Goal: Task Accomplishment & Management: Manage account settings

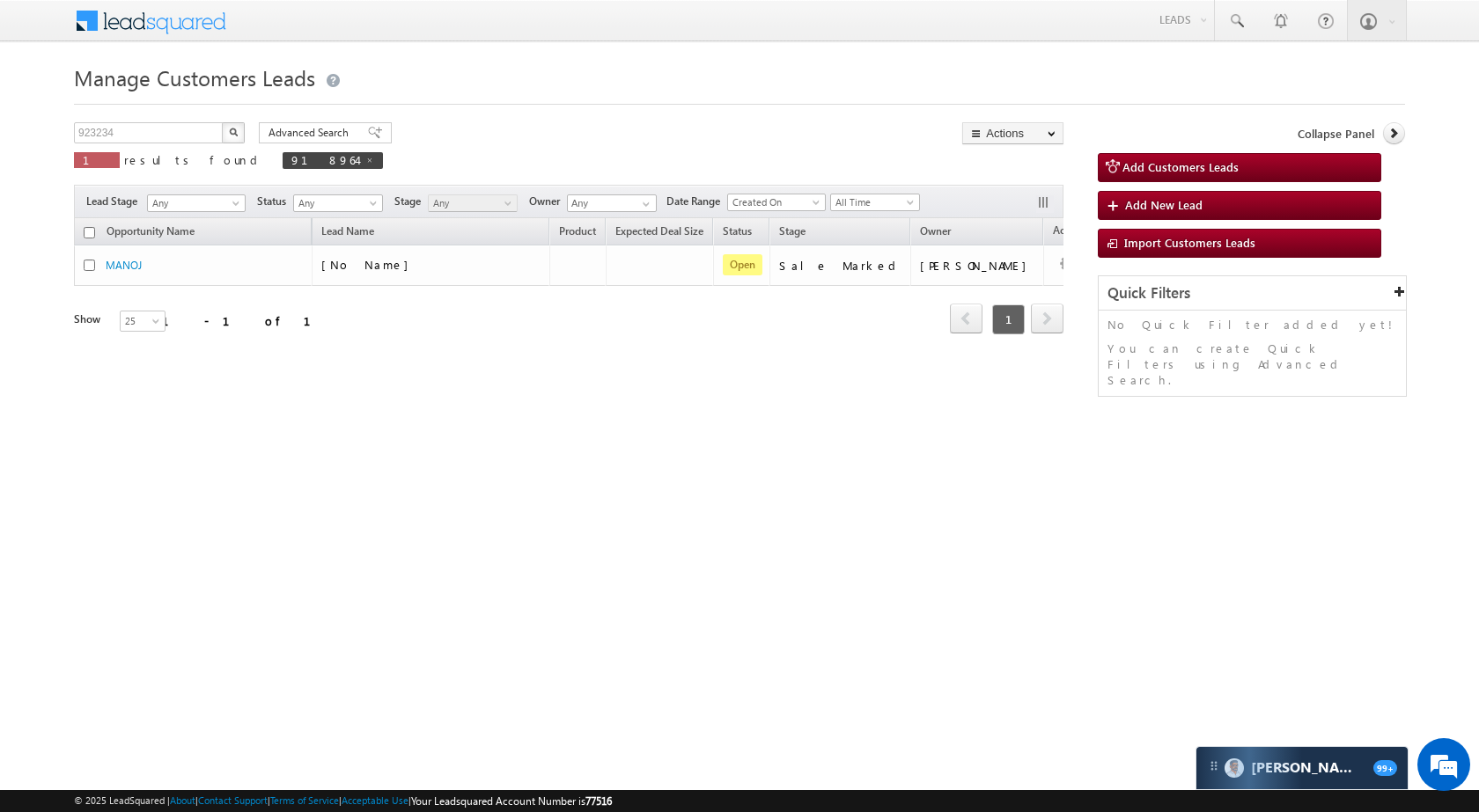
click at [225, 134] on button "button" at bounding box center [233, 133] width 23 height 21
click at [145, 136] on input "923234" at bounding box center [149, 133] width 151 height 21
paste input "47"
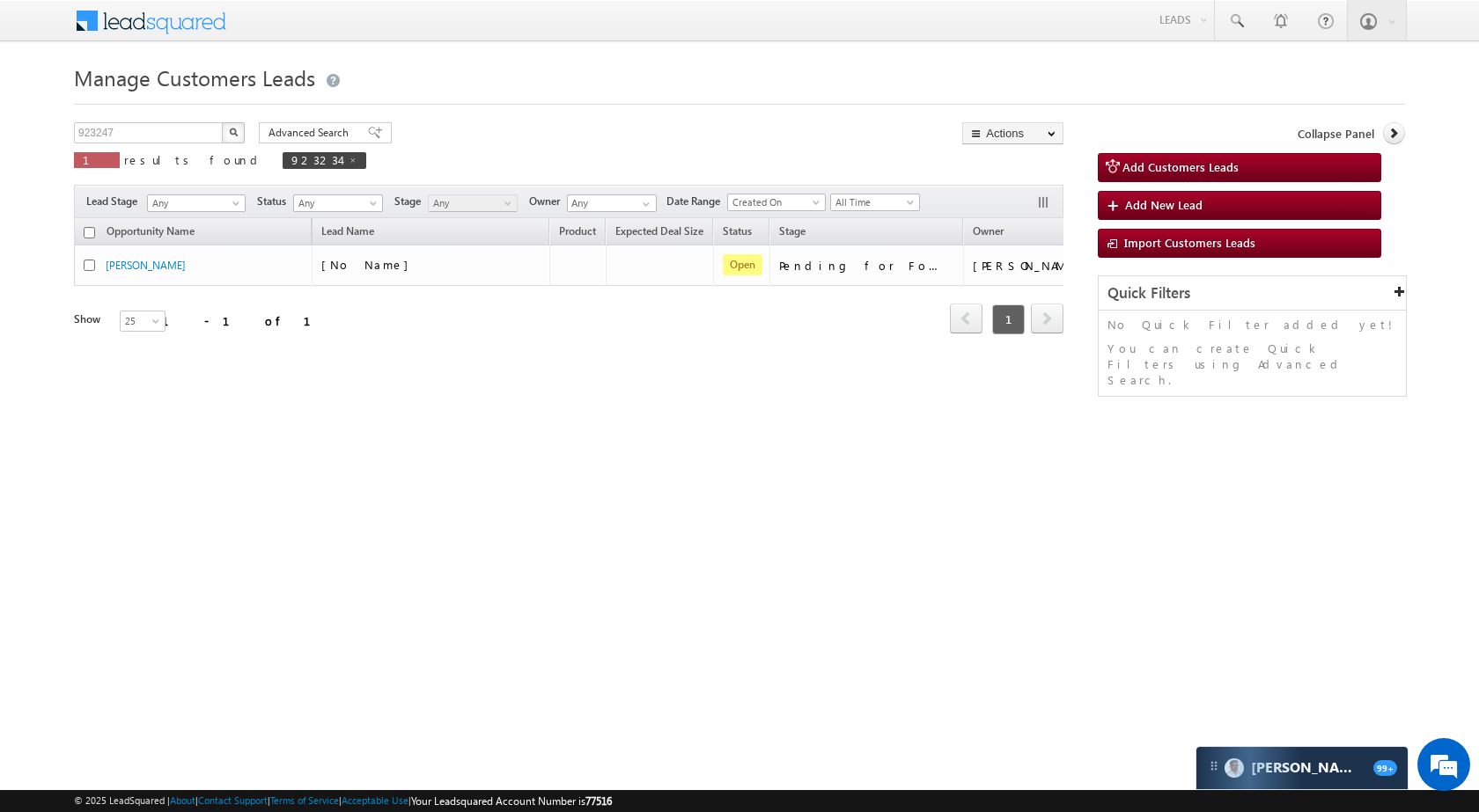
click at [238, 129] on button "button" at bounding box center [233, 133] width 23 height 21
click at [173, 137] on input "923247" at bounding box center [149, 133] width 151 height 21
paste input "792262"
type input "792262"
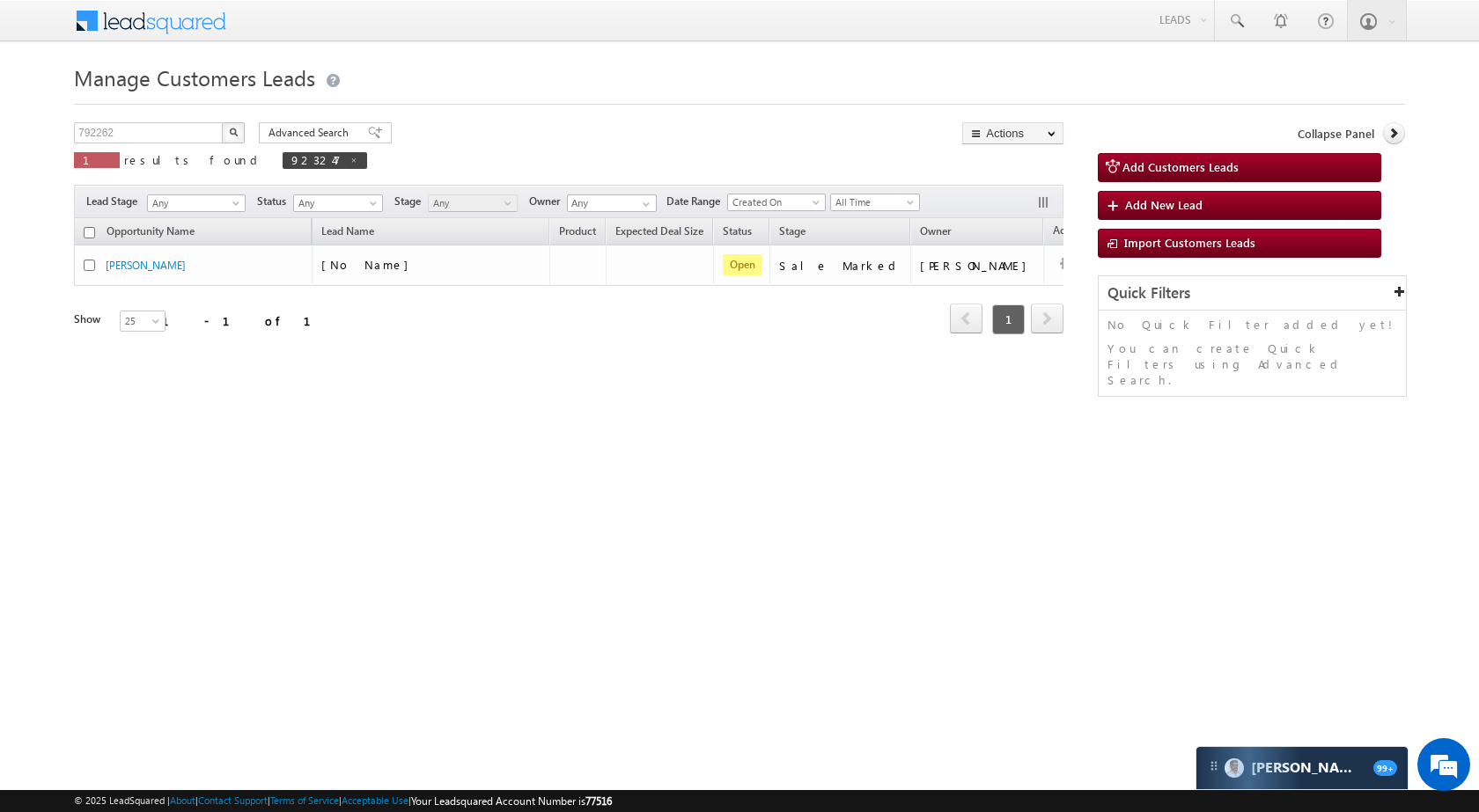
click at [241, 131] on button "button" at bounding box center [233, 133] width 23 height 21
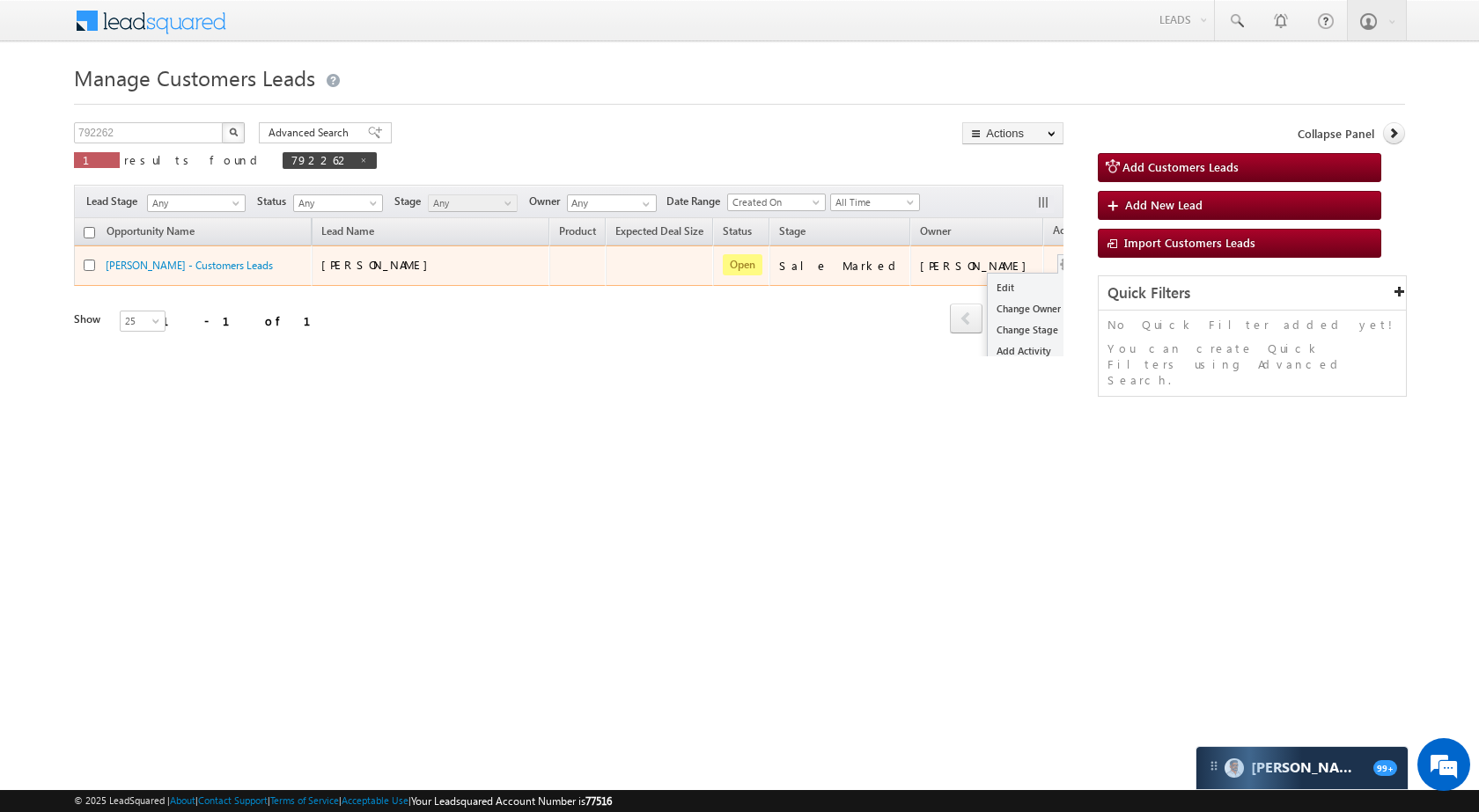
click at [1058, 264] on button "button" at bounding box center [1066, 265] width 17 height 17
click at [988, 285] on link "Edit" at bounding box center [1032, 288] width 88 height 21
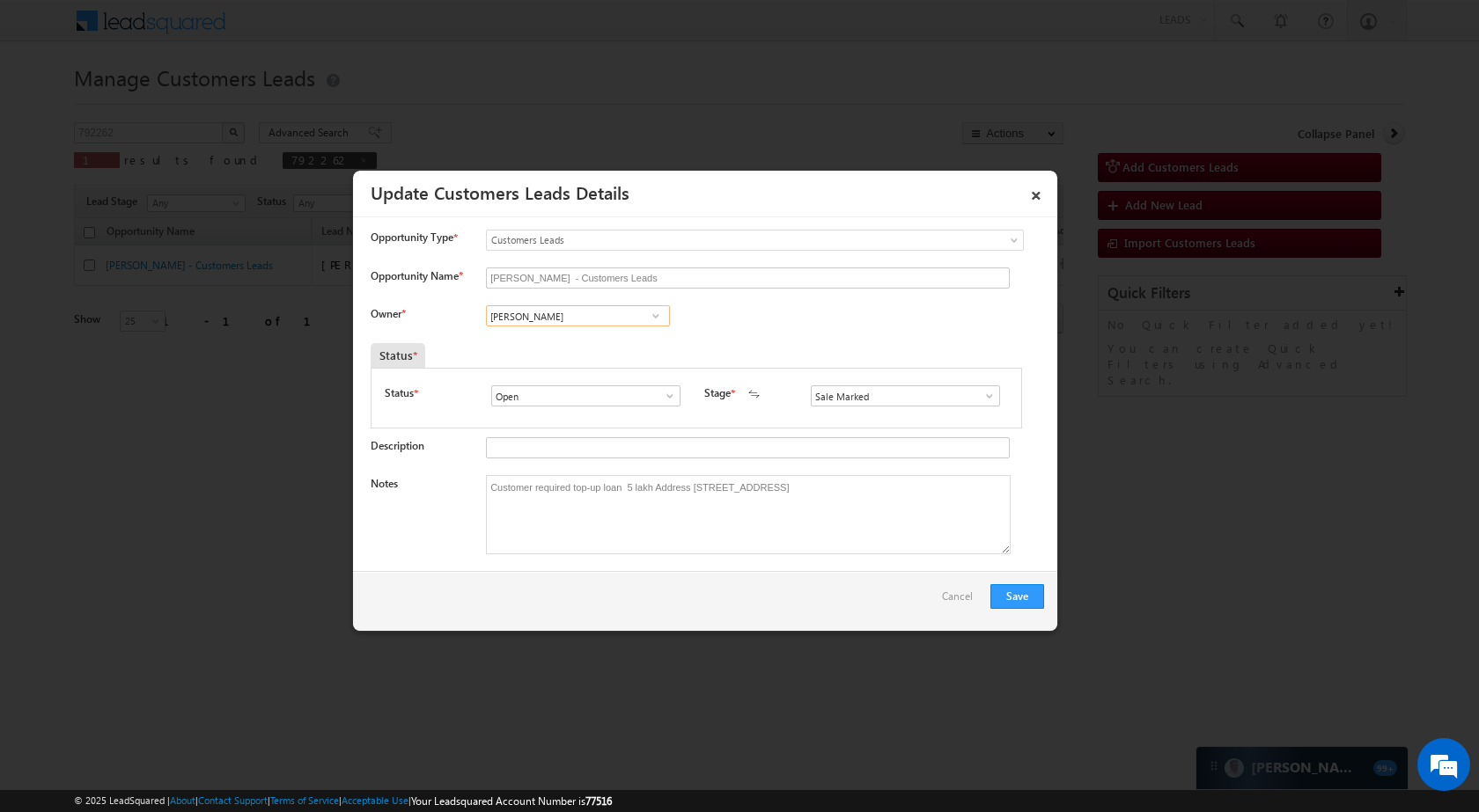
click at [608, 310] on input "Ankit Yadav" at bounding box center [578, 316] width 184 height 21
paste input "Santosh Kanwer"
click at [628, 340] on link "Santosh Kanwer santosh.kanwer@sgrlimited.in" at bounding box center [578, 343] width 184 height 33
type input "Santosh Kanwer"
click at [1028, 598] on button "Save" at bounding box center [1017, 597] width 54 height 25
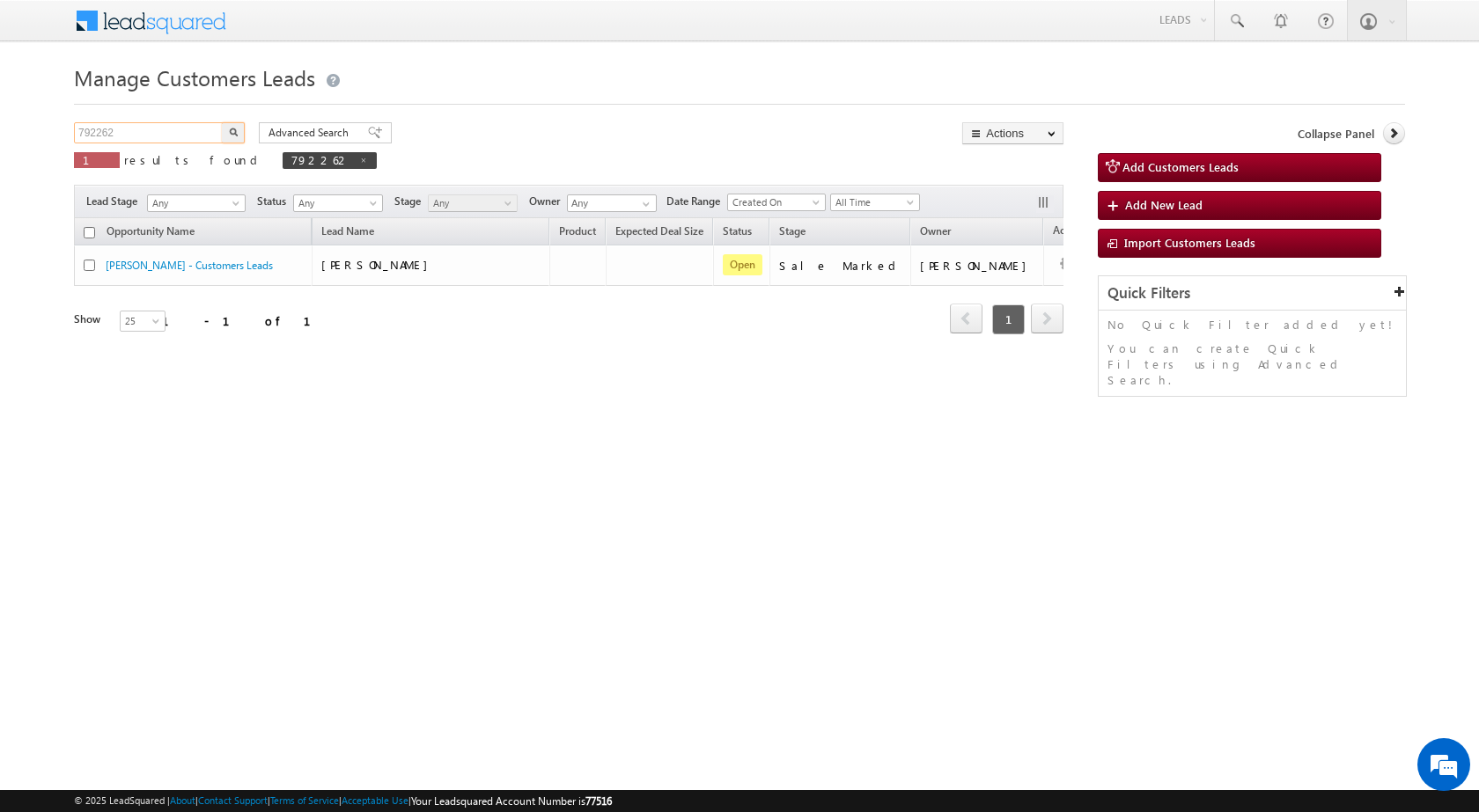
click at [161, 128] on input "792262" at bounding box center [149, 133] width 151 height 21
paste input "923250"
type input "923250"
click at [234, 126] on button "button" at bounding box center [233, 133] width 23 height 21
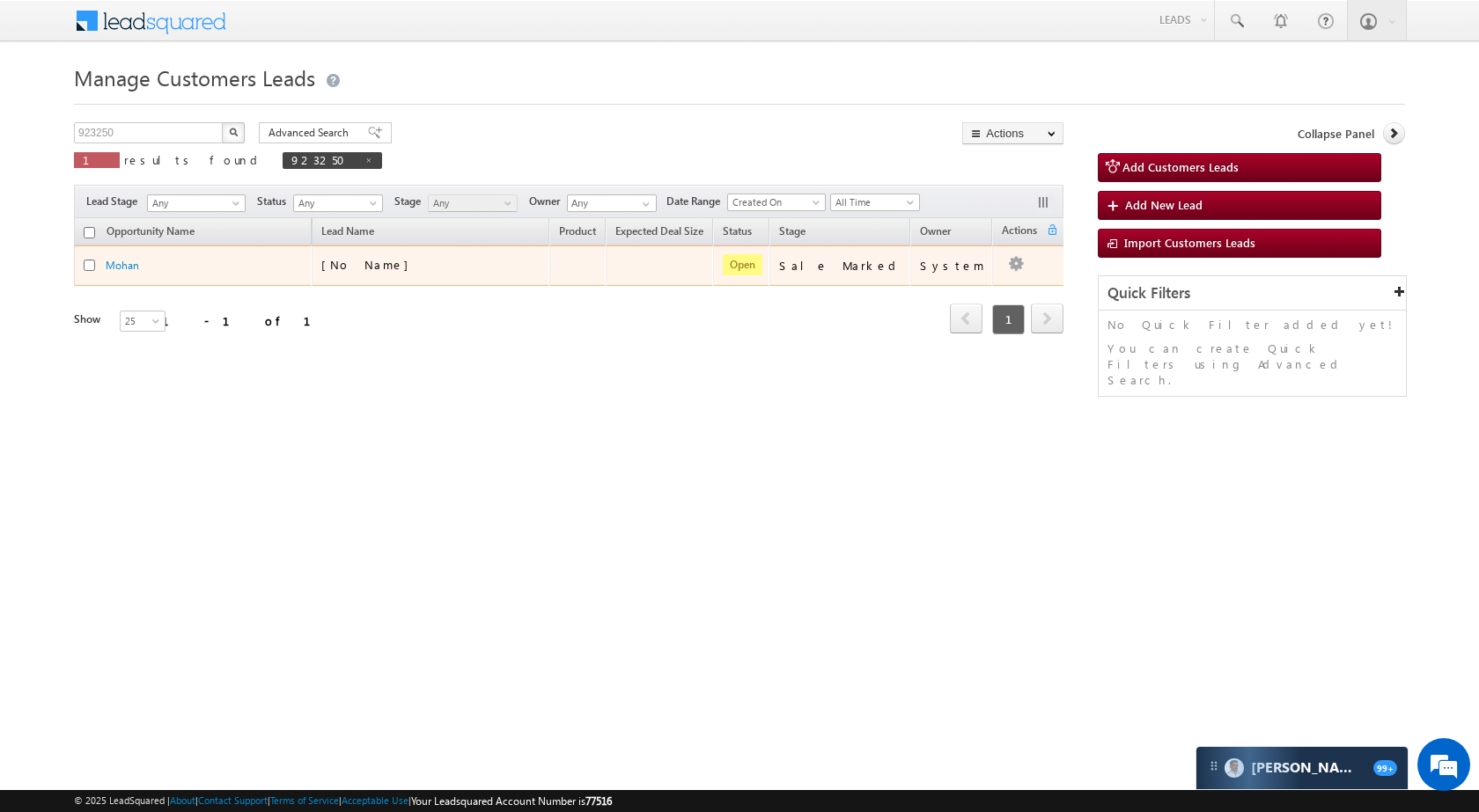
click at [1020, 264] on td at bounding box center [1028, 266] width 73 height 40
click at [968, 292] on link "Edit" at bounding box center [980, 288] width 88 height 21
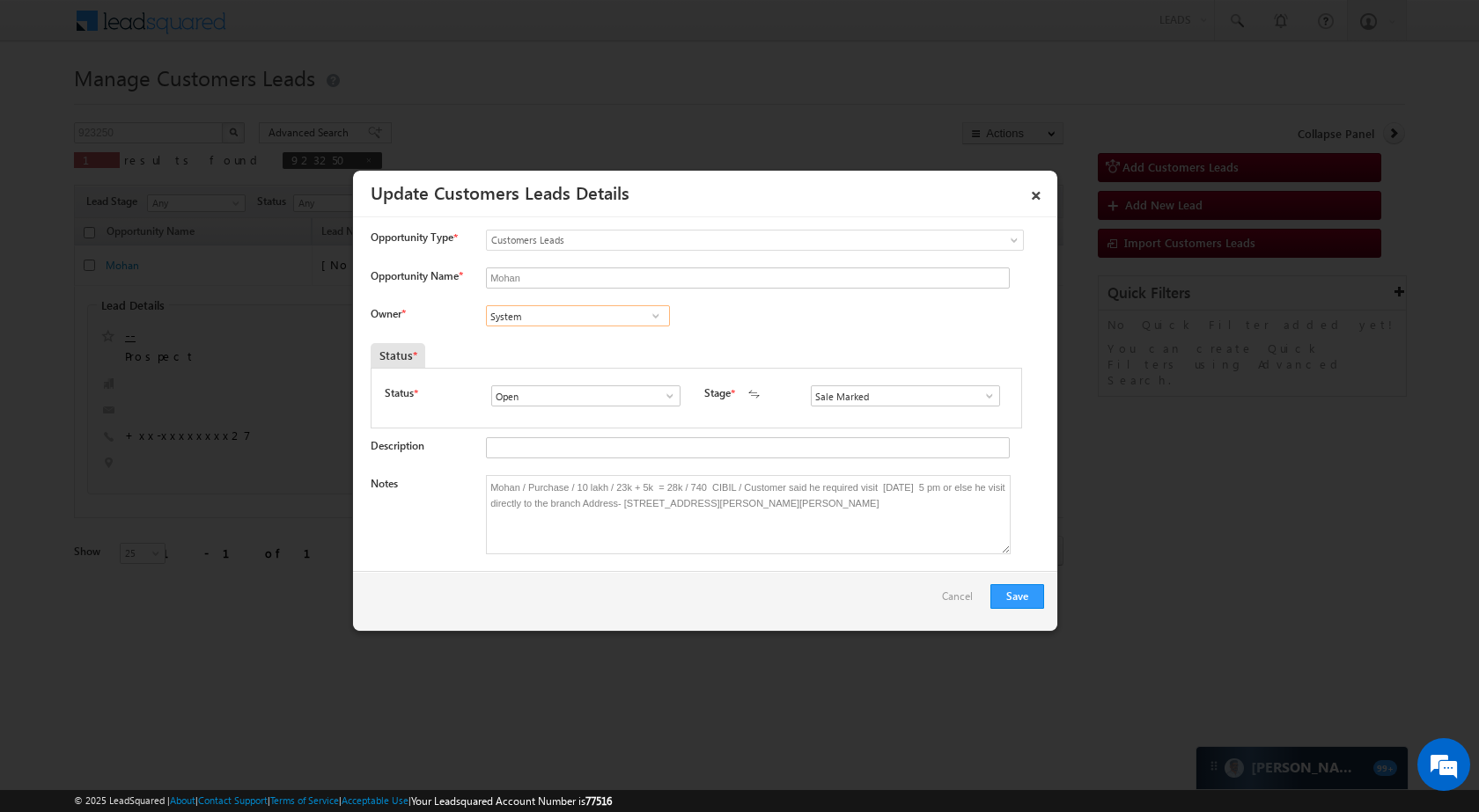
click at [588, 320] on input "System" at bounding box center [578, 316] width 184 height 21
paste input "Rana Sangram Singh"
click at [574, 348] on span "rana.singh@sgrlimited.in" at bounding box center [572, 351] width 159 height 13
type input "Rana Sangram Singh"
click at [1021, 608] on button "Save" at bounding box center [1017, 597] width 54 height 25
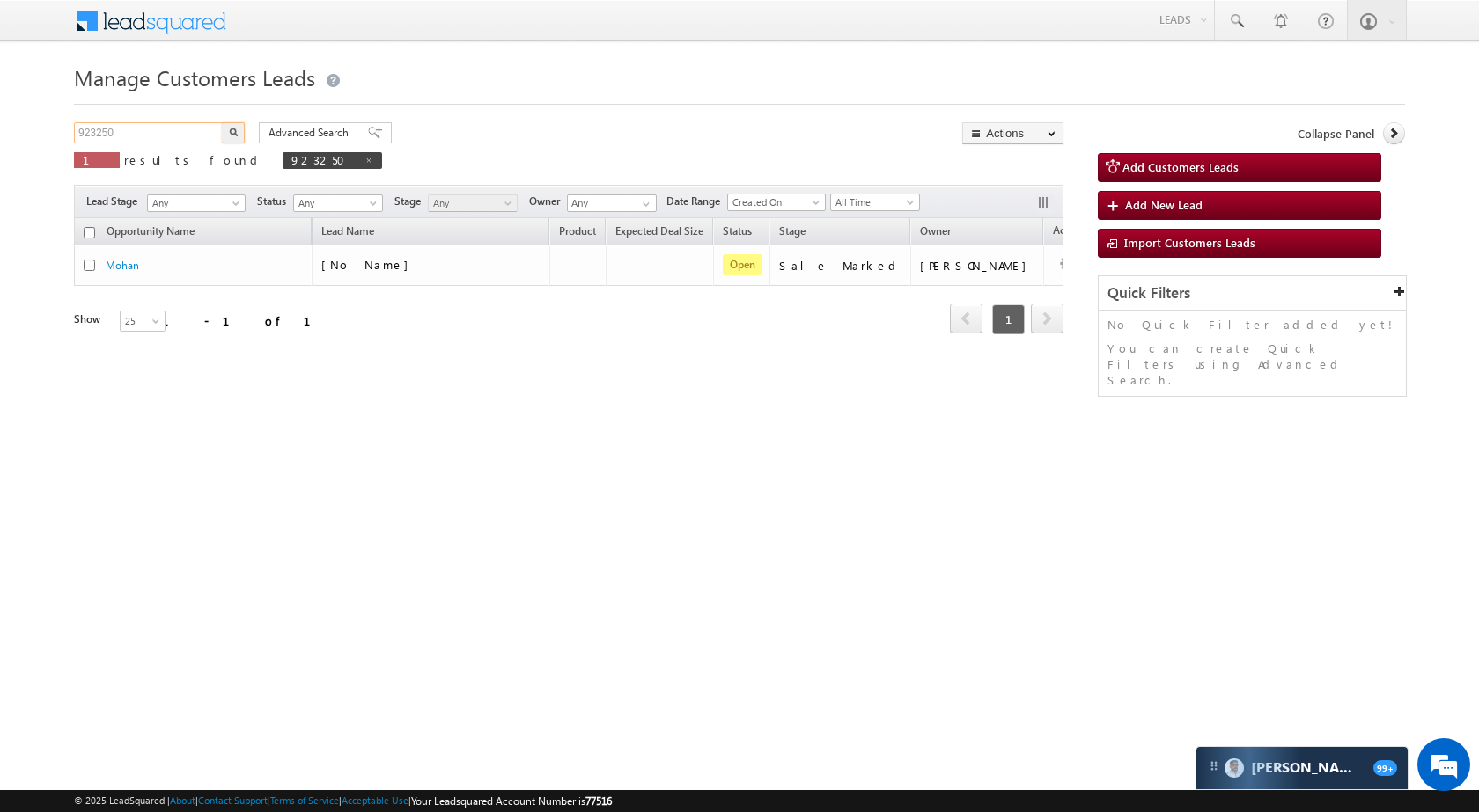
click at [178, 137] on input "923250" at bounding box center [149, 133] width 151 height 21
paste input "509"
type input "925090"
click at [235, 131] on img "button" at bounding box center [233, 132] width 9 height 9
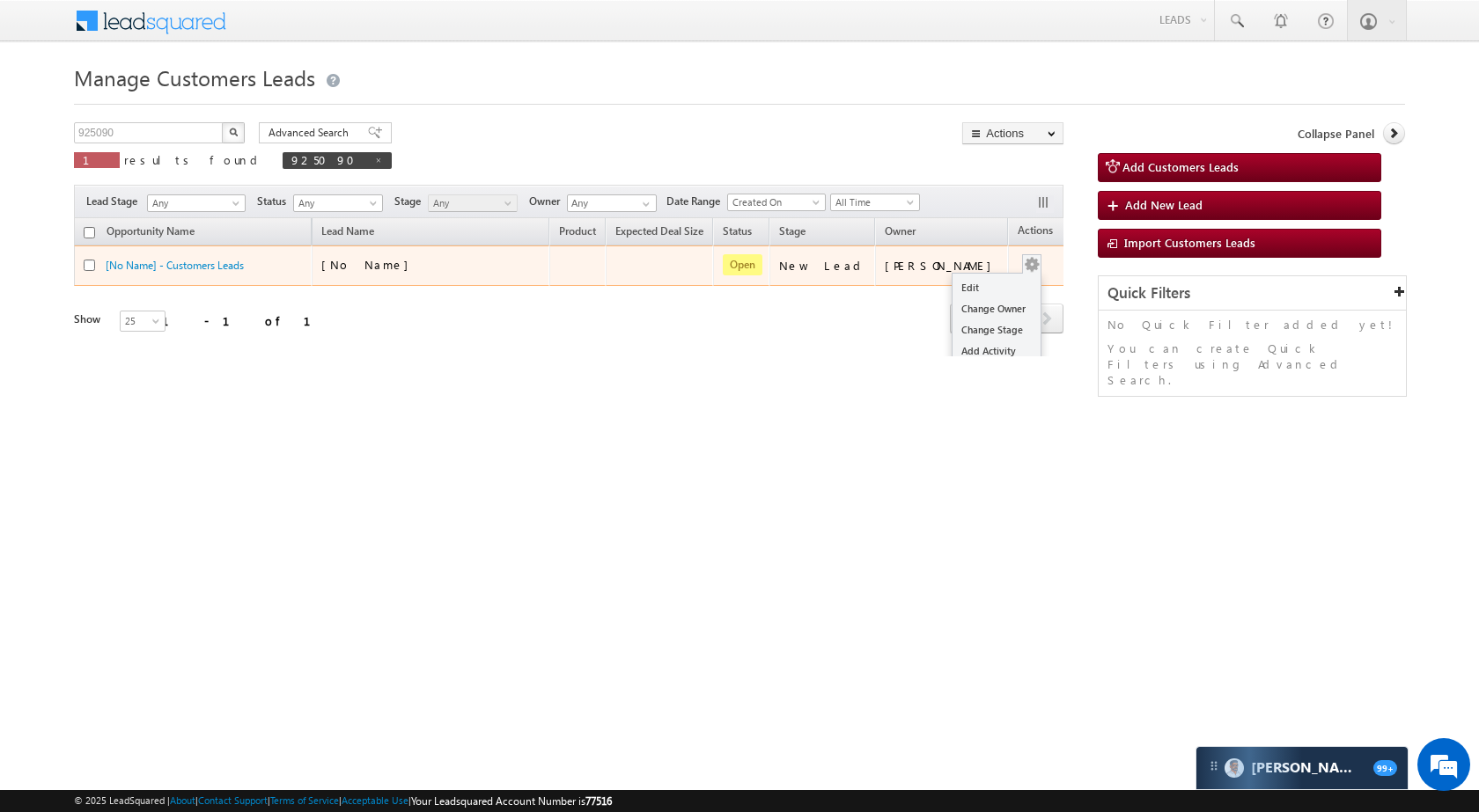
click at [1022, 256] on button "button" at bounding box center [1031, 265] width 17 height 17
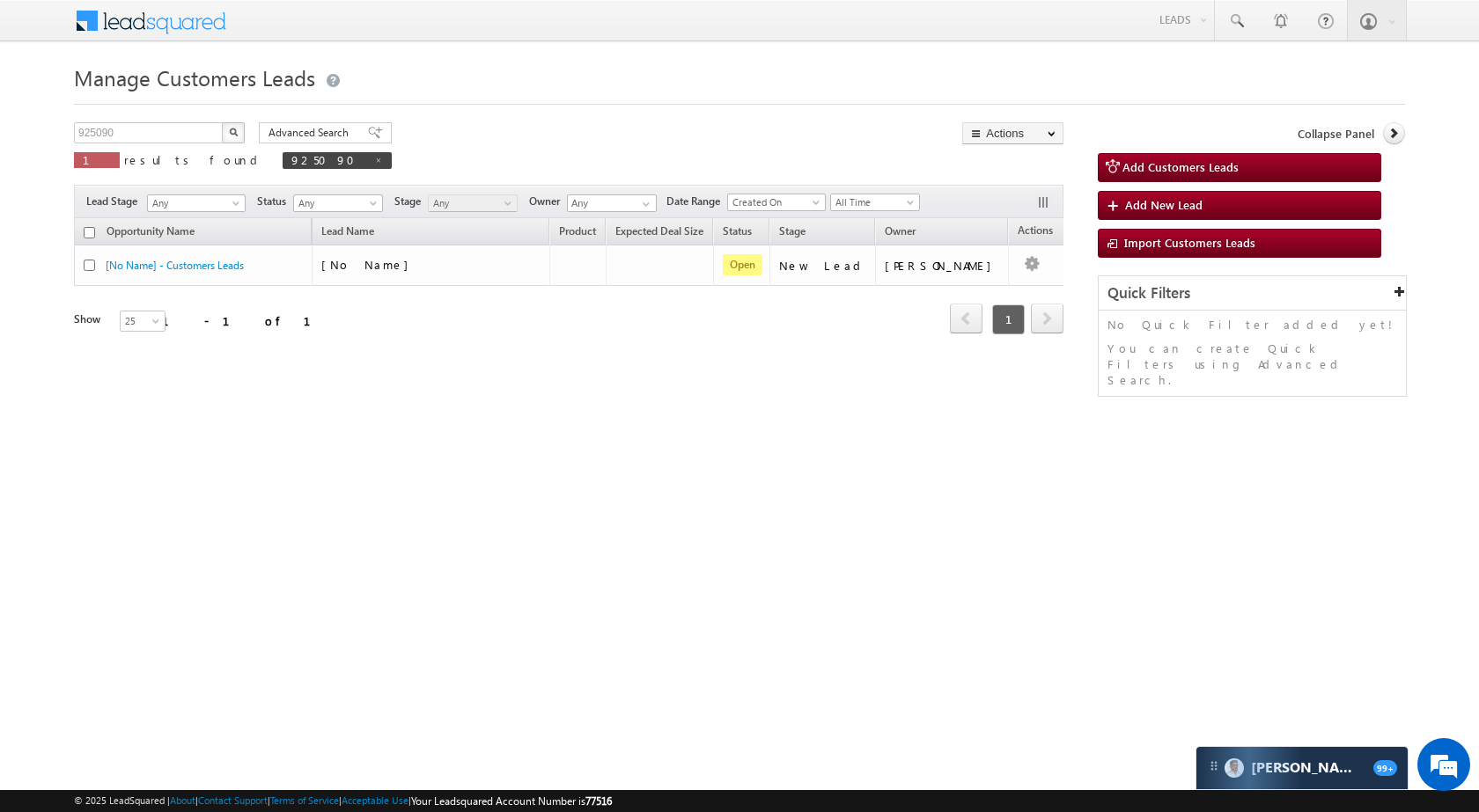
click at [957, 286] on div "Refresh first prev 1 next last 1 - 1 of 1" at bounding box center [568, 310] width 989 height 51
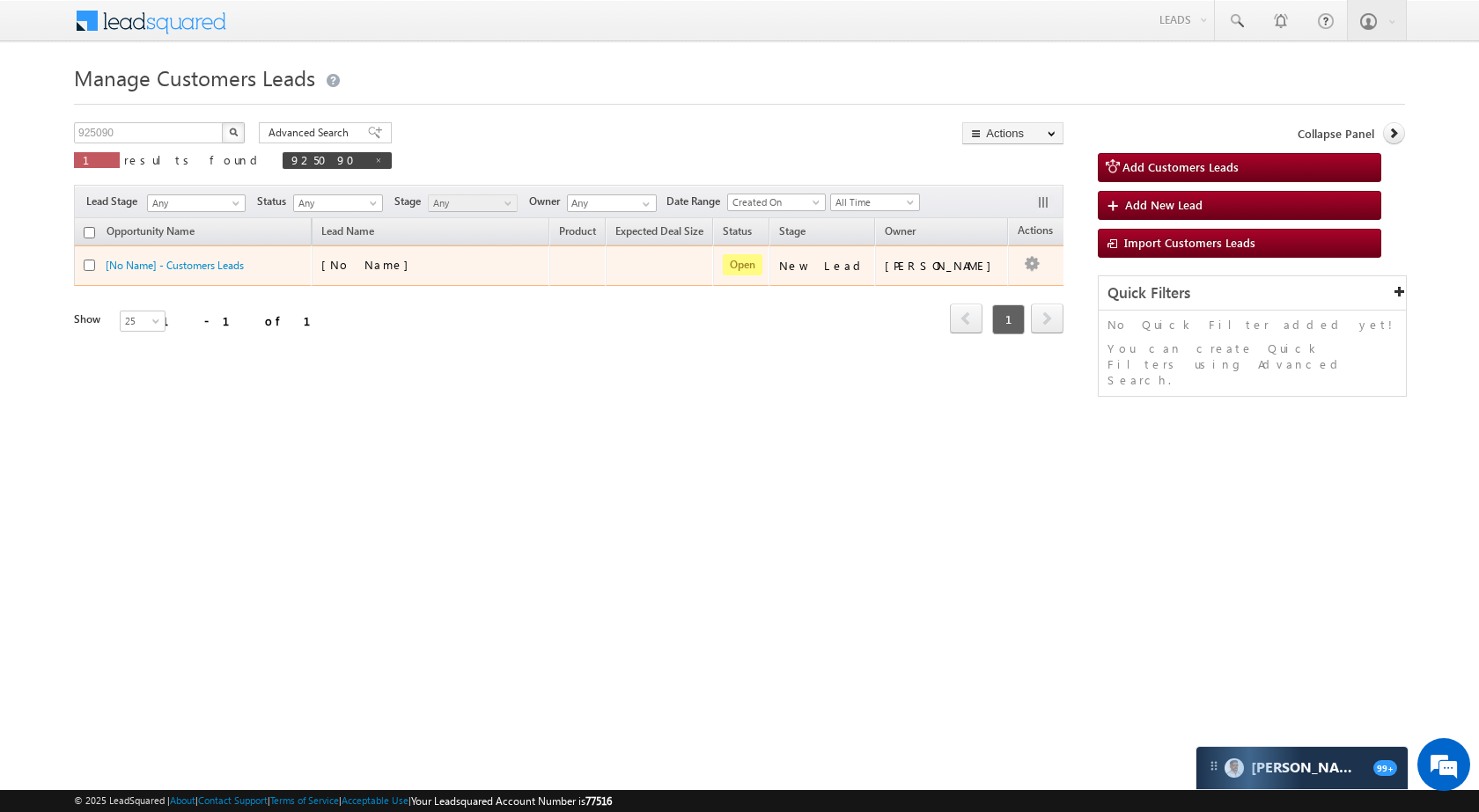
click at [1008, 259] on td "Edit Change Owner Change Stage Add Activity Add Task Delete" at bounding box center [1044, 266] width 73 height 40
click at [1015, 257] on td "Edit Change Owner Change Stage Add Activity Add Task Delete" at bounding box center [1044, 266] width 73 height 40
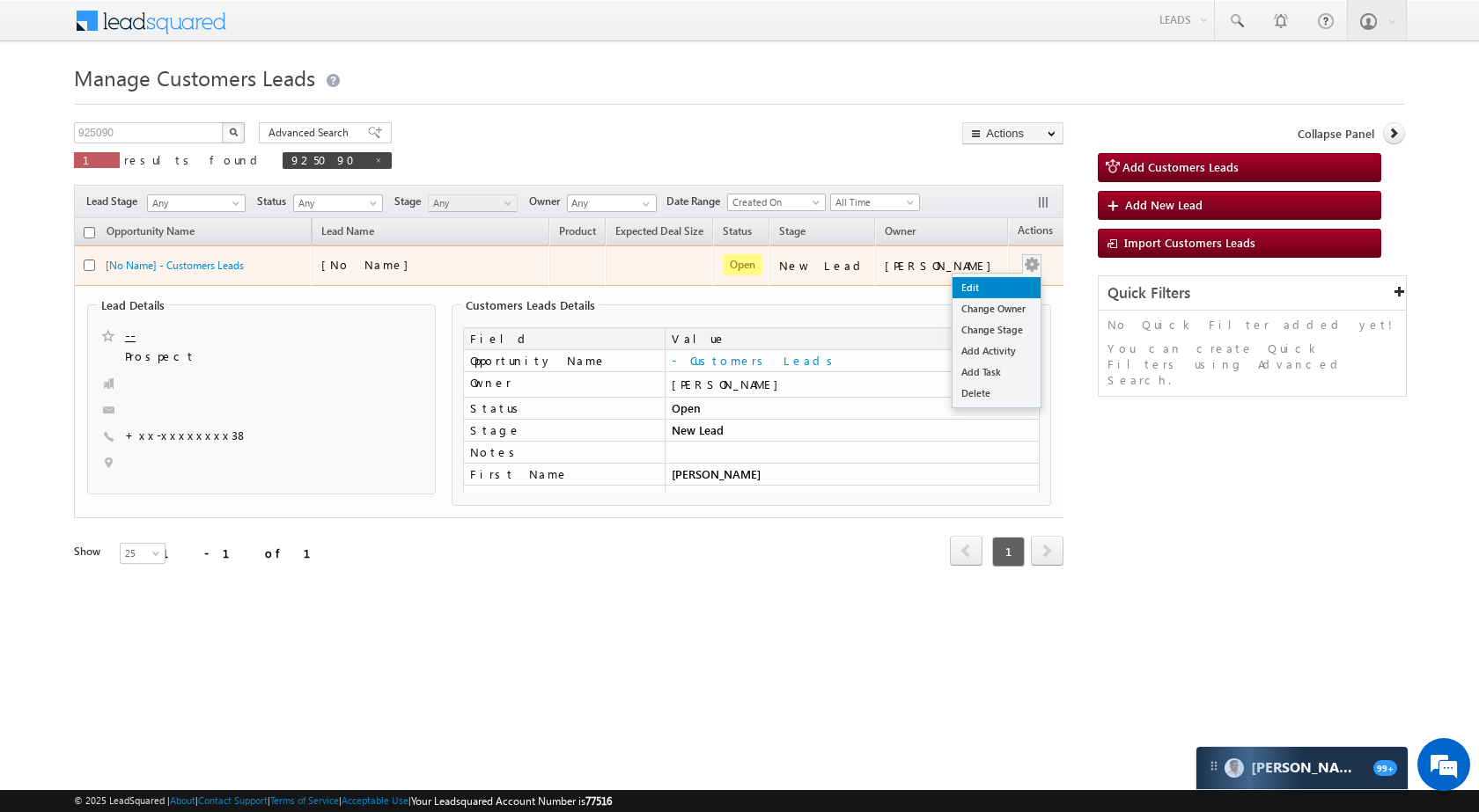
click at [984, 285] on link "Edit" at bounding box center [997, 288] width 88 height 21
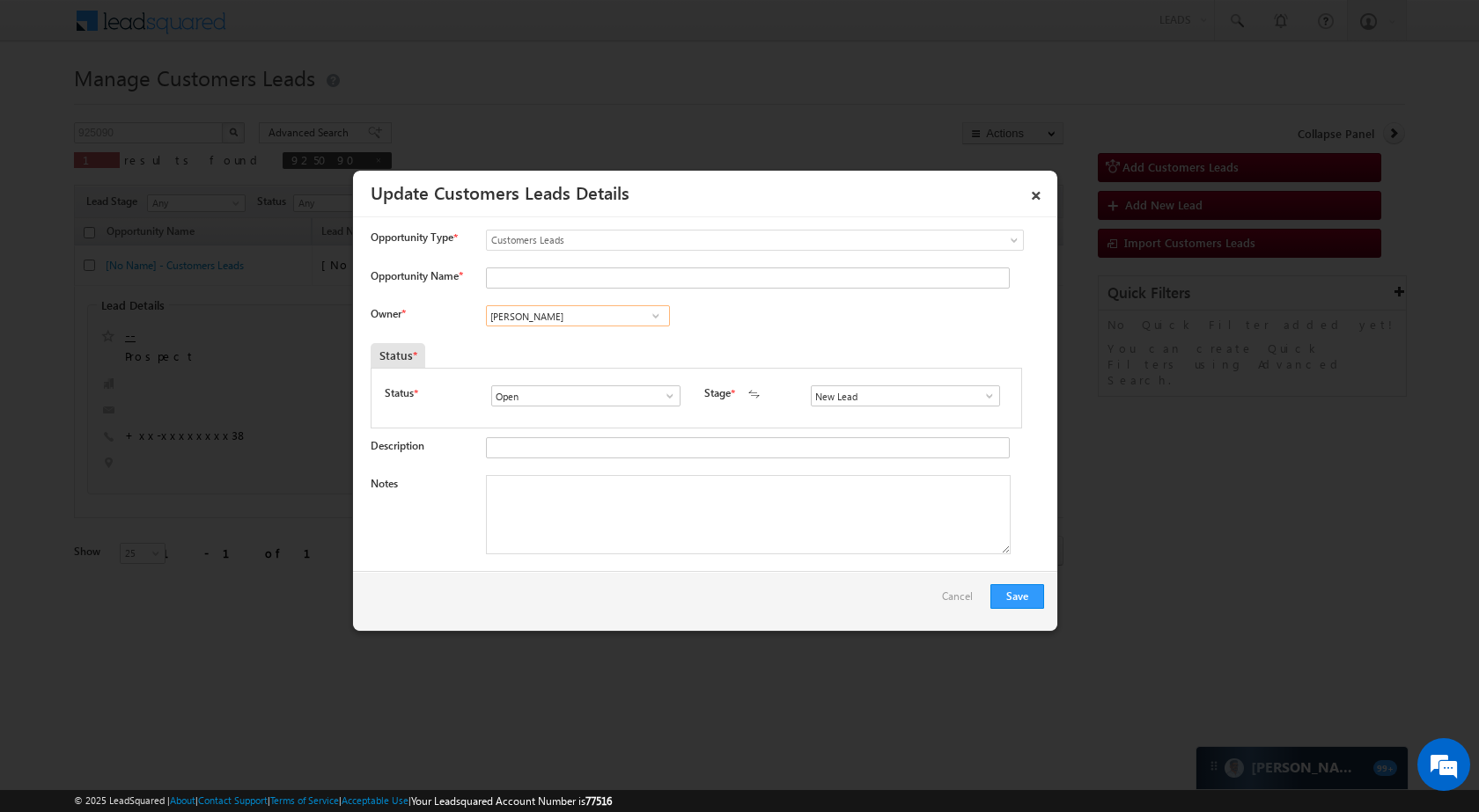
click at [620, 319] on input "[PERSON_NAME]" at bounding box center [578, 316] width 184 height 21
paste input "Gaurav Jangra"
click at [565, 346] on span "gaurav.jangra@sgrlimited.in" at bounding box center [572, 351] width 159 height 13
type input "Gaurav Jangra"
click at [863, 402] on input "New Lead" at bounding box center [905, 395] width 189 height 21
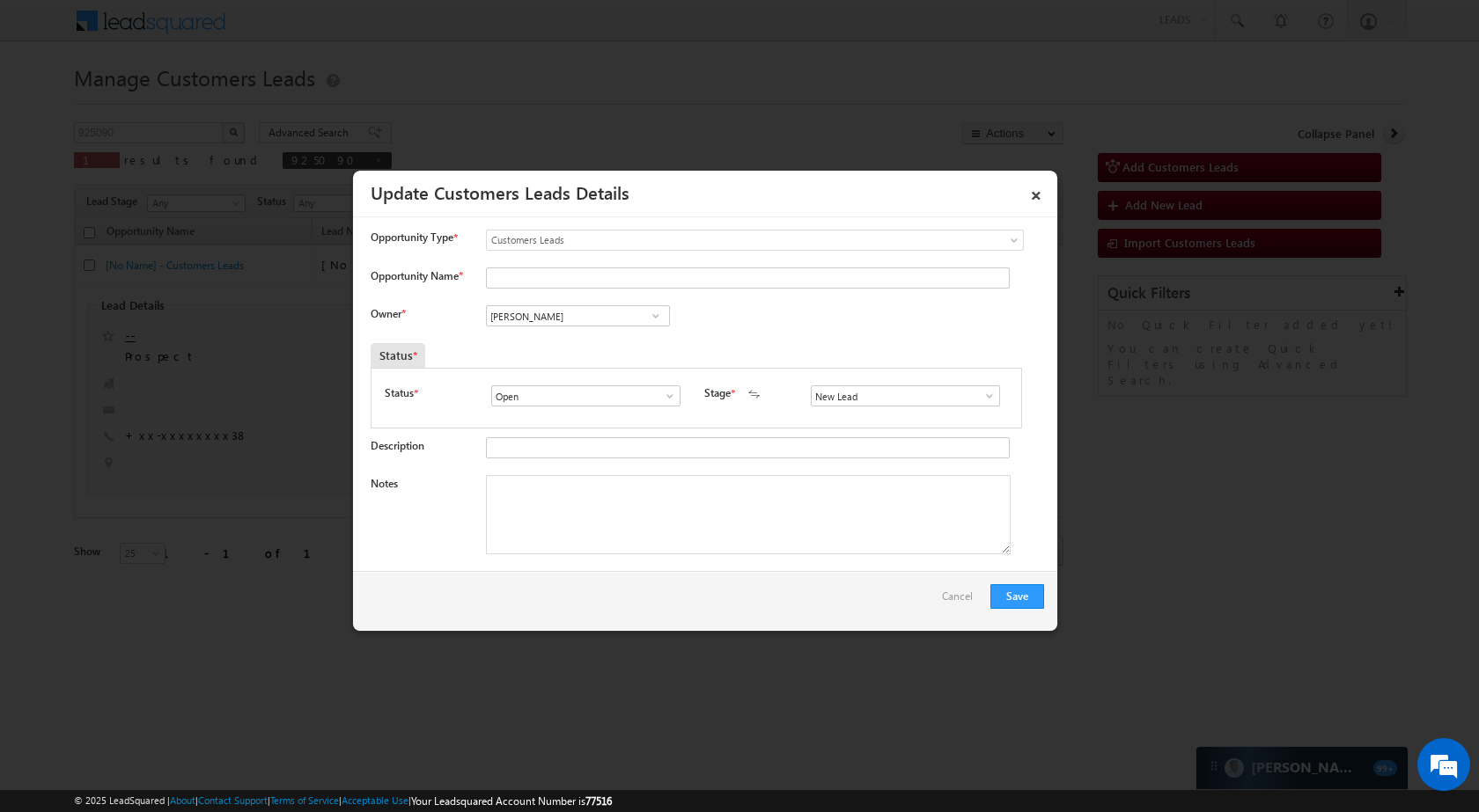
click at [974, 395] on link at bounding box center [984, 395] width 22 height 17
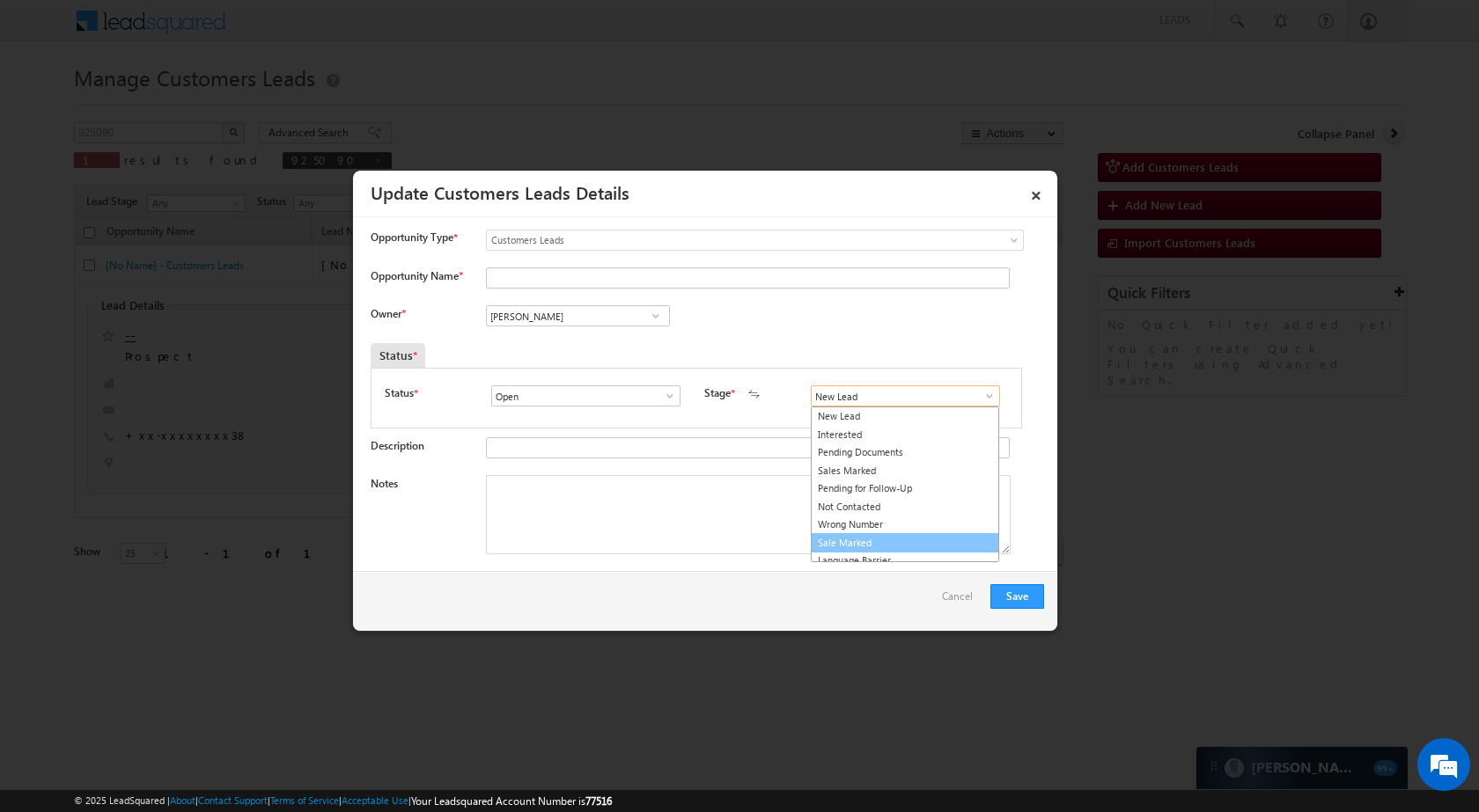
click at [872, 539] on link "Sale Marked" at bounding box center [904, 543] width 188 height 20
type input "Sale Marked"
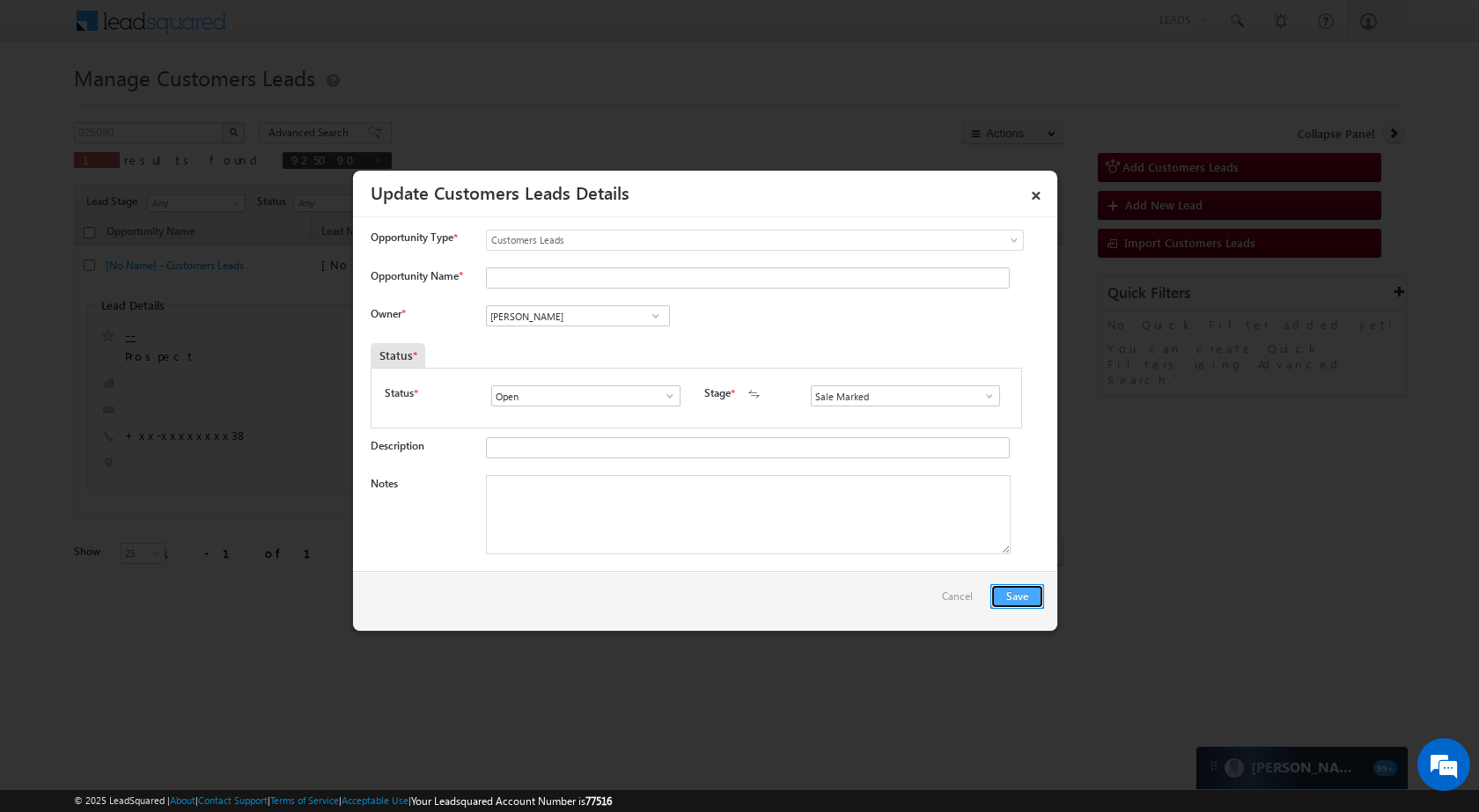
click at [1011, 585] on button "Save" at bounding box center [1017, 597] width 54 height 25
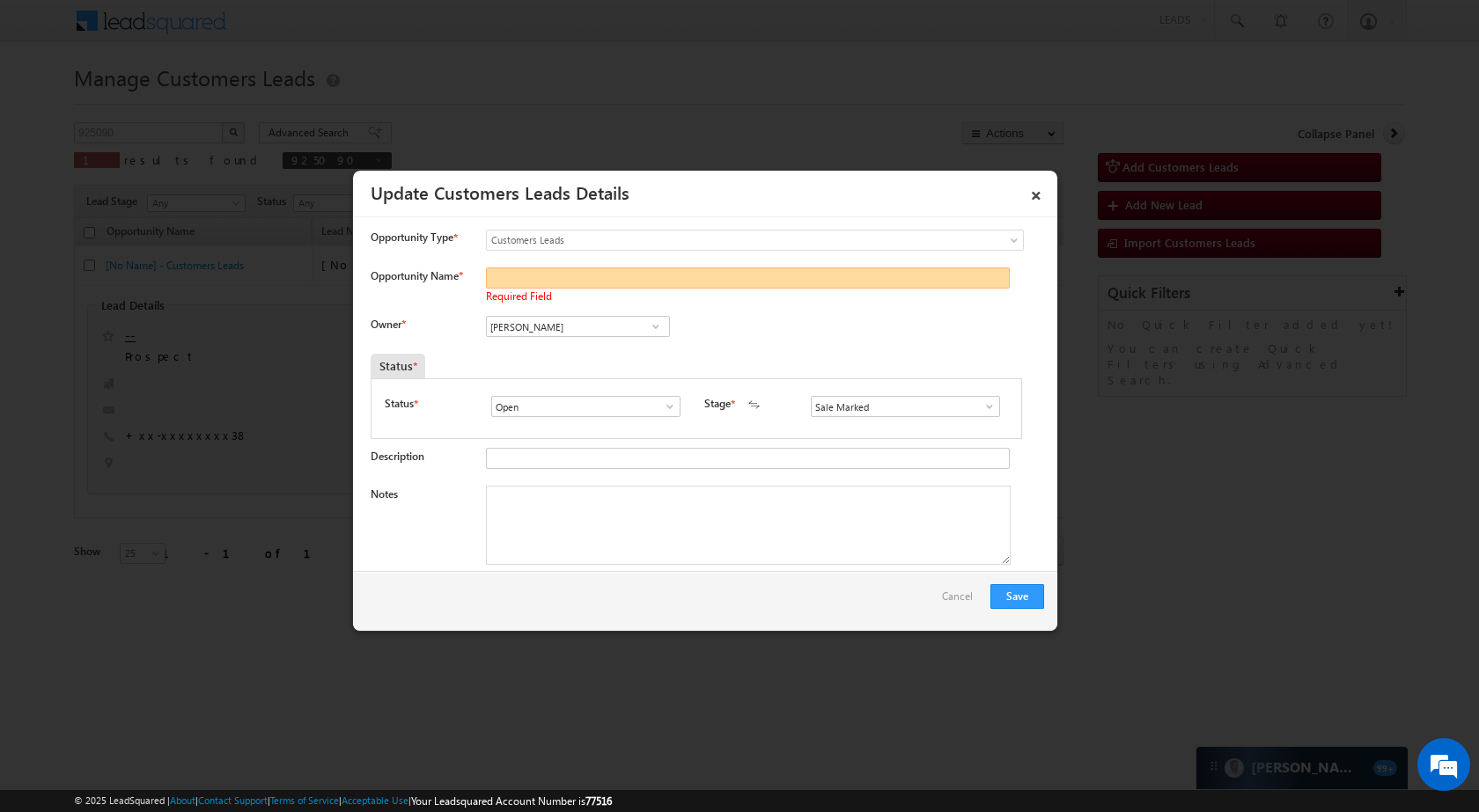
click at [568, 288] on input "Opportunity Name *" at bounding box center [748, 278] width 524 height 21
paste input "NARESH KUMAR"
type input "NARESH KUMAR"
click at [645, 226] on div "Opportunity Type * Select any Activity Bank Mitra Leads Builders Leads Customer…" at bounding box center [704, 395] width 704 height 353
click at [622, 246] on span "Customers Leads" at bounding box center [718, 240] width 464 height 16
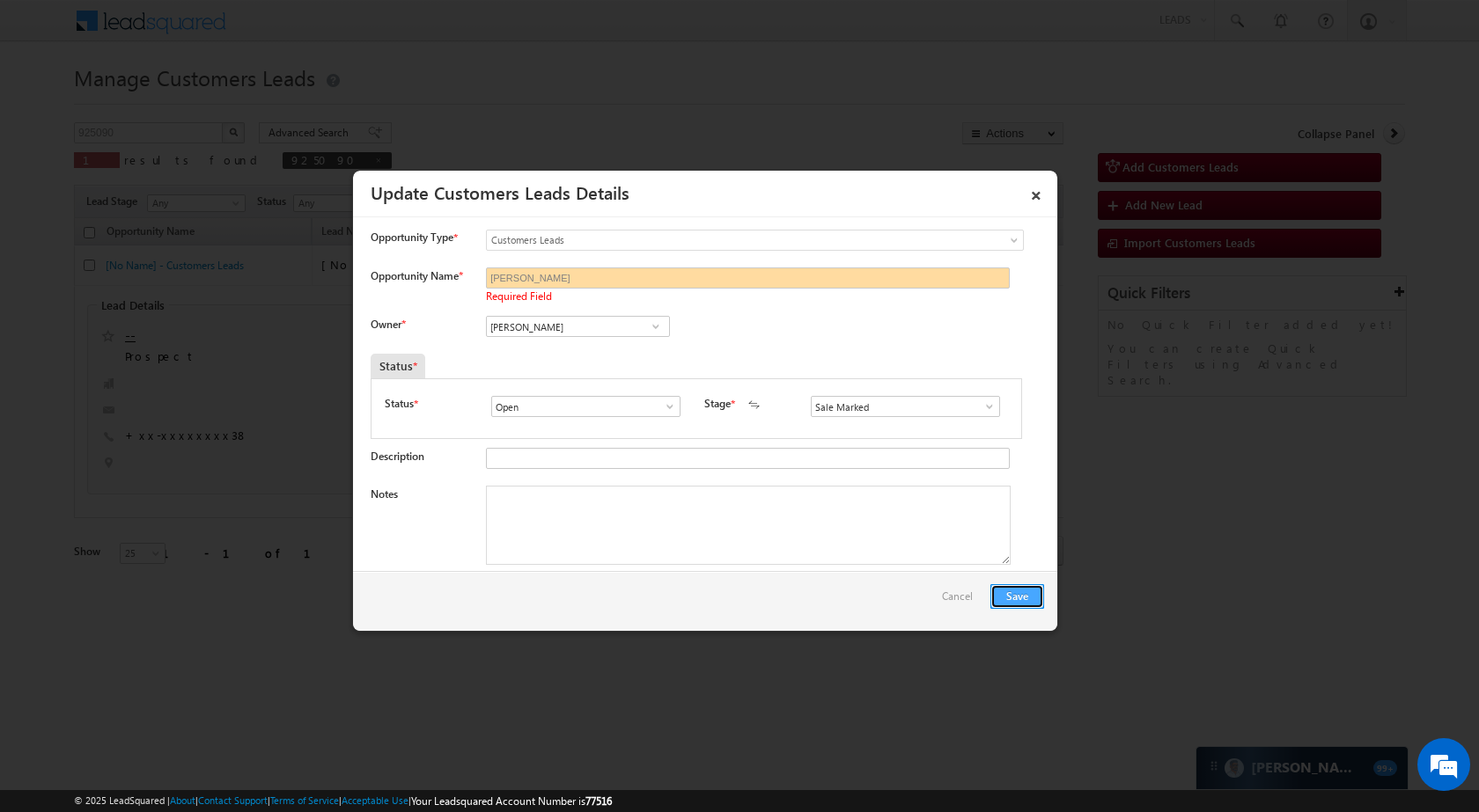
click at [1028, 595] on button "Save" at bounding box center [1017, 597] width 54 height 25
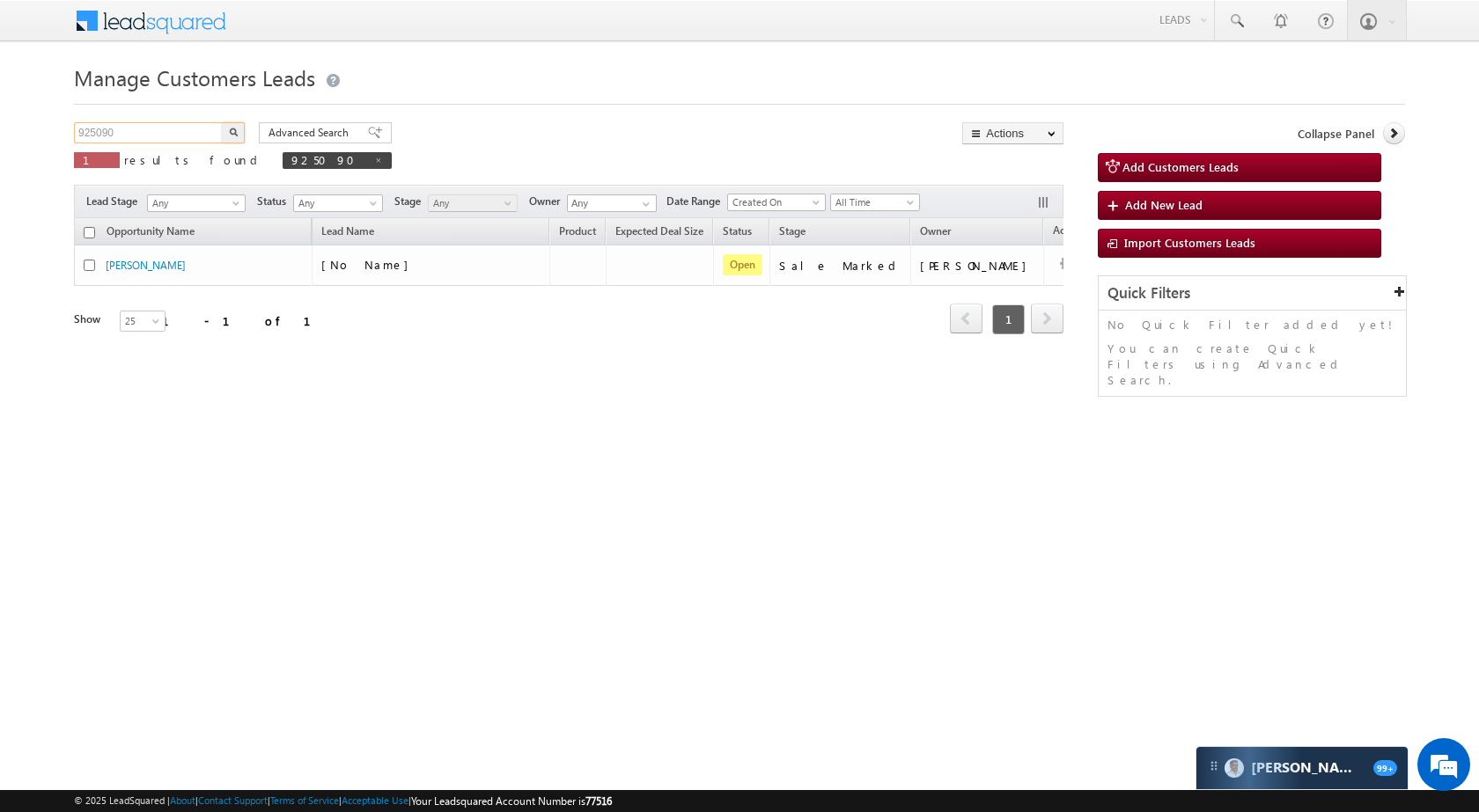
click at [134, 138] on input "925090" at bounding box center [149, 133] width 151 height 21
paste input "832095"
type input "832095"
click at [240, 133] on button "button" at bounding box center [233, 133] width 23 height 21
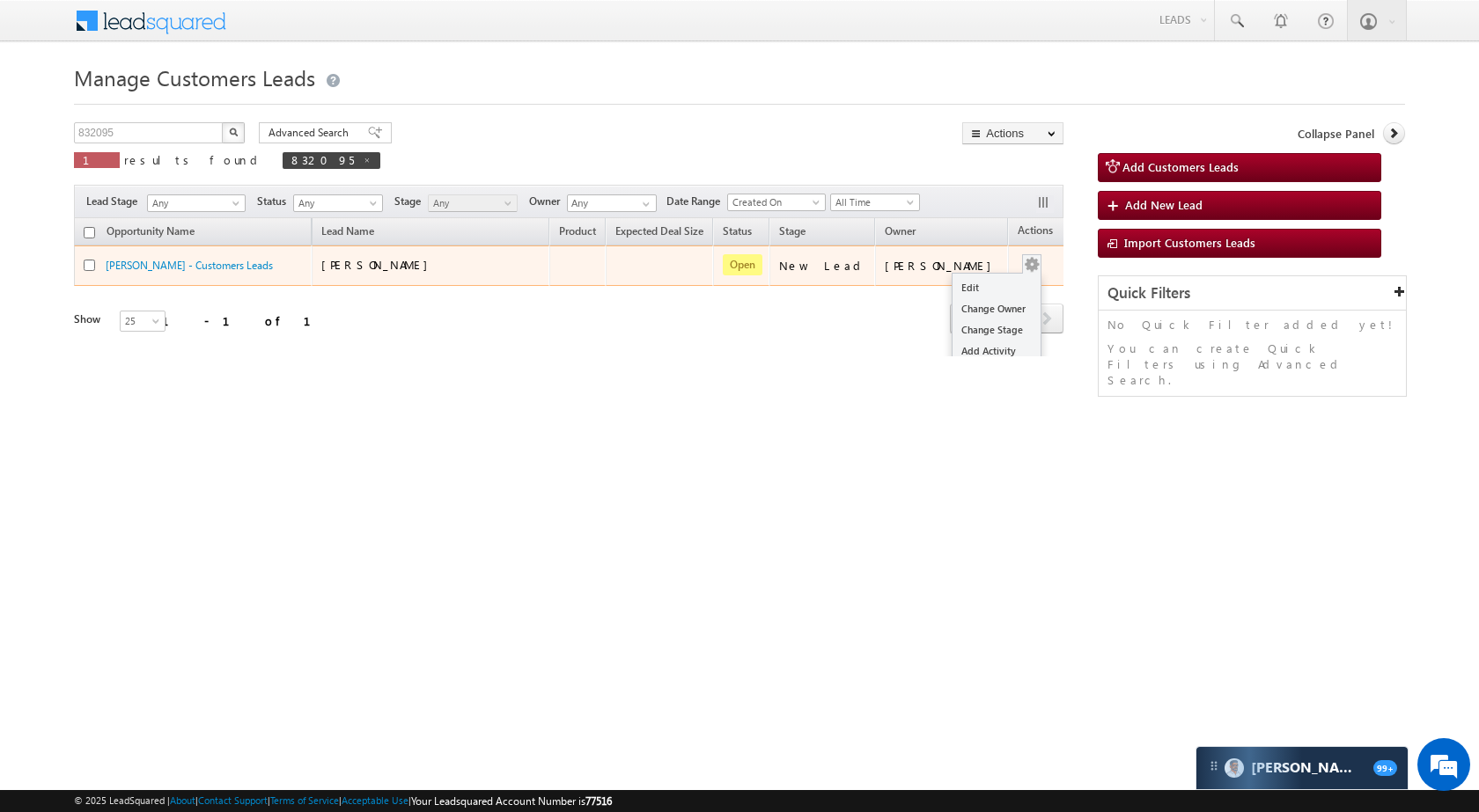
click at [1022, 258] on button "button" at bounding box center [1031, 265] width 17 height 17
click at [989, 279] on link "Edit" at bounding box center [997, 288] width 88 height 21
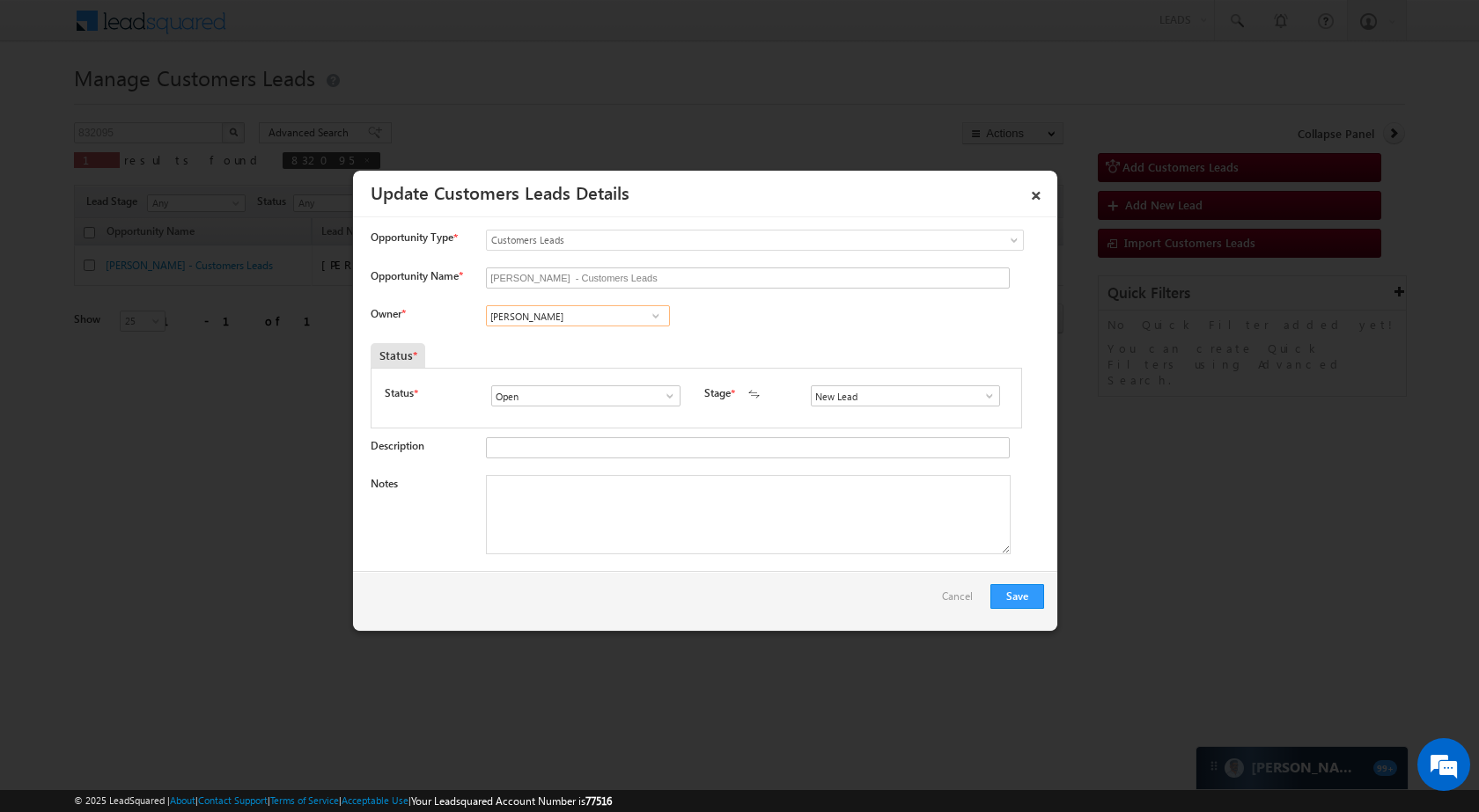
click at [623, 315] on input "[PERSON_NAME]" at bounding box center [578, 316] width 184 height 21
paste input "Santosh Kumar"
click at [612, 310] on input "Santosh Kumar" at bounding box center [578, 316] width 184 height 21
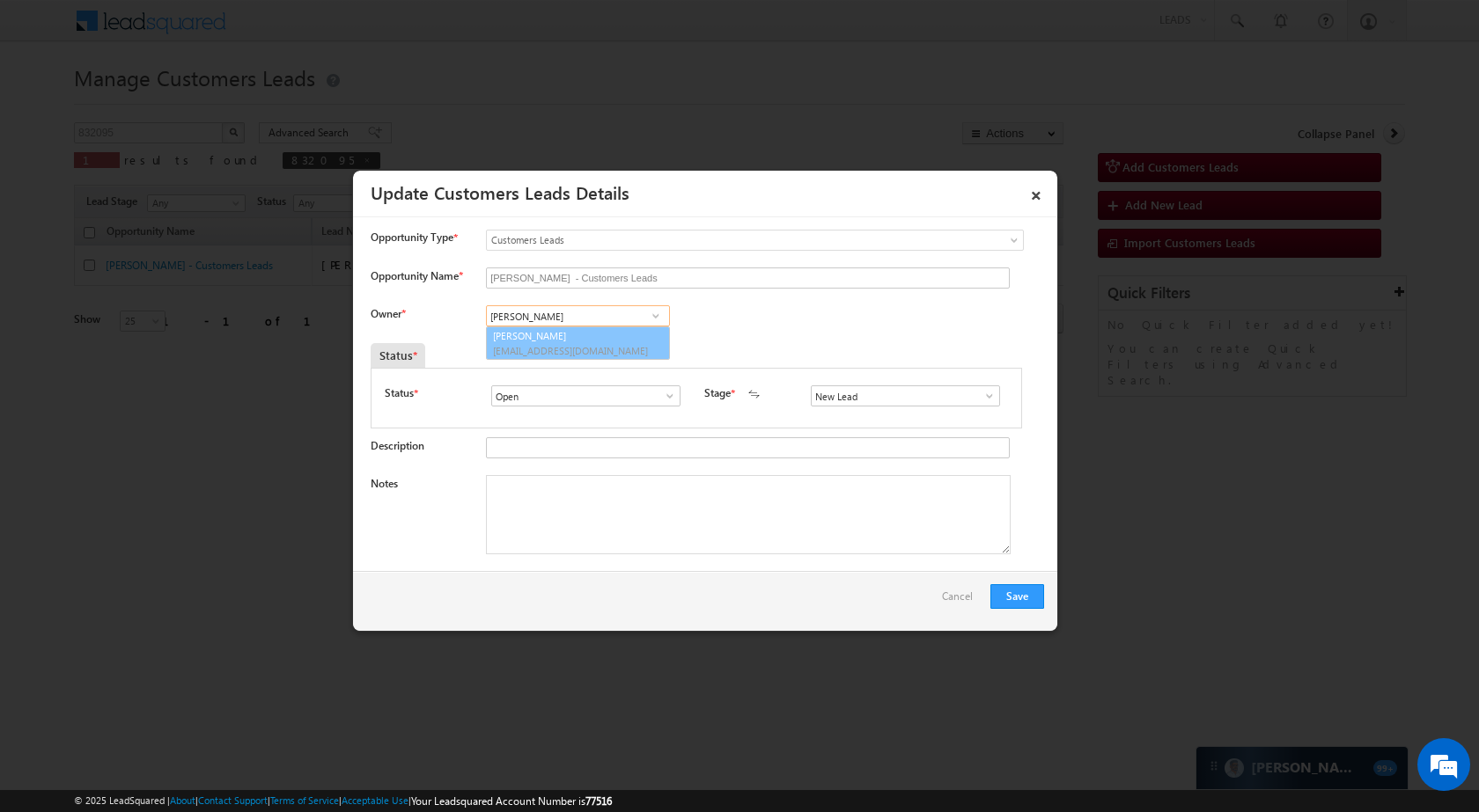
type input "Santosh Kumar"
click at [611, 360] on div "Status *" at bounding box center [612, 355] width 483 height 25
click at [980, 395] on span at bounding box center [989, 395] width 17 height 14
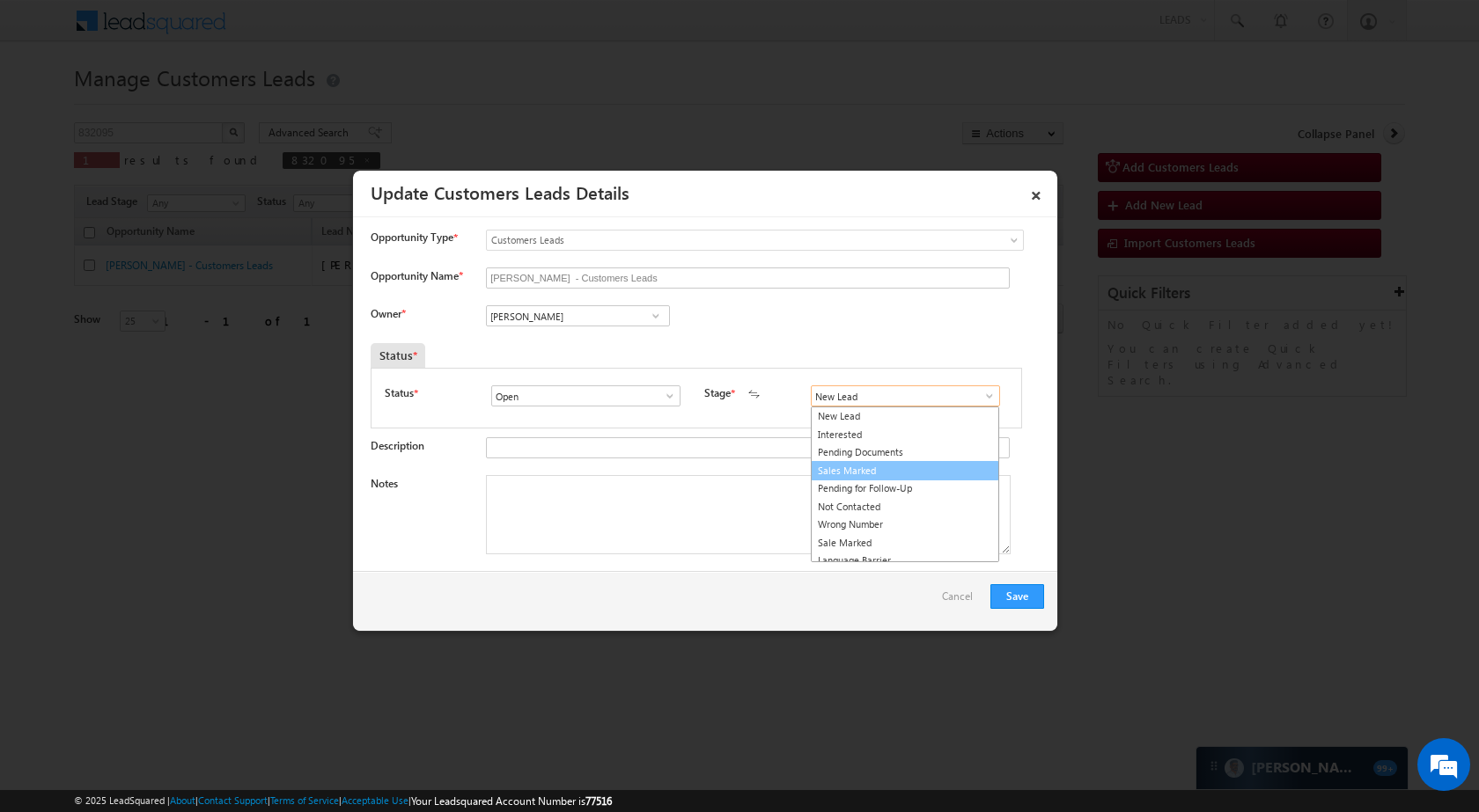
click at [903, 470] on link "Sales Marked" at bounding box center [904, 471] width 188 height 20
type input "Sales Marked"
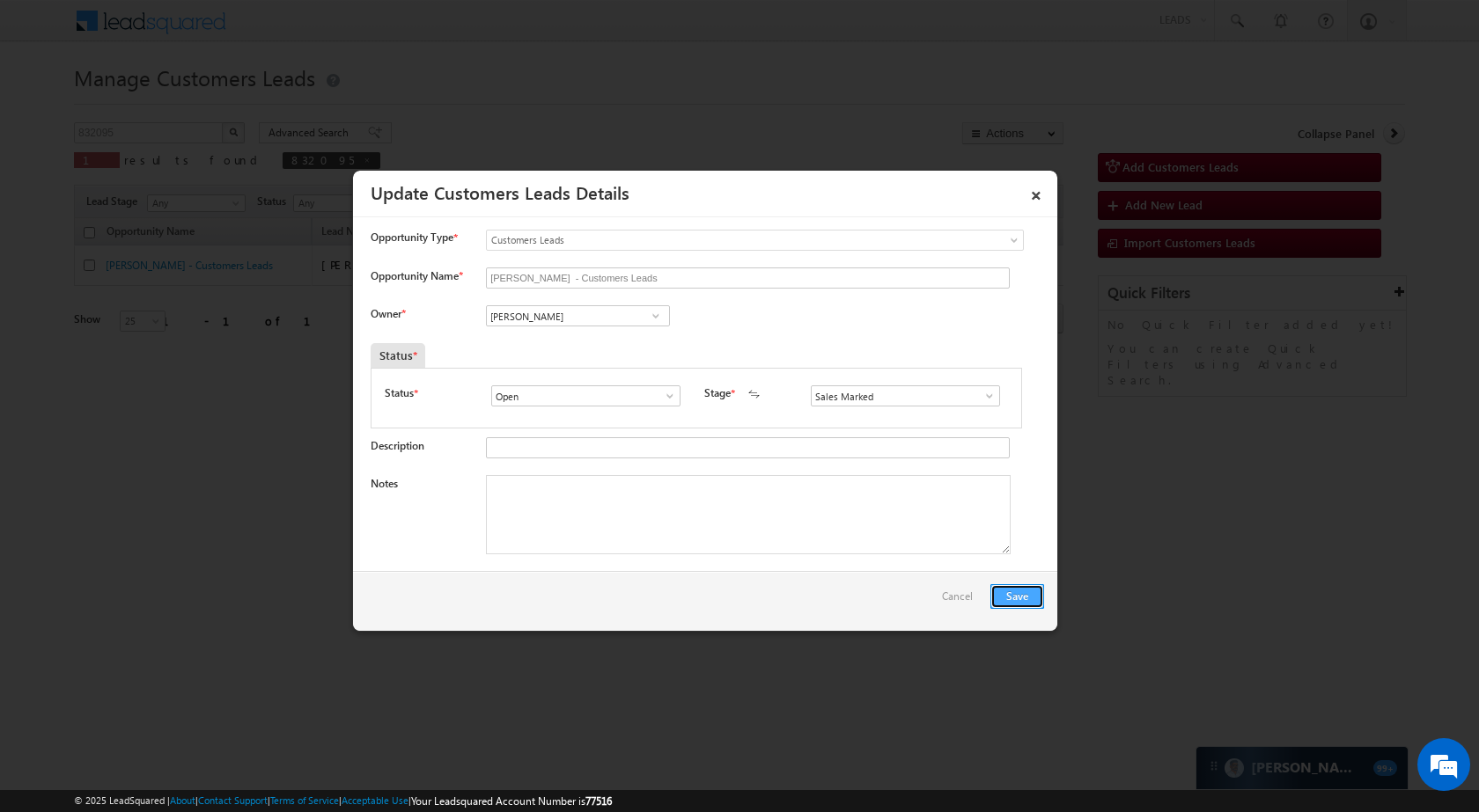
click at [1032, 605] on button "Save" at bounding box center [1017, 597] width 54 height 25
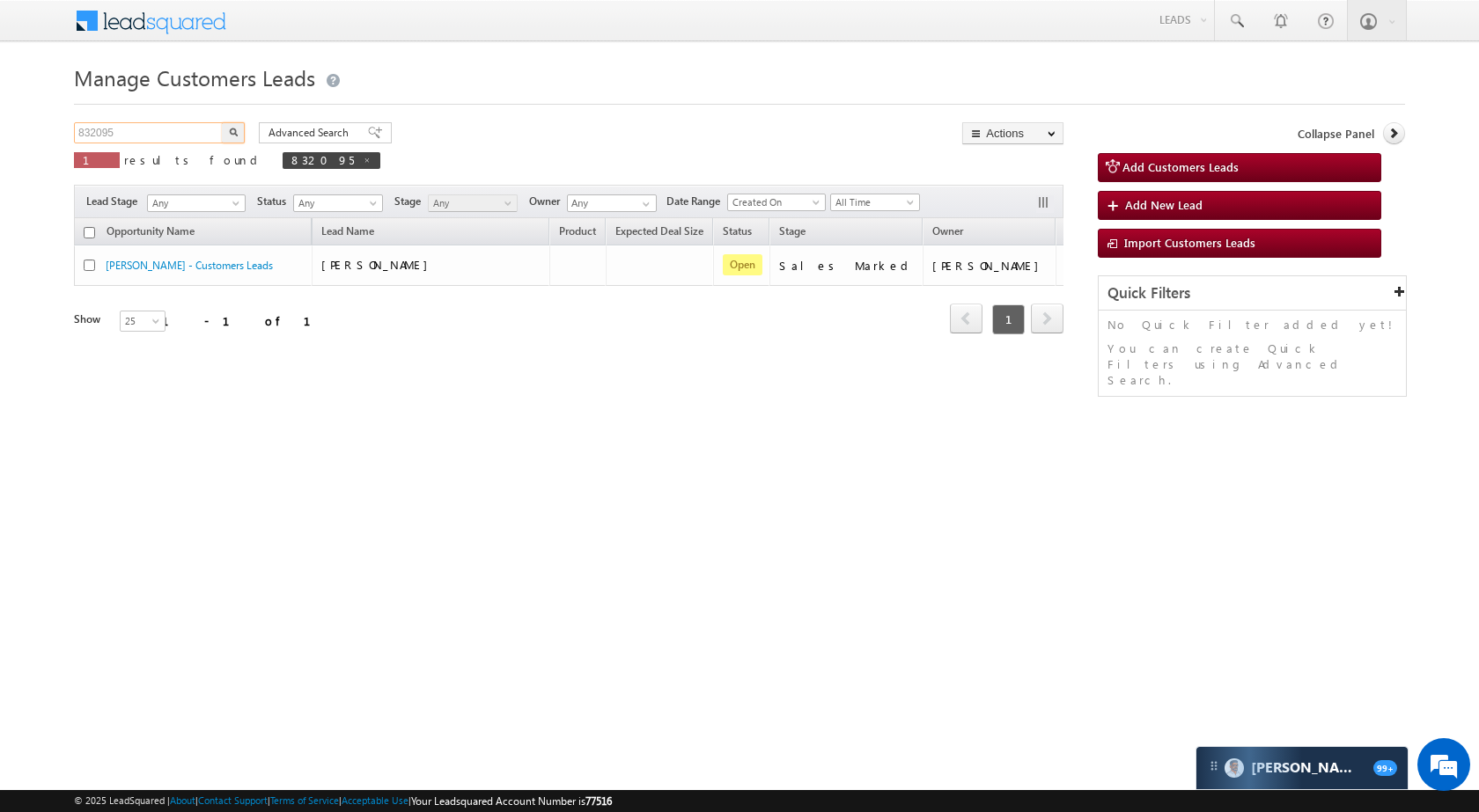
click at [184, 134] on input "832095" at bounding box center [149, 133] width 151 height 21
paste input "90561"
click at [230, 128] on img "button" at bounding box center [233, 132] width 9 height 9
click at [213, 132] on input "905615" at bounding box center [149, 133] width 151 height 21
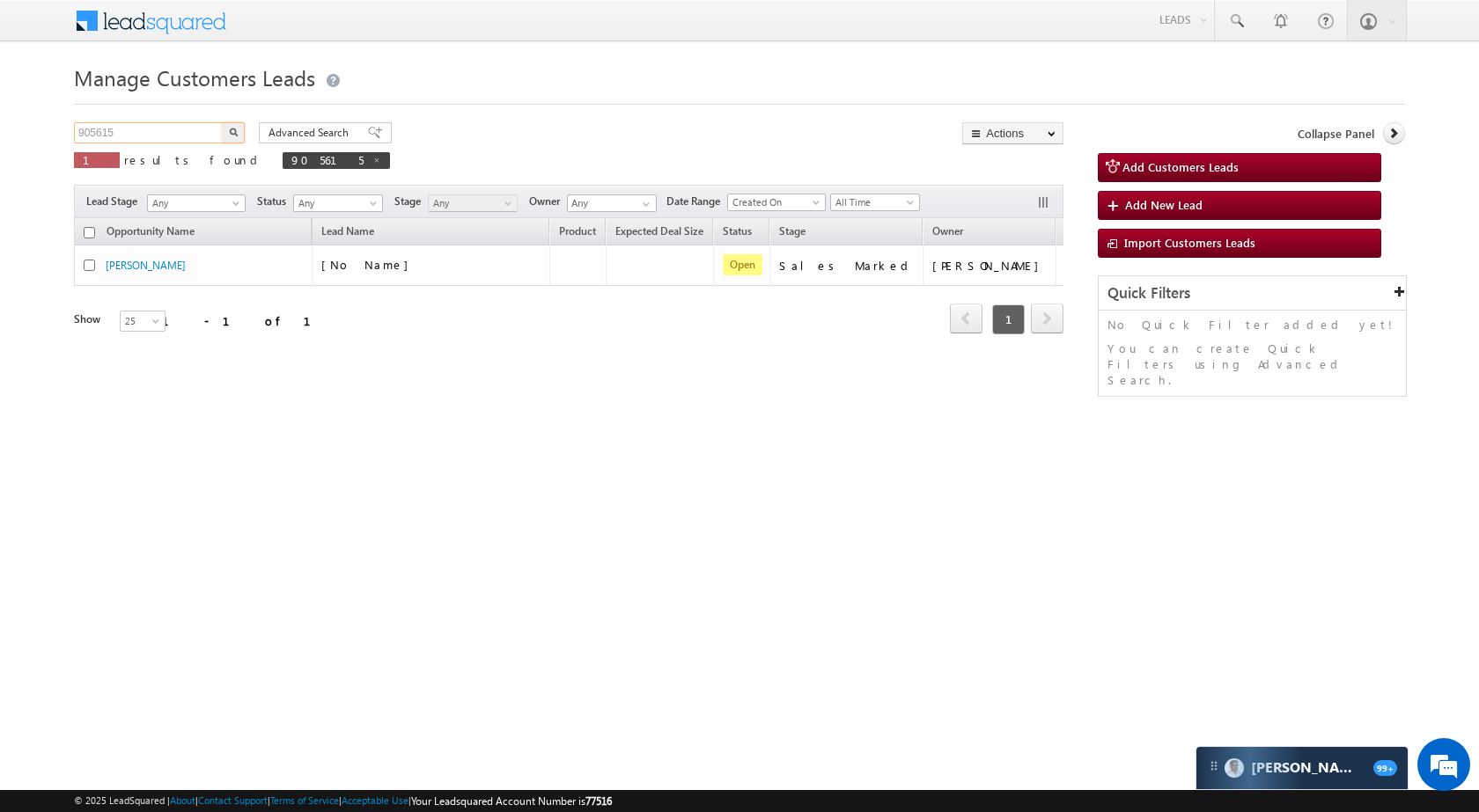
click at [213, 132] on input "905615" at bounding box center [149, 133] width 151 height 21
paste input "27"
click at [240, 128] on button "button" at bounding box center [233, 133] width 23 height 21
click at [180, 137] on input "905627" at bounding box center [149, 133] width 151 height 21
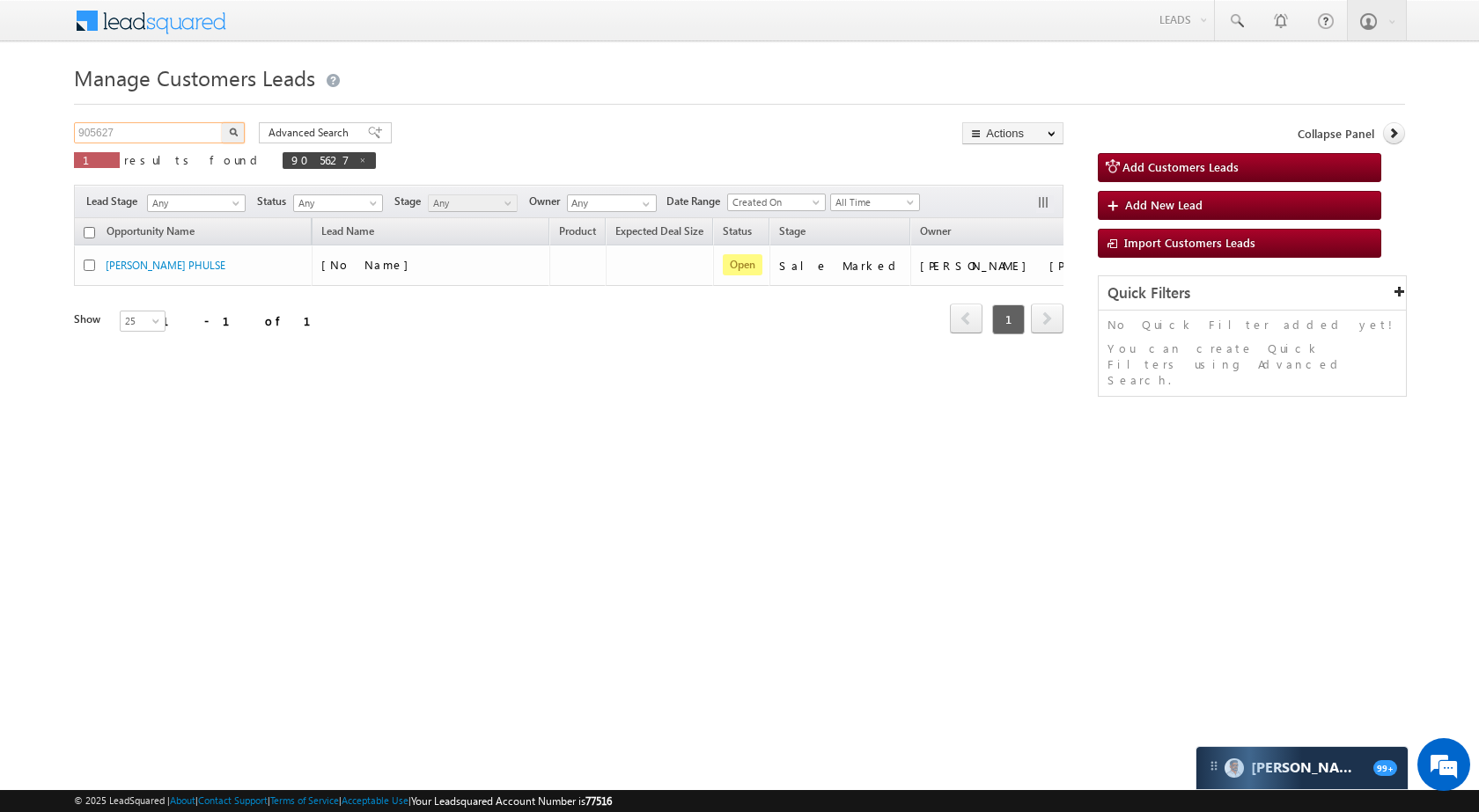
paste input "832121"
click at [227, 128] on button "button" at bounding box center [233, 133] width 23 height 21
click at [151, 144] on div "832121 X 1 results found 832121" at bounding box center [244, 147] width 341 height 51
click at [155, 134] on input "832121" at bounding box center [149, 133] width 151 height 21
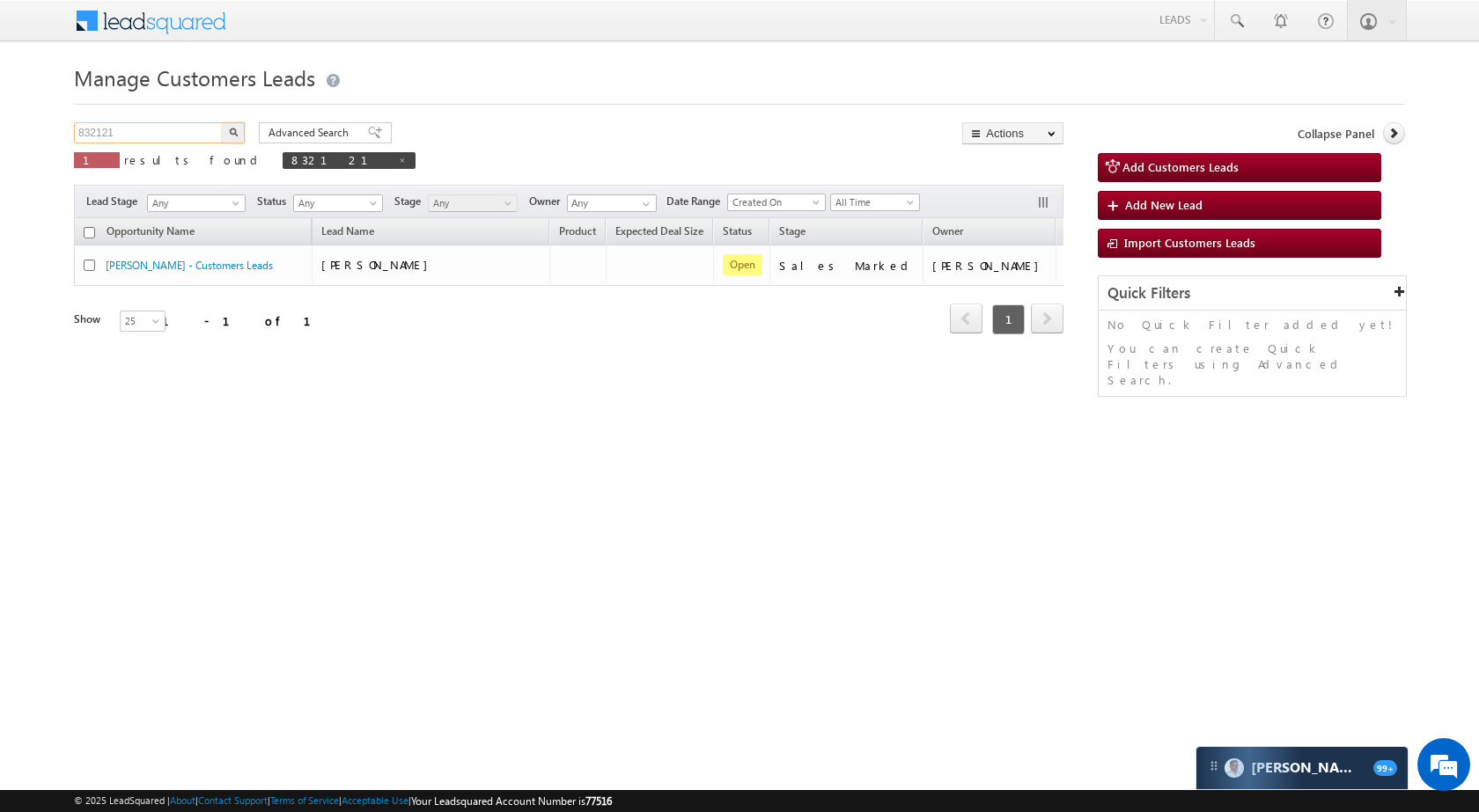
paste input "792226"
type input "792226"
click at [230, 125] on button "button" at bounding box center [233, 133] width 23 height 21
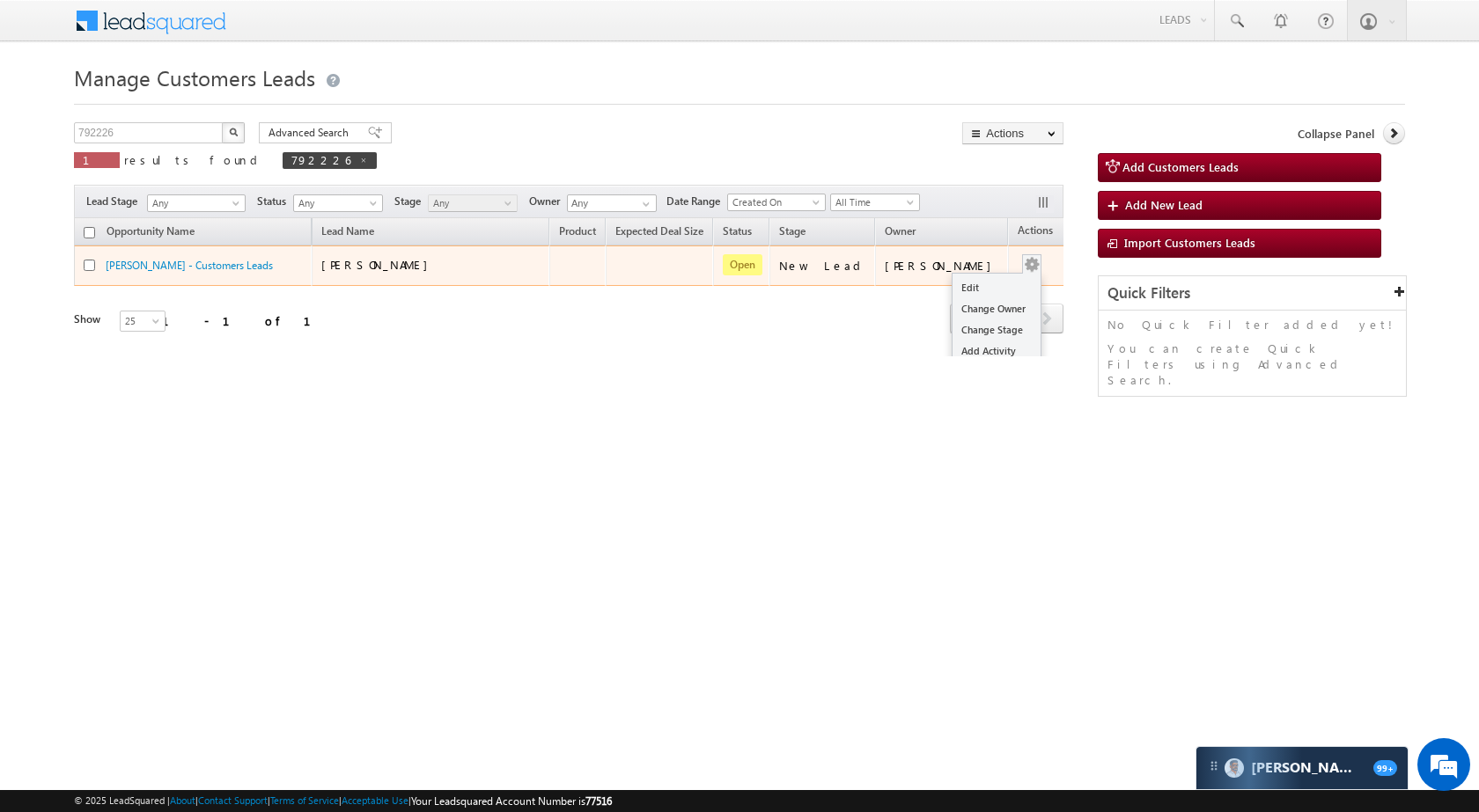
click at [1018, 272] on td "Edit Change Owner Change Stage Add Activity Add Task Delete" at bounding box center [1044, 266] width 73 height 40
click at [991, 286] on link "Edit" at bounding box center [997, 288] width 88 height 21
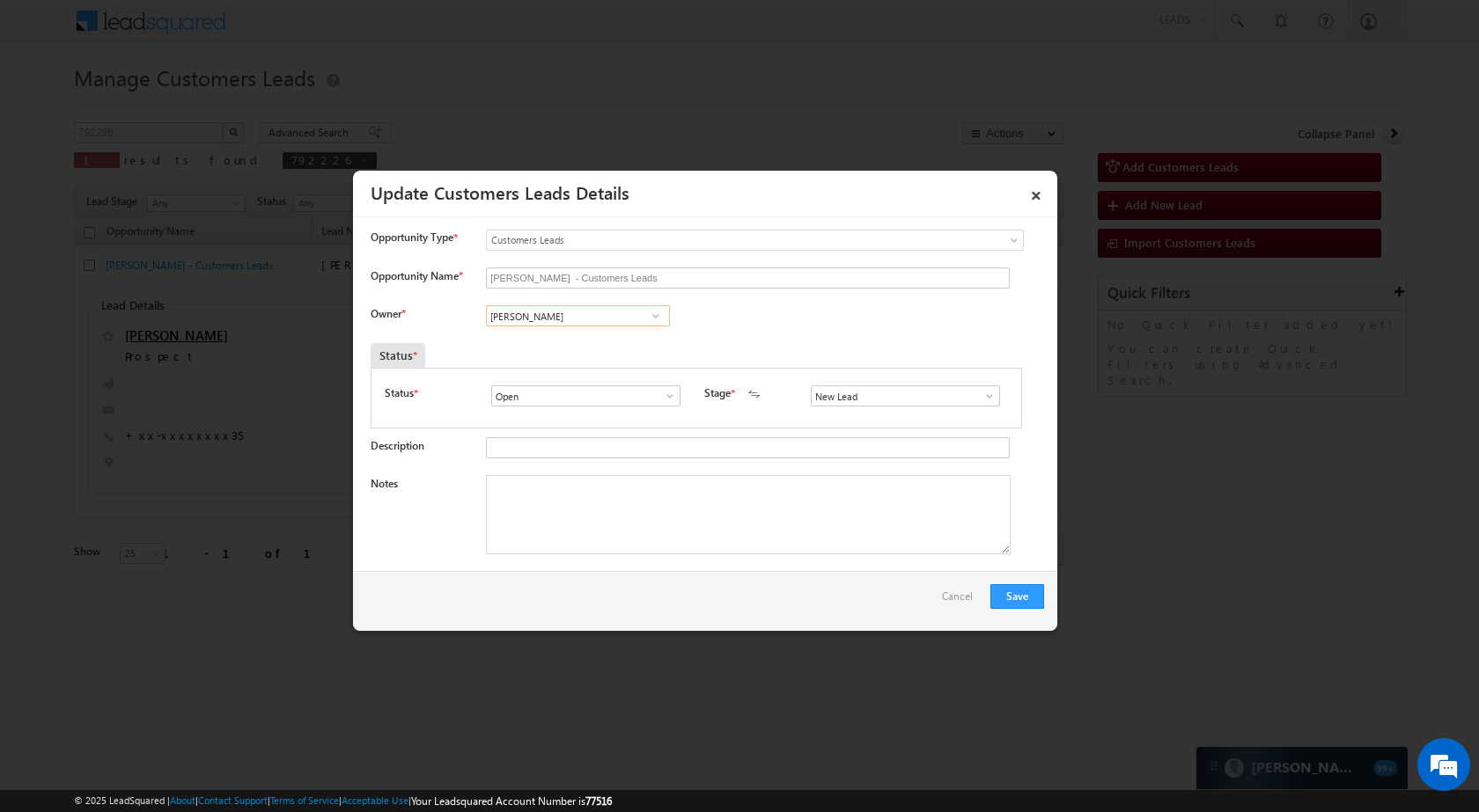
click at [602, 318] on input "[PERSON_NAME]" at bounding box center [578, 316] width 184 height 21
paste input "Gaurav Kumar"
click at [597, 349] on span "gaurav.kumar2@sgrlimited.in" at bounding box center [572, 351] width 159 height 13
type input "Gaurav Kumar"
click at [980, 390] on span at bounding box center [989, 395] width 17 height 14
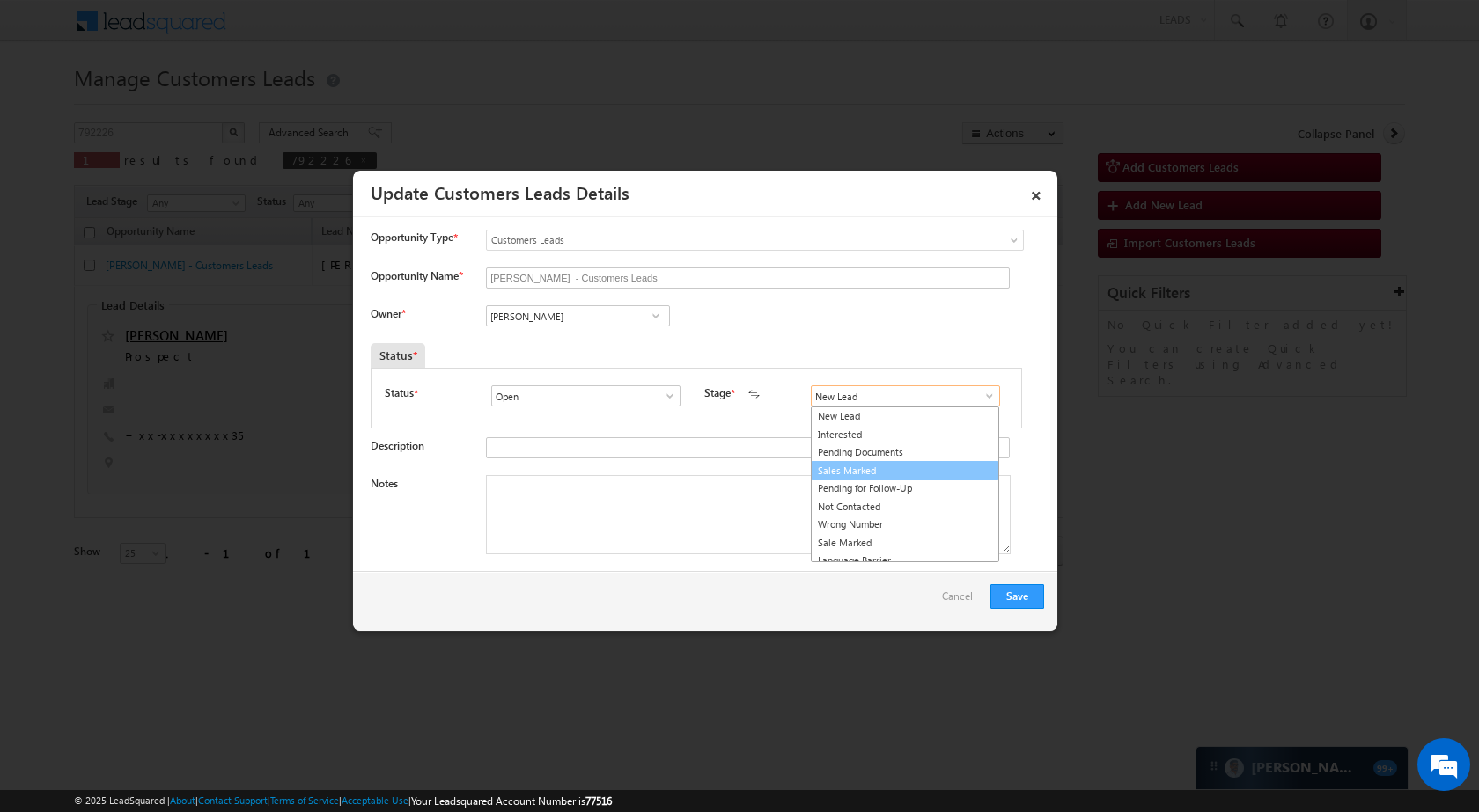
click at [900, 469] on link "Sales Marked" at bounding box center [904, 471] width 188 height 20
type input "Sales Marked"
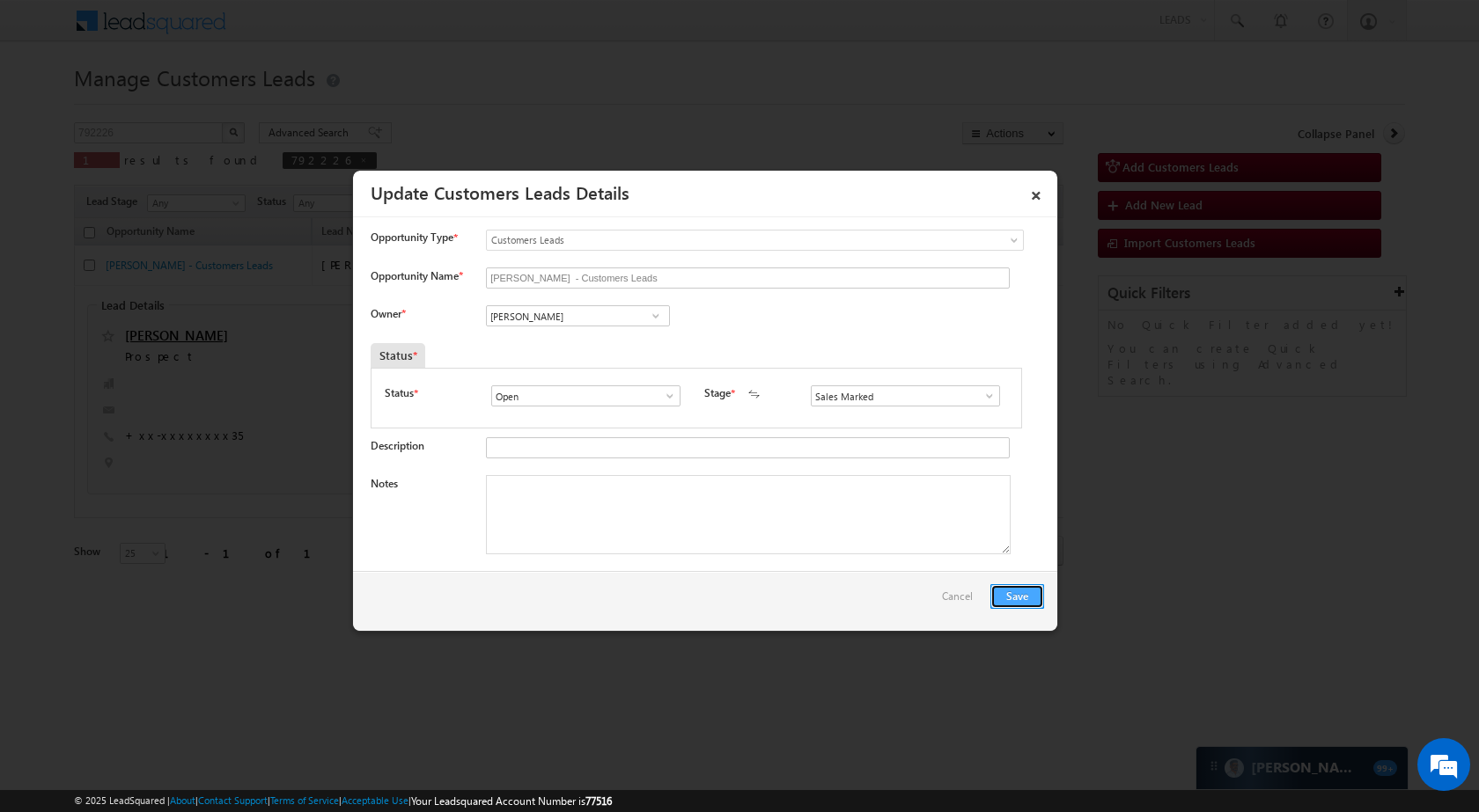
click at [1018, 589] on button "Save" at bounding box center [1017, 597] width 54 height 25
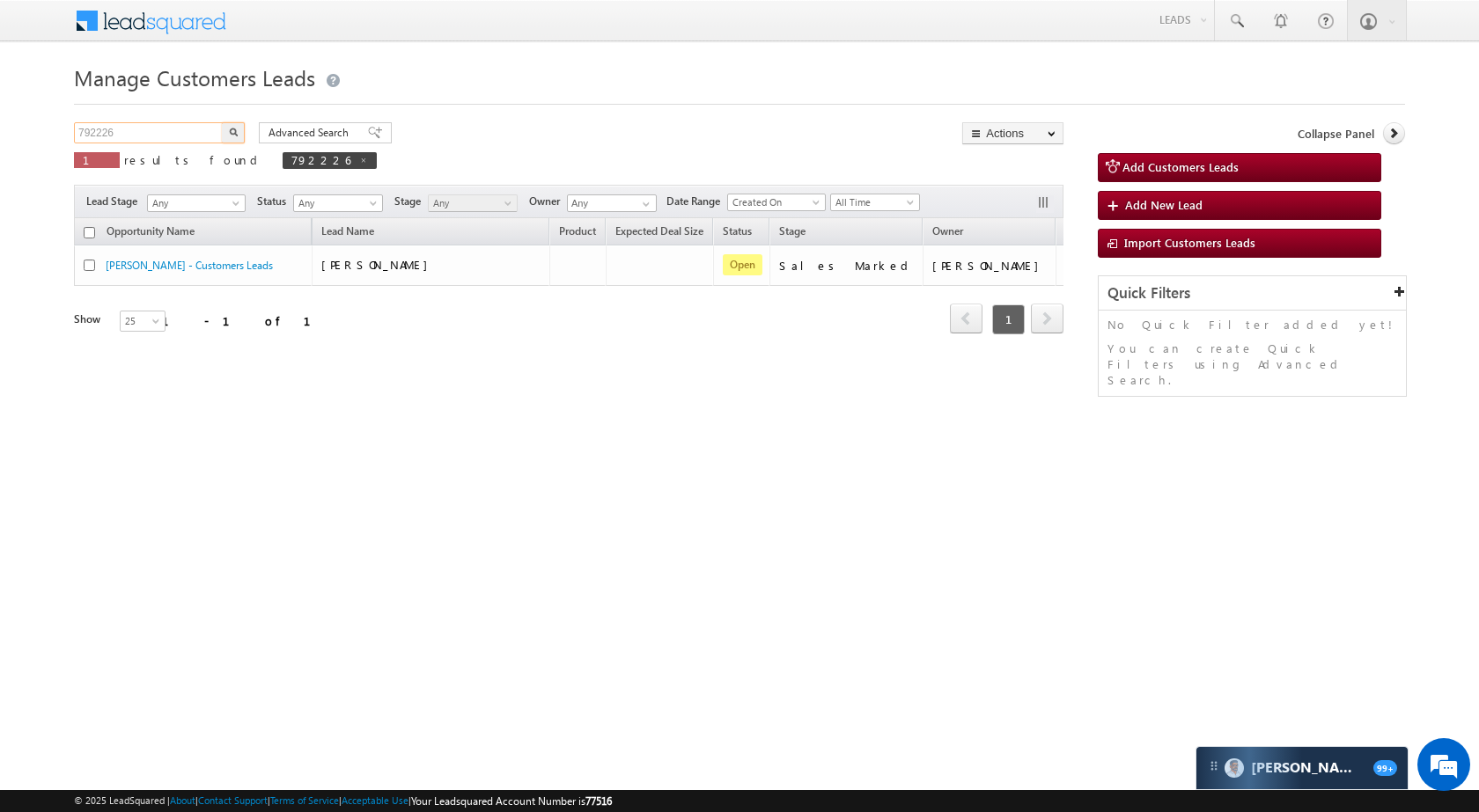
click at [191, 137] on input "792226" at bounding box center [149, 133] width 151 height 21
paste input "891580"
click at [240, 127] on button "button" at bounding box center [233, 133] width 23 height 21
click at [181, 132] on input "891580" at bounding box center [149, 133] width 151 height 21
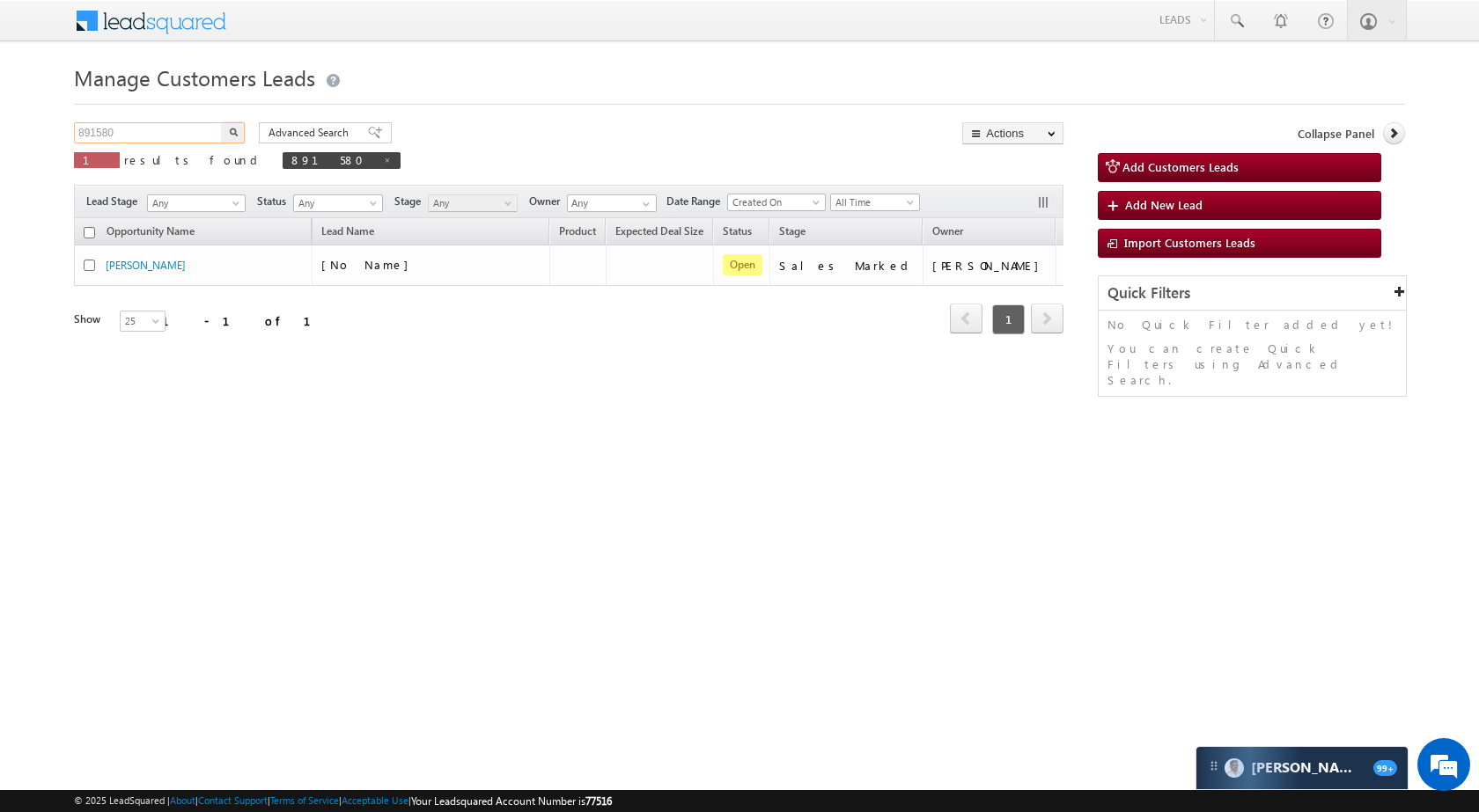
click at [181, 132] on input "891580" at bounding box center [149, 133] width 151 height 21
paste input "926217"
click at [235, 134] on img "button" at bounding box center [233, 132] width 9 height 9
click at [161, 125] on input "926217" at bounding box center [149, 133] width 151 height 21
click at [160, 126] on input "926217" at bounding box center [149, 133] width 151 height 21
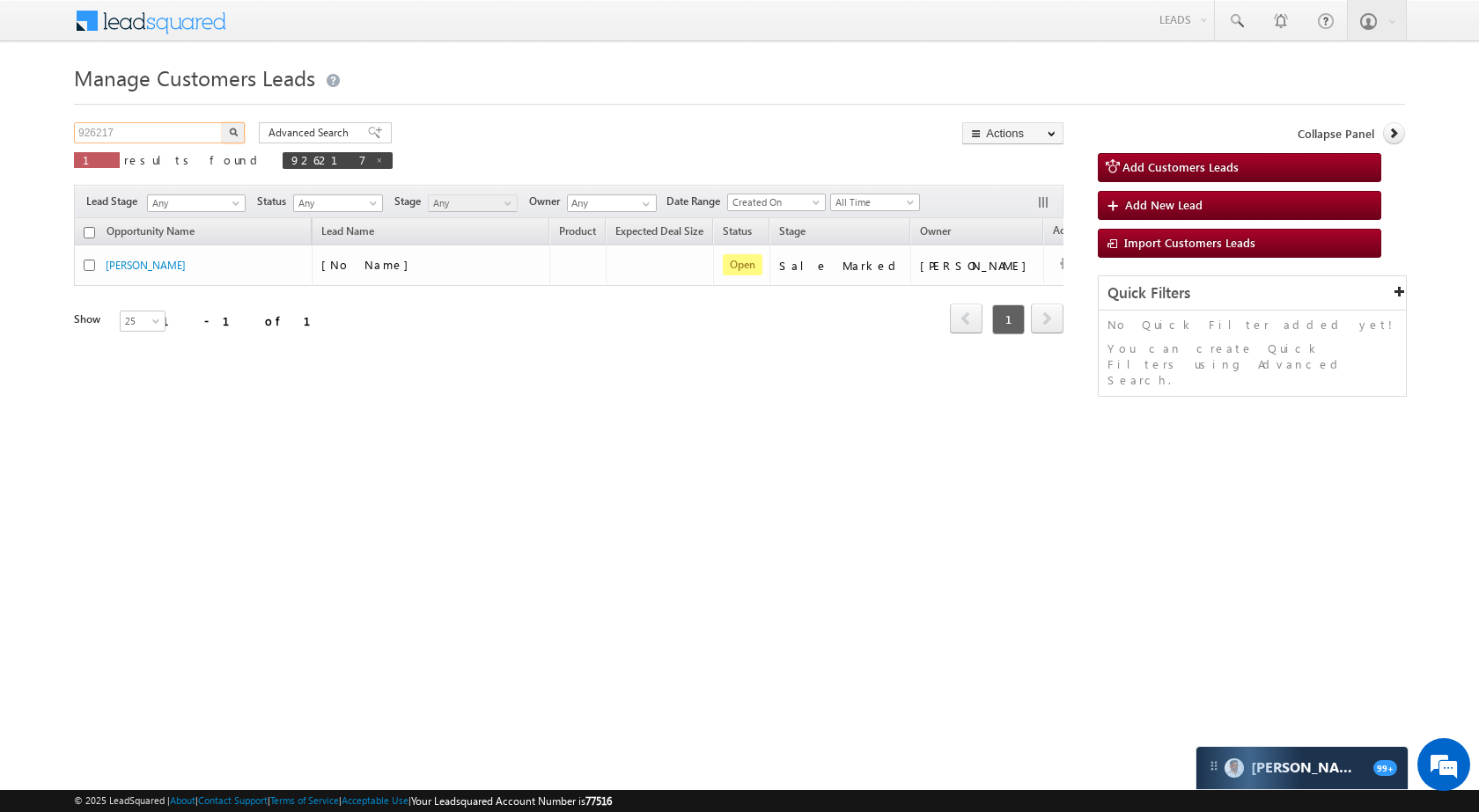
paste input "0562"
click at [232, 135] on img "button" at bounding box center [233, 132] width 9 height 9
click at [145, 115] on div "Manage Customers Leads 905627 X 1 results found 905627 Advanced Search Advanced…" at bounding box center [739, 279] width 1331 height 440
click at [151, 131] on input "905627" at bounding box center [149, 133] width 151 height 21
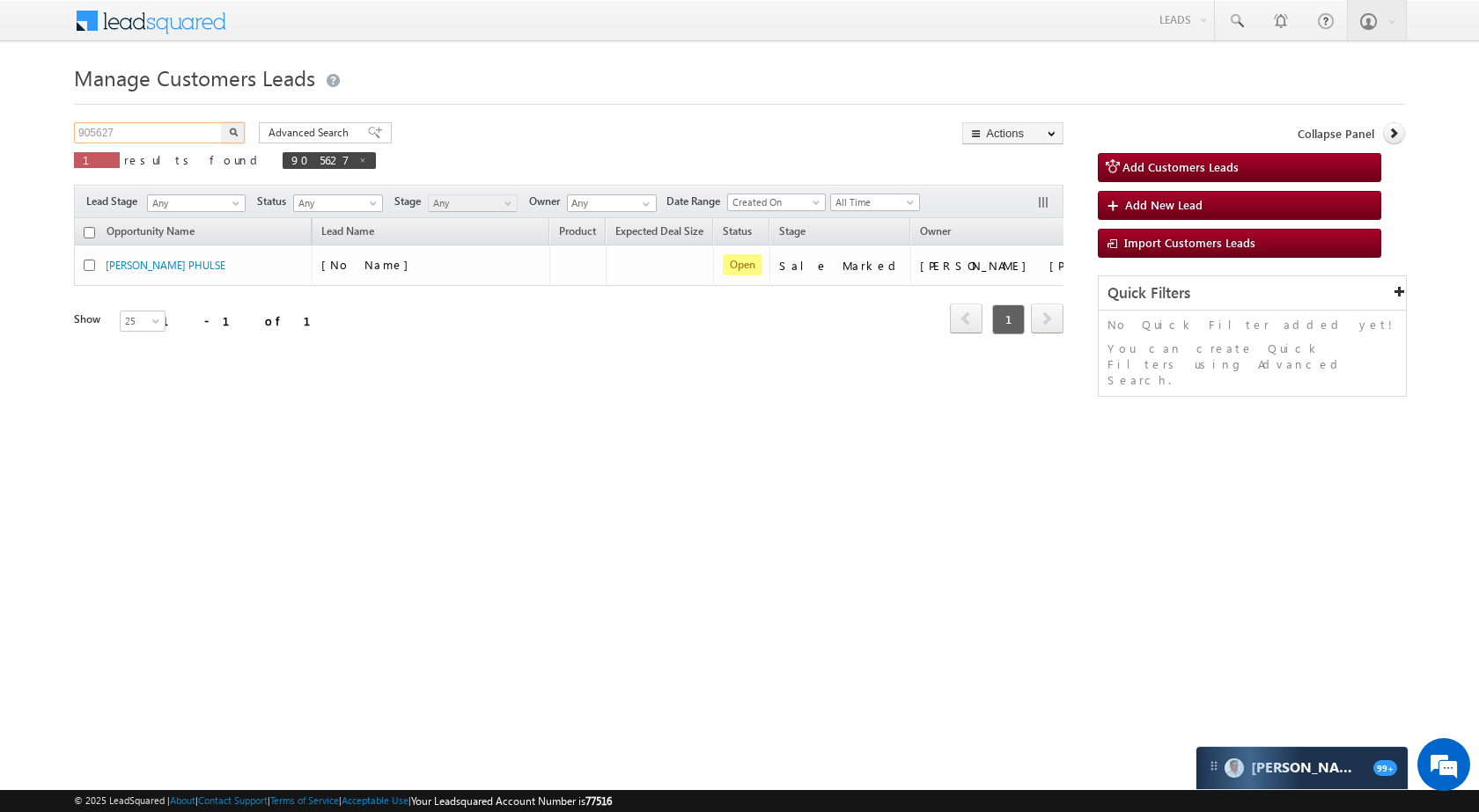
paste input "25849"
click at [229, 128] on img "button" at bounding box center [233, 132] width 9 height 9
click at [185, 126] on input "925849" at bounding box center [149, 133] width 151 height 21
paste input "05615"
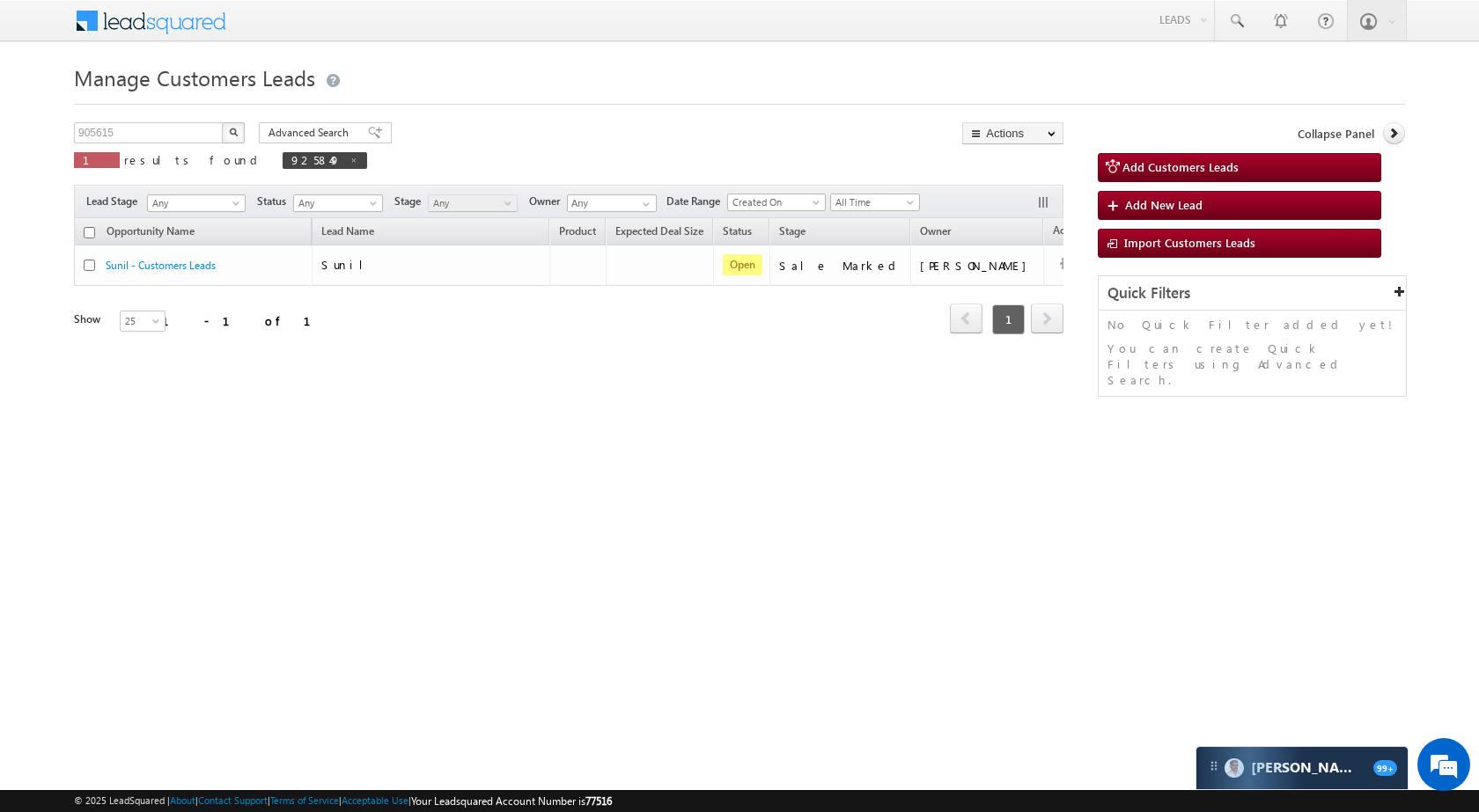
click at [242, 128] on button "button" at bounding box center [233, 133] width 23 height 21
click at [182, 138] on input "905615" at bounding box center [149, 133] width 151 height 21
paste input "25021"
click at [218, 129] on input "925021" at bounding box center [149, 133] width 151 height 21
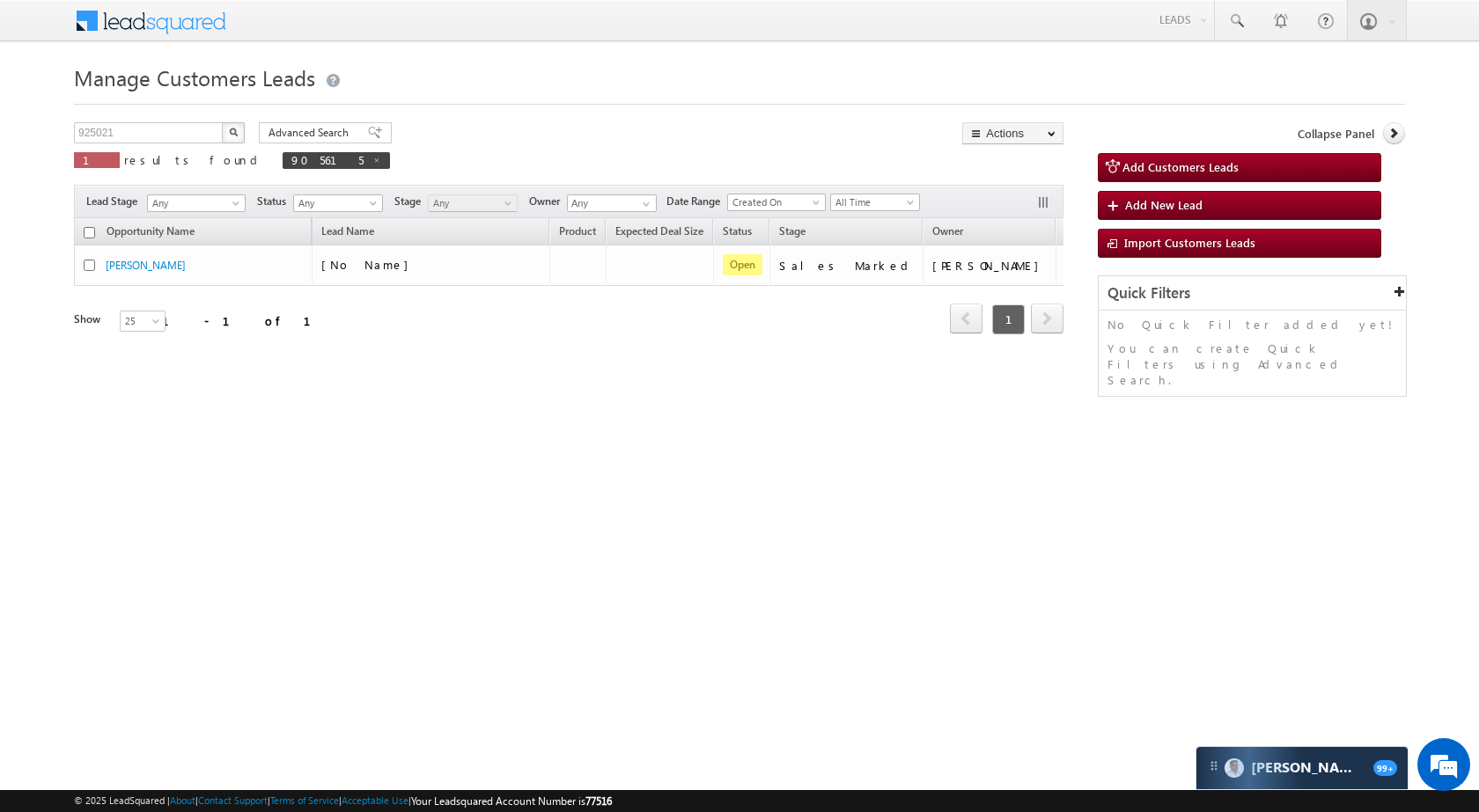
click at [240, 128] on button "button" at bounding box center [233, 133] width 23 height 21
click at [165, 137] on input "925021" at bounding box center [149, 133] width 151 height 21
paste input "90"
click at [236, 131] on img "button" at bounding box center [233, 132] width 9 height 9
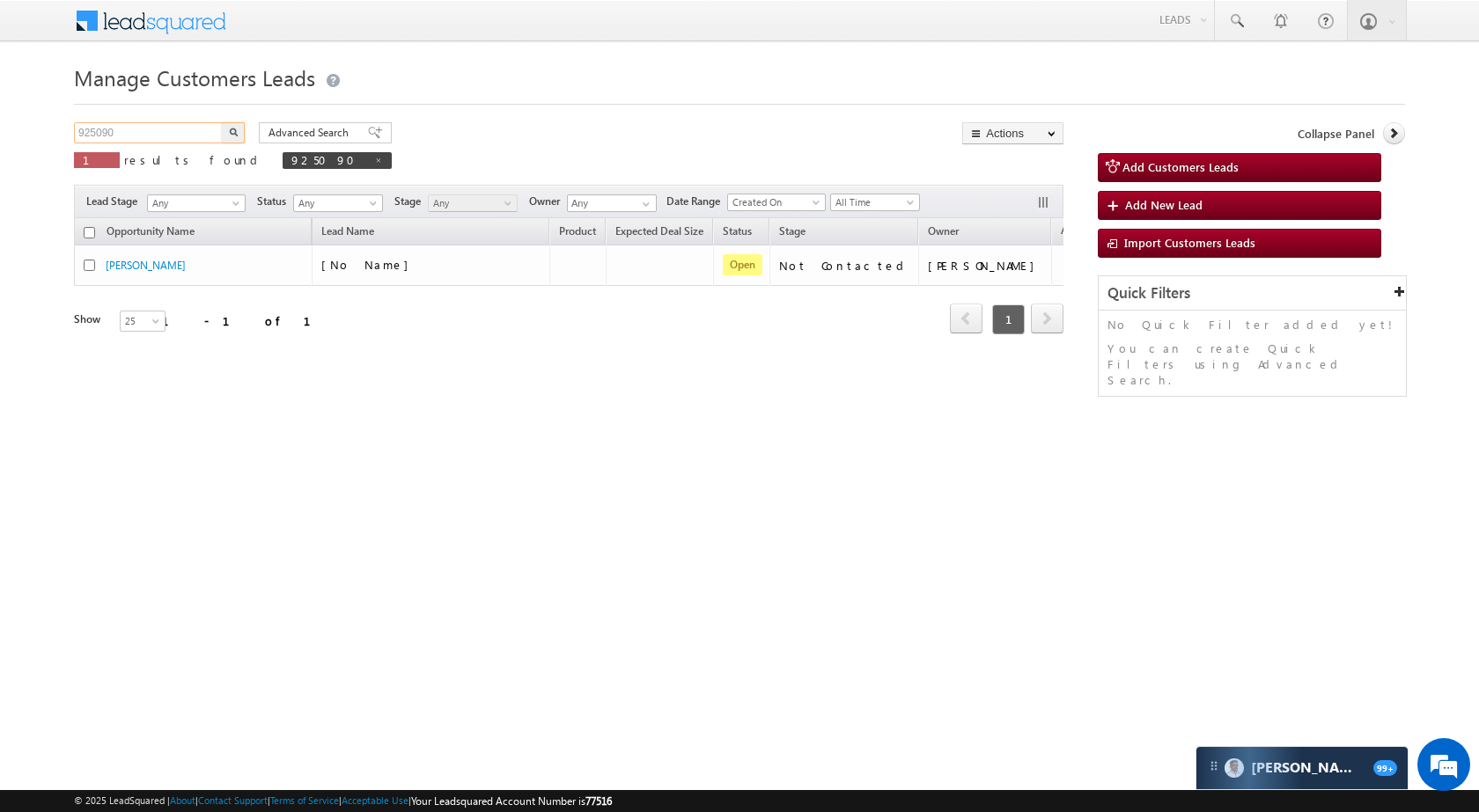
click at [194, 130] on input "925090" at bounding box center [149, 133] width 151 height 21
paste input "792185"
click at [229, 139] on button "button" at bounding box center [233, 133] width 23 height 21
click at [178, 128] on input "792185" at bounding box center [149, 133] width 151 height 21
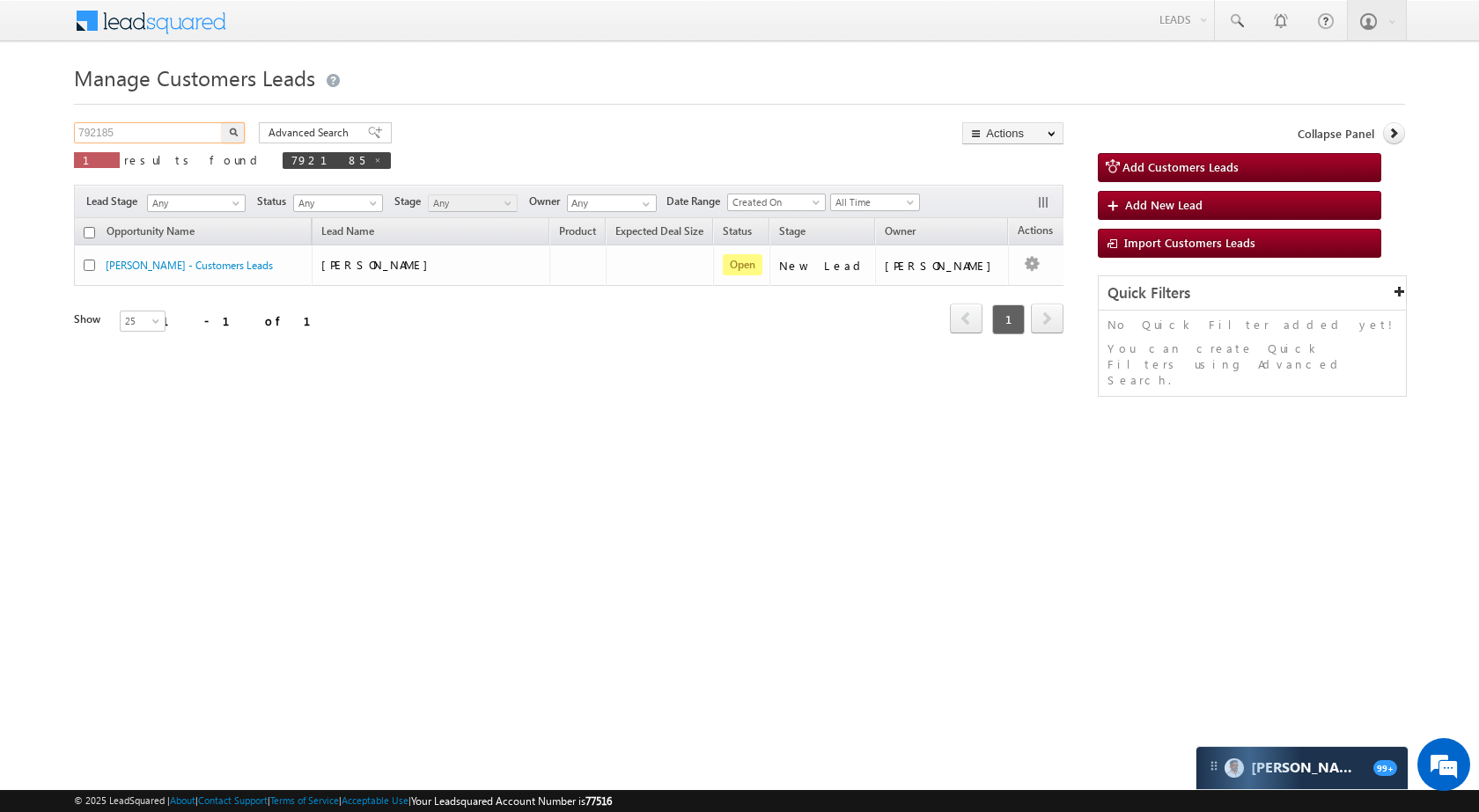
click at [178, 128] on input "792185" at bounding box center [149, 133] width 151 height 21
paste input "83209"
click at [231, 139] on button "button" at bounding box center [233, 133] width 23 height 21
click at [184, 129] on input "832095" at bounding box center [149, 133] width 151 height 21
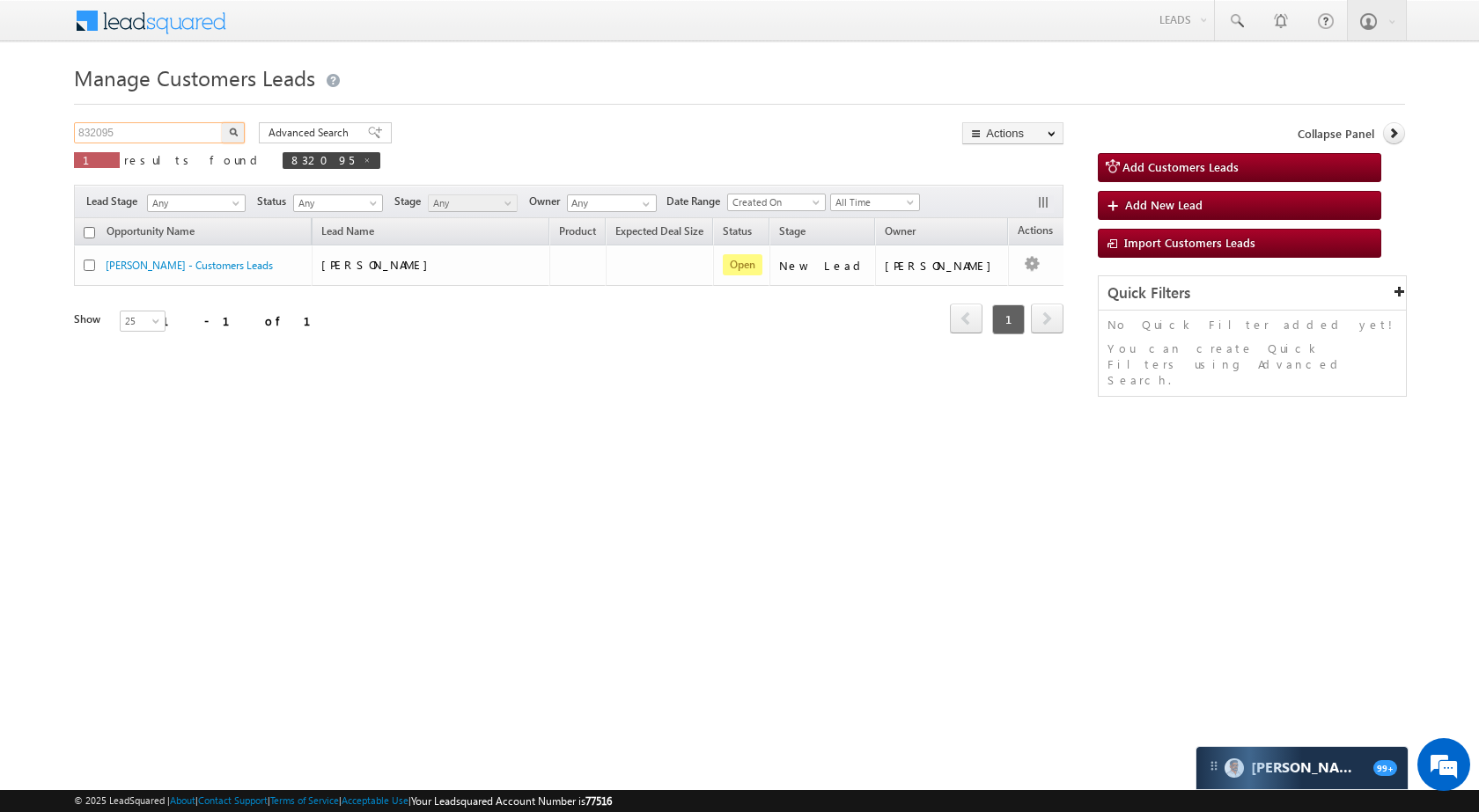
paste input "789939"
type input "789939"
click at [239, 132] on button "button" at bounding box center [233, 133] width 23 height 21
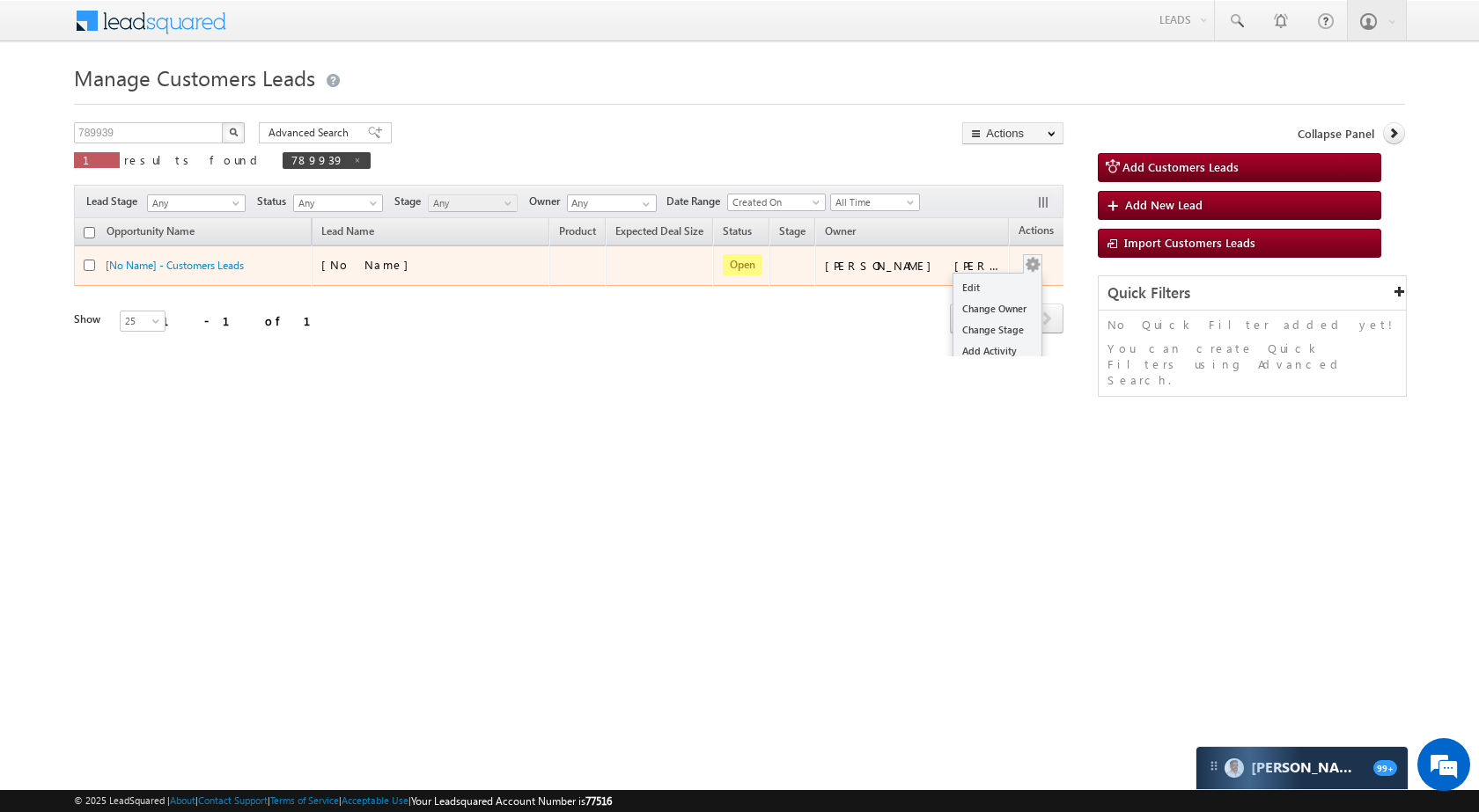
click at [1023, 265] on button "button" at bounding box center [1032, 265] width 17 height 17
click at [992, 292] on link "Edit" at bounding box center [997, 288] width 88 height 21
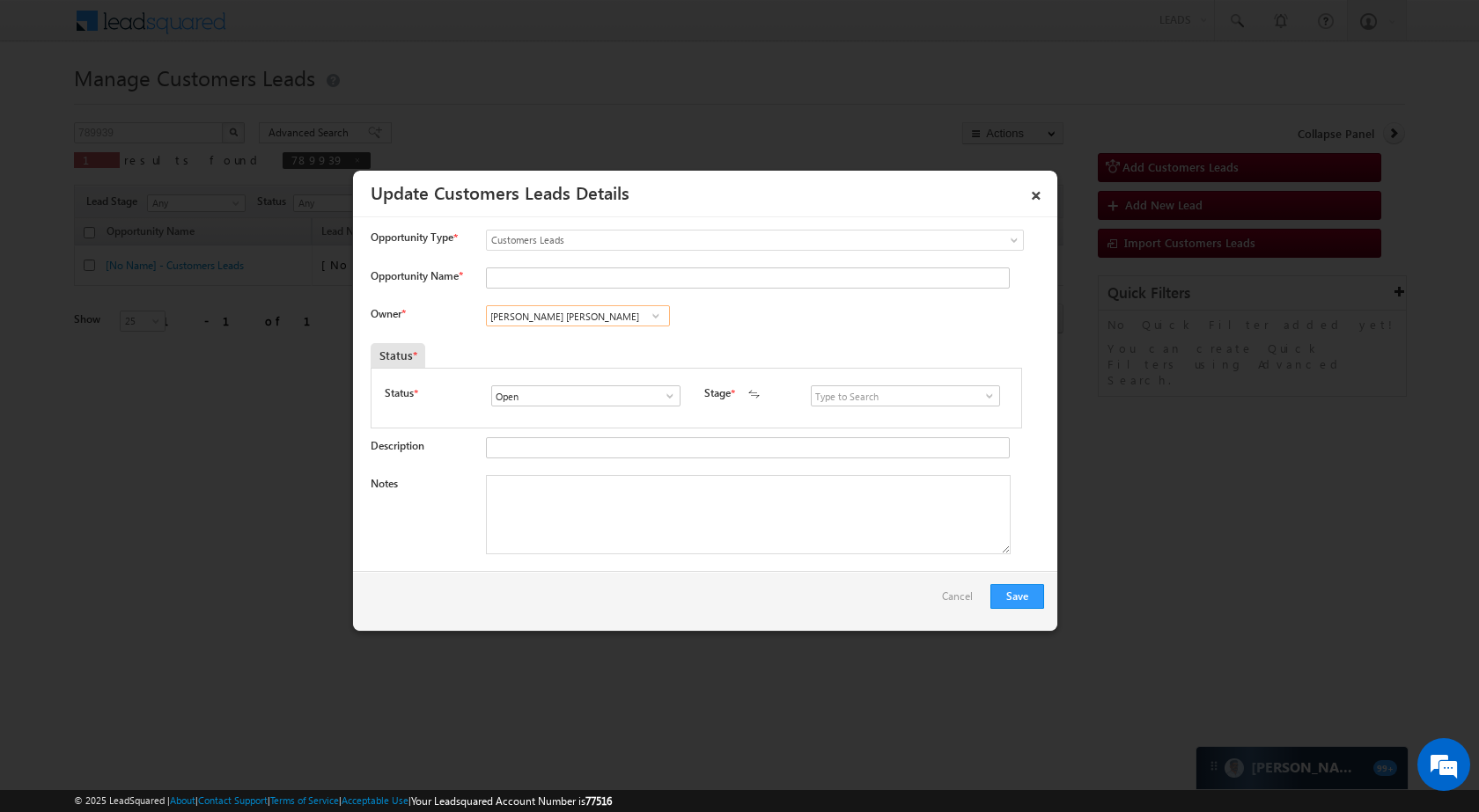
click at [597, 317] on input "Javed Qamar Alimuddin Ansari" at bounding box center [578, 316] width 184 height 21
paste input "Nirmal Kumar Nagar"
click at [568, 354] on span "nirmal.nagar1@sgrlimited.in" at bounding box center [572, 351] width 159 height 13
type input "Nirmal Kumar Nagar"
click at [980, 389] on span at bounding box center [989, 395] width 17 height 14
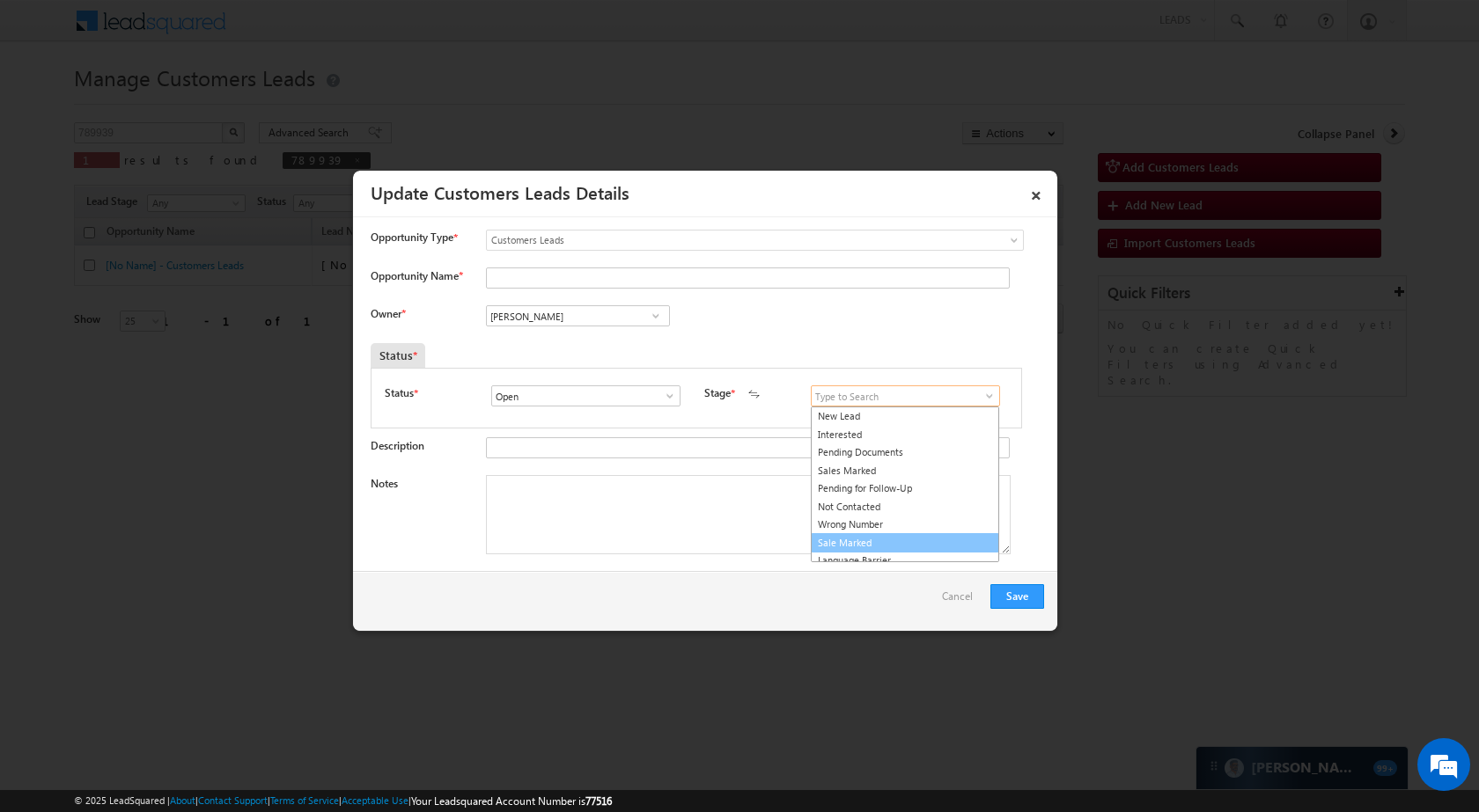
click at [877, 545] on link "Sale Marked" at bounding box center [904, 543] width 188 height 20
type input "Sale Marked"
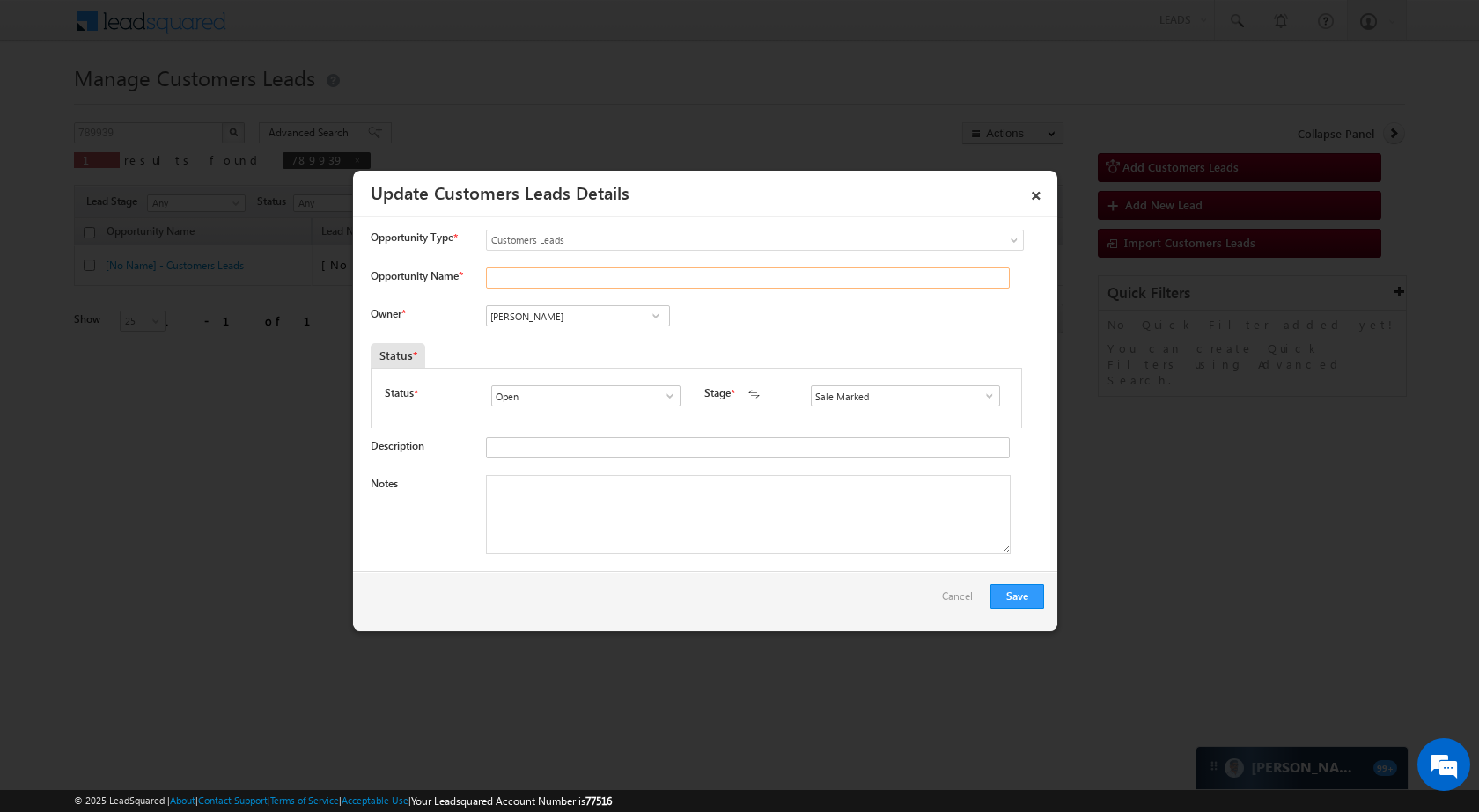
click at [598, 282] on input "Opportunity Name *" at bounding box center [748, 278] width 524 height 21
paste input "Rammurti"
type input "Rammurti"
click at [1028, 608] on button "Save" at bounding box center [1017, 597] width 54 height 25
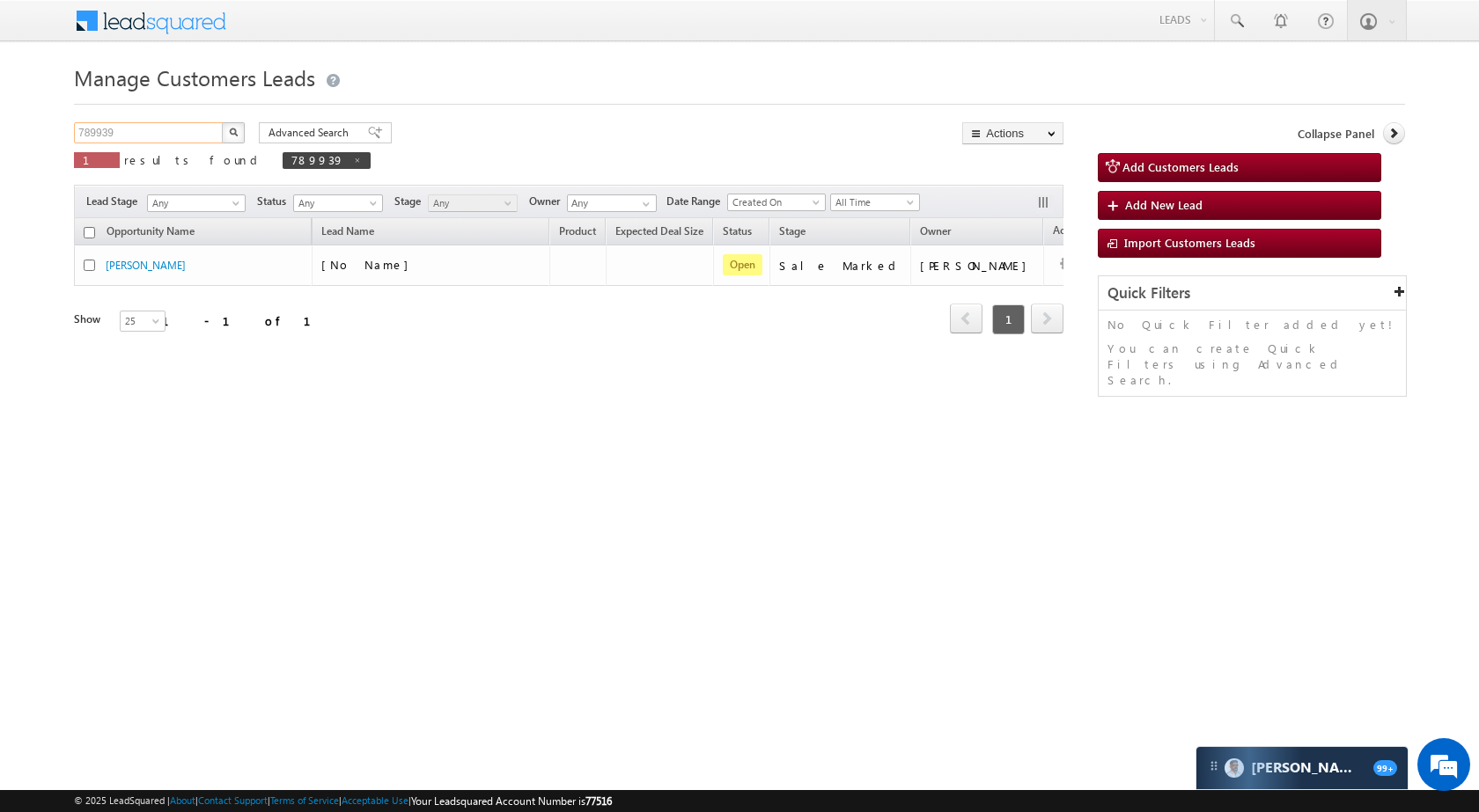
click at [132, 137] on input "789939" at bounding box center [149, 133] width 151 height 21
paste input "923250"
type input "923250"
click at [222, 122] on button "button" at bounding box center [233, 133] width 23 height 21
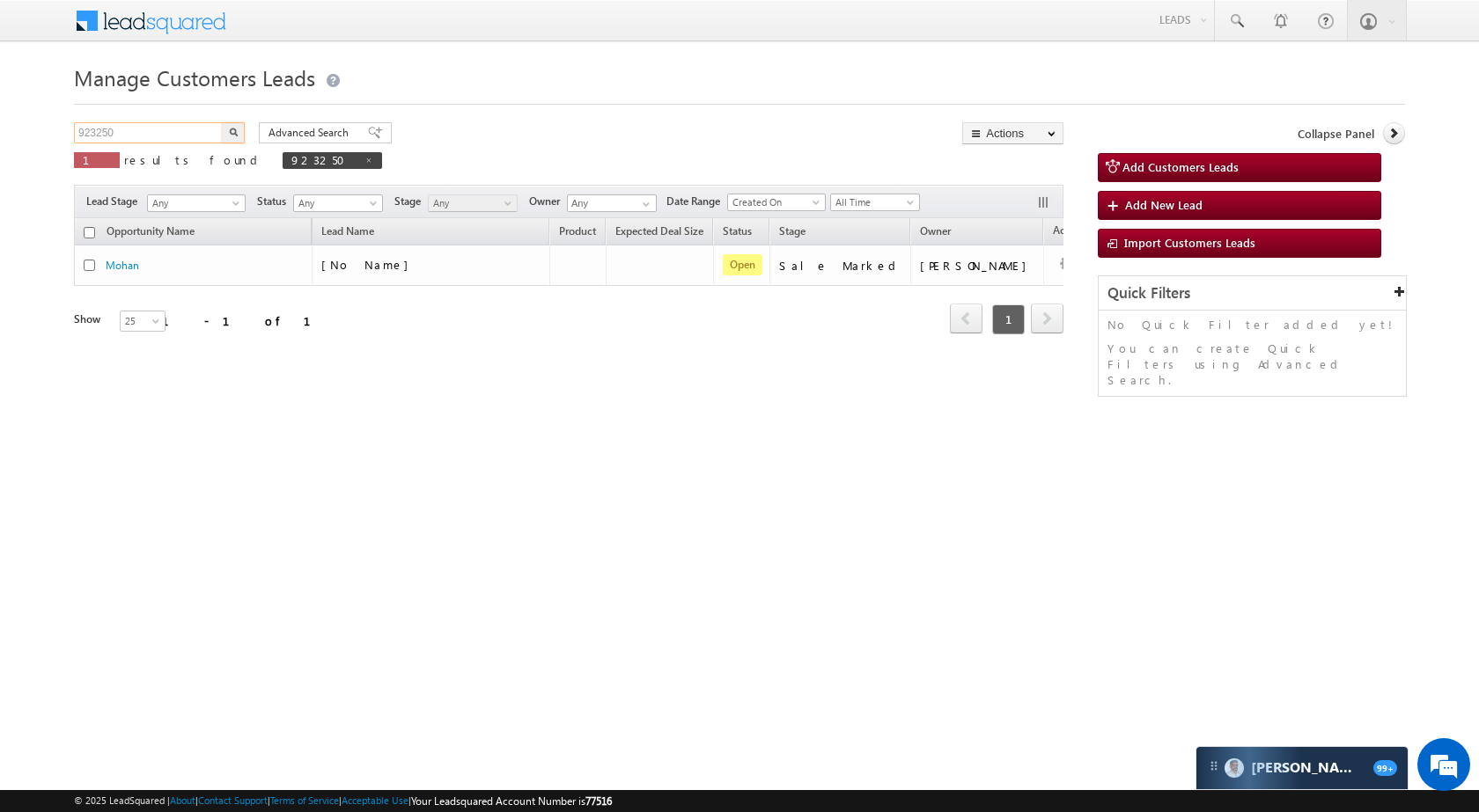
click at [213, 127] on input "923250" at bounding box center [149, 133] width 151 height 21
paste input "792262"
click at [230, 128] on img "button" at bounding box center [233, 132] width 9 height 9
click at [148, 135] on input "792262" at bounding box center [149, 133] width 151 height 21
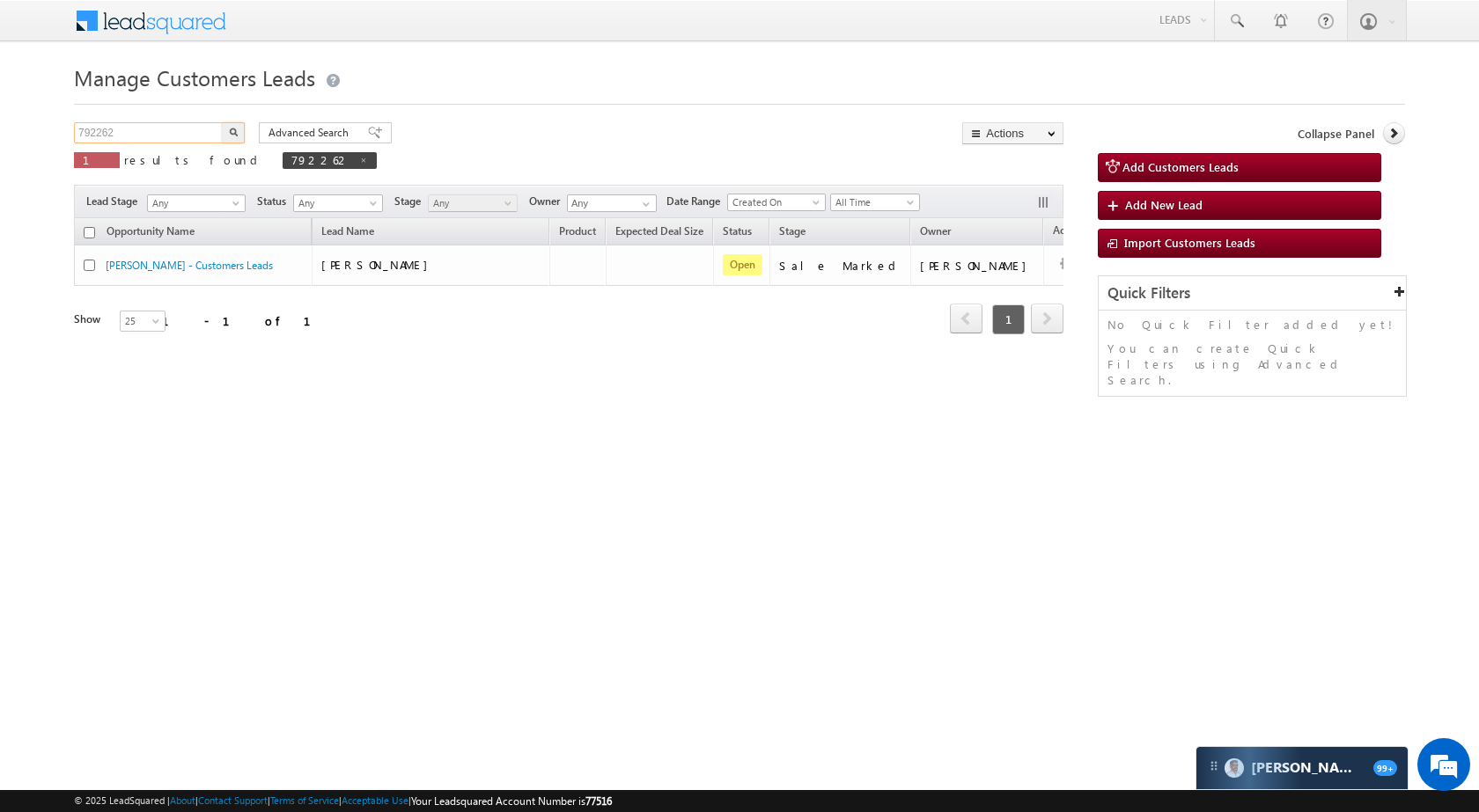
click at [148, 135] on input "792262" at bounding box center [149, 133] width 151 height 21
paste input "923247"
click at [235, 128] on img "button" at bounding box center [233, 132] width 9 height 9
click at [184, 139] on input "923247" at bounding box center [149, 133] width 151 height 21
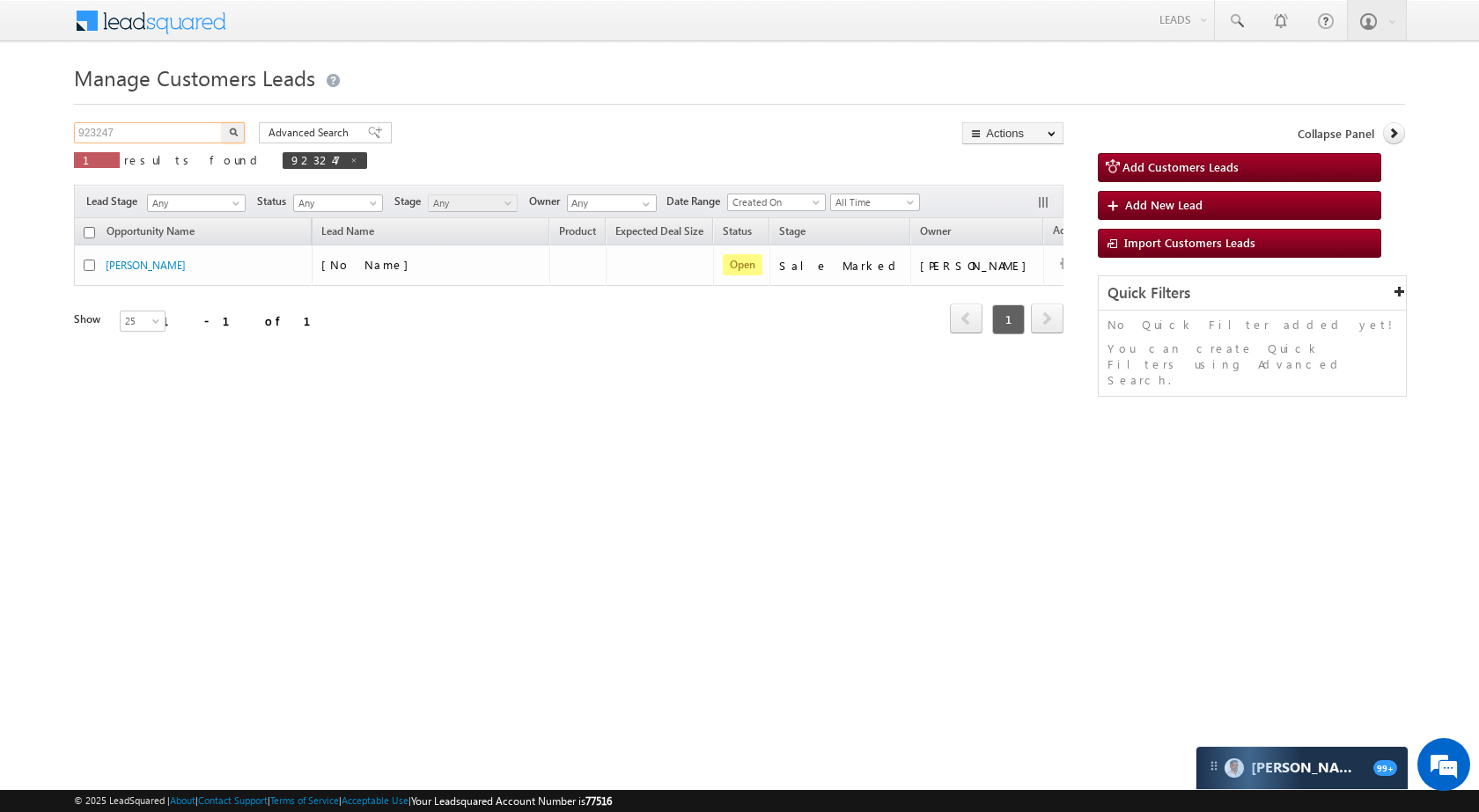
paste input "4872"
click at [241, 125] on button "button" at bounding box center [233, 133] width 23 height 21
click at [149, 132] on input "924872" at bounding box center [149, 133] width 151 height 21
paste input "3258"
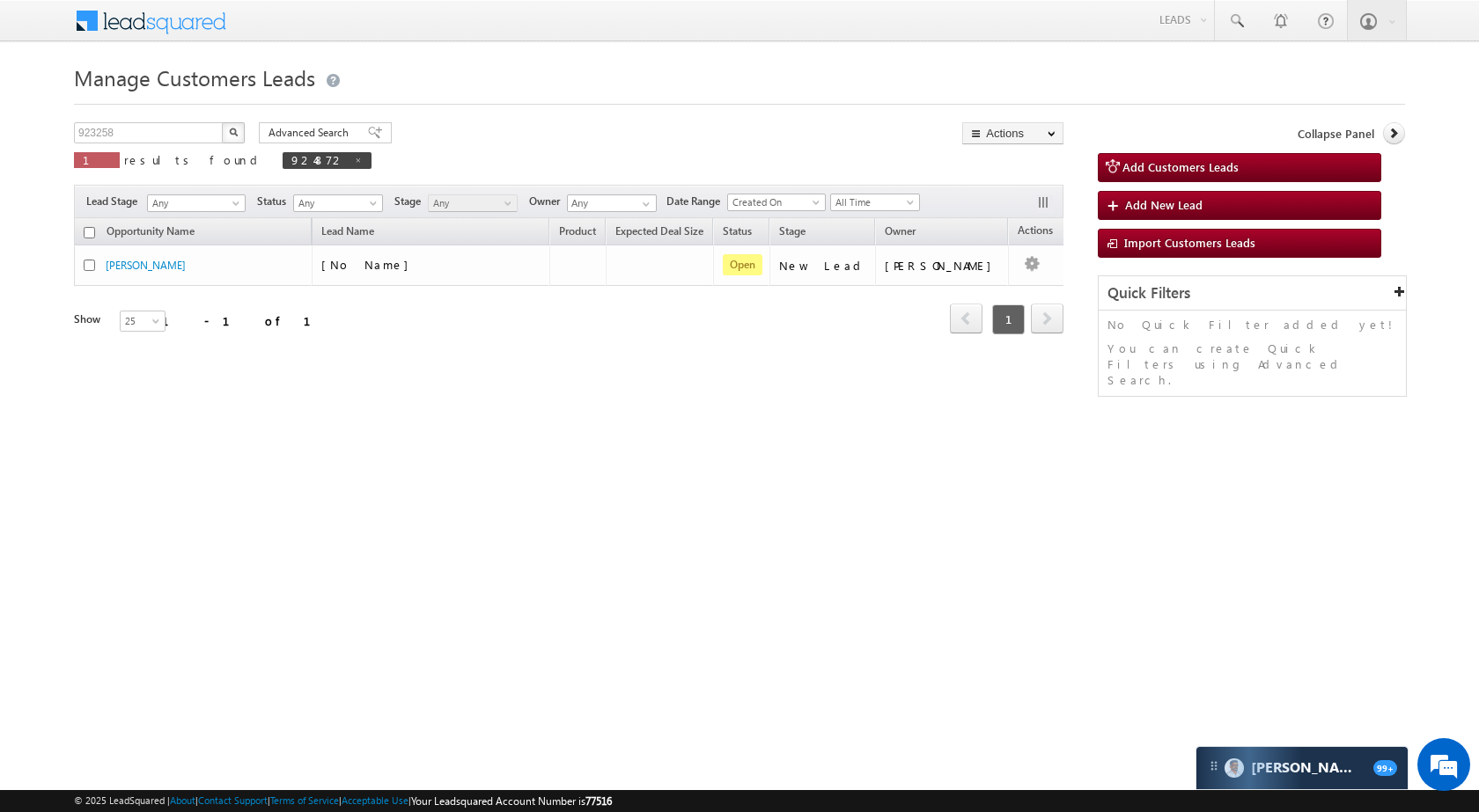
click at [229, 129] on img "button" at bounding box center [233, 132] width 9 height 9
click at [163, 121] on div "Manage Customers Leads Customers Leads updated successfully. 923258 X 1 results…" at bounding box center [739, 279] width 1331 height 440
click at [176, 133] on input "923258" at bounding box center [149, 133] width 151 height 21
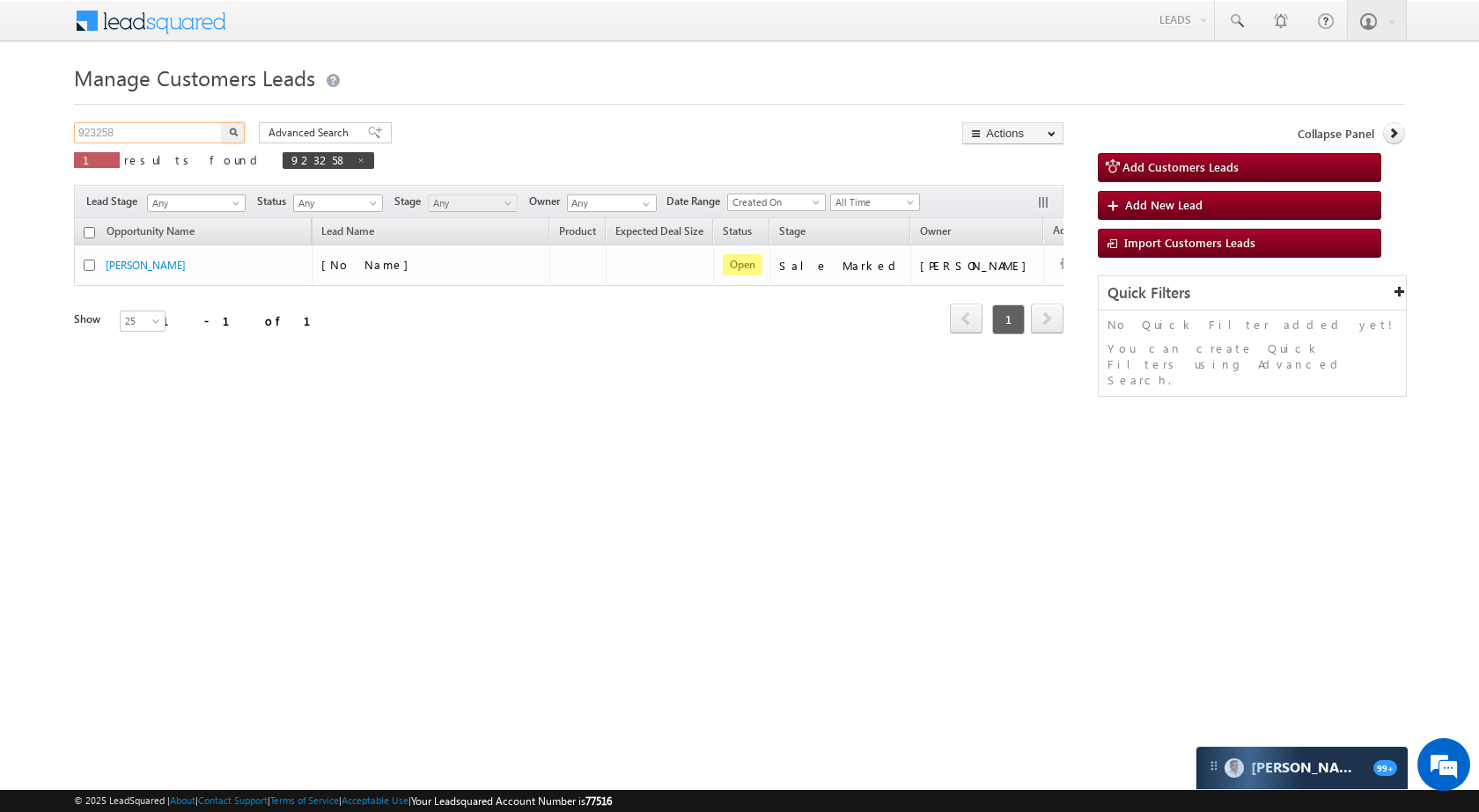
click at [176, 133] on input "923258" at bounding box center [149, 133] width 151 height 21
paste input "6"
click at [239, 130] on button "button" at bounding box center [233, 133] width 23 height 21
click at [166, 138] on input "923658" at bounding box center [149, 133] width 151 height 21
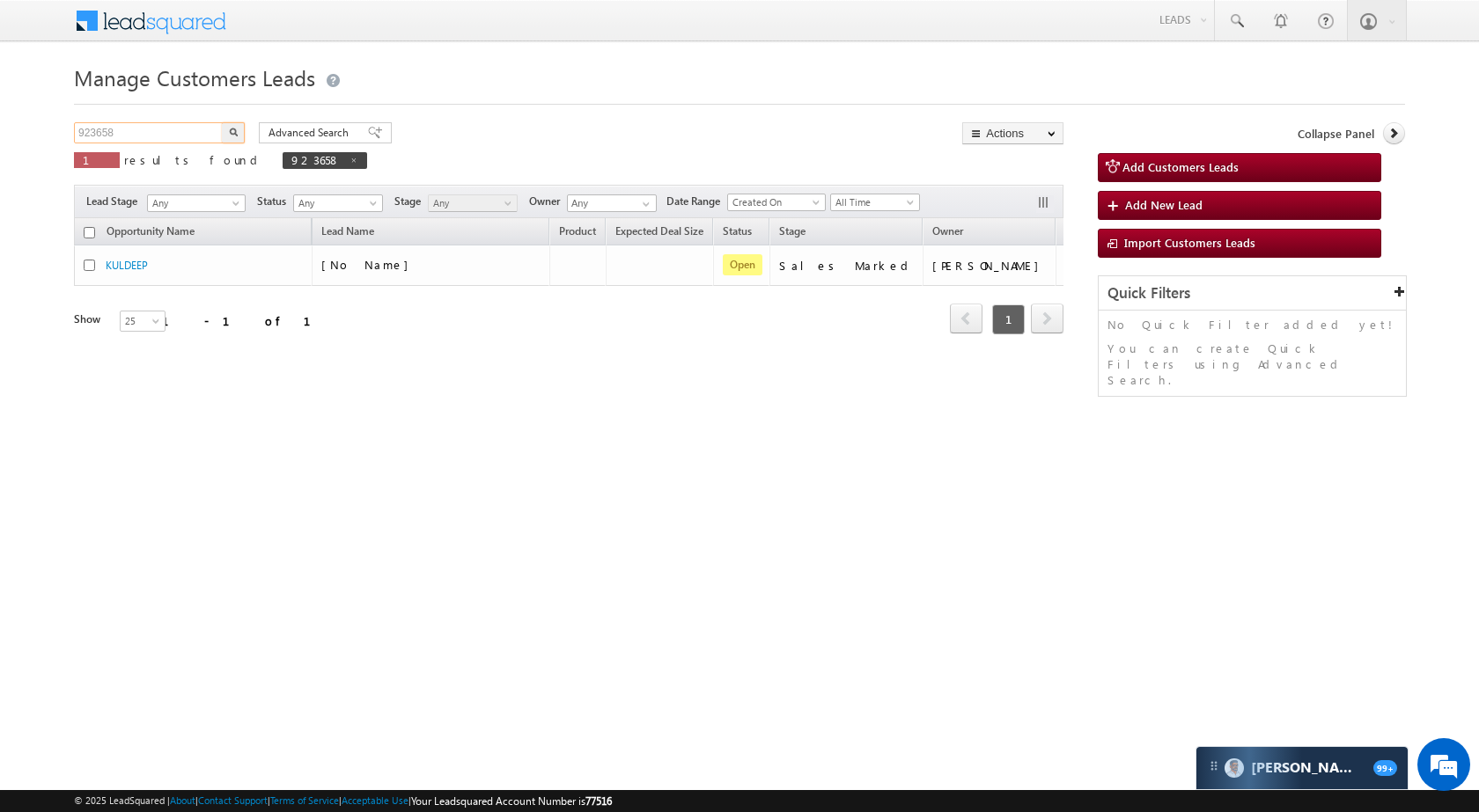
paste input "234"
click at [240, 128] on button "button" at bounding box center [233, 133] width 23 height 21
click at [129, 137] on input "923234" at bounding box center [149, 133] width 151 height 21
paste input "05611"
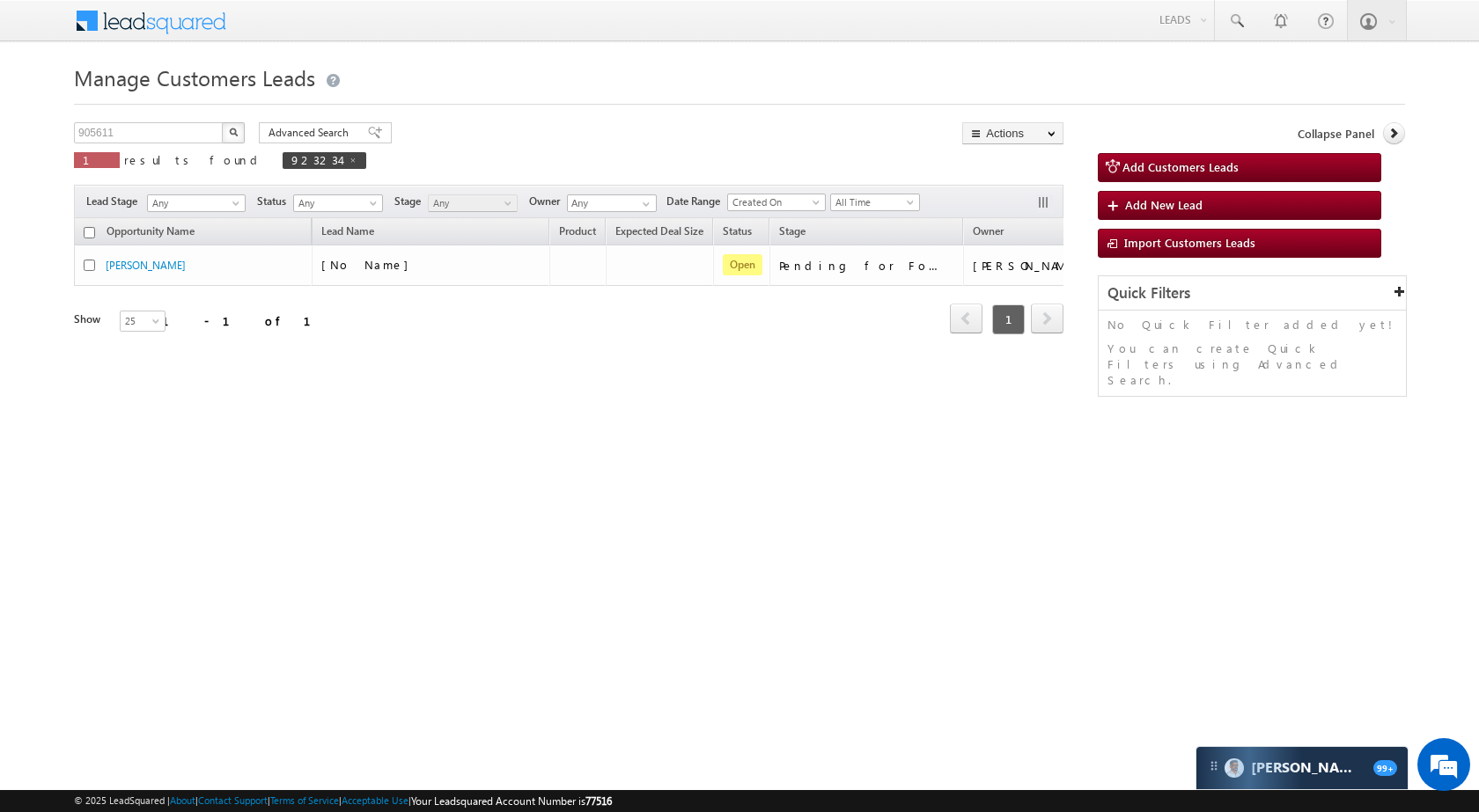
click at [233, 138] on button "button" at bounding box center [233, 133] width 23 height 21
click at [173, 128] on input "905611" at bounding box center [149, 133] width 151 height 21
paste input "891500"
click at [242, 126] on button "button" at bounding box center [233, 133] width 23 height 21
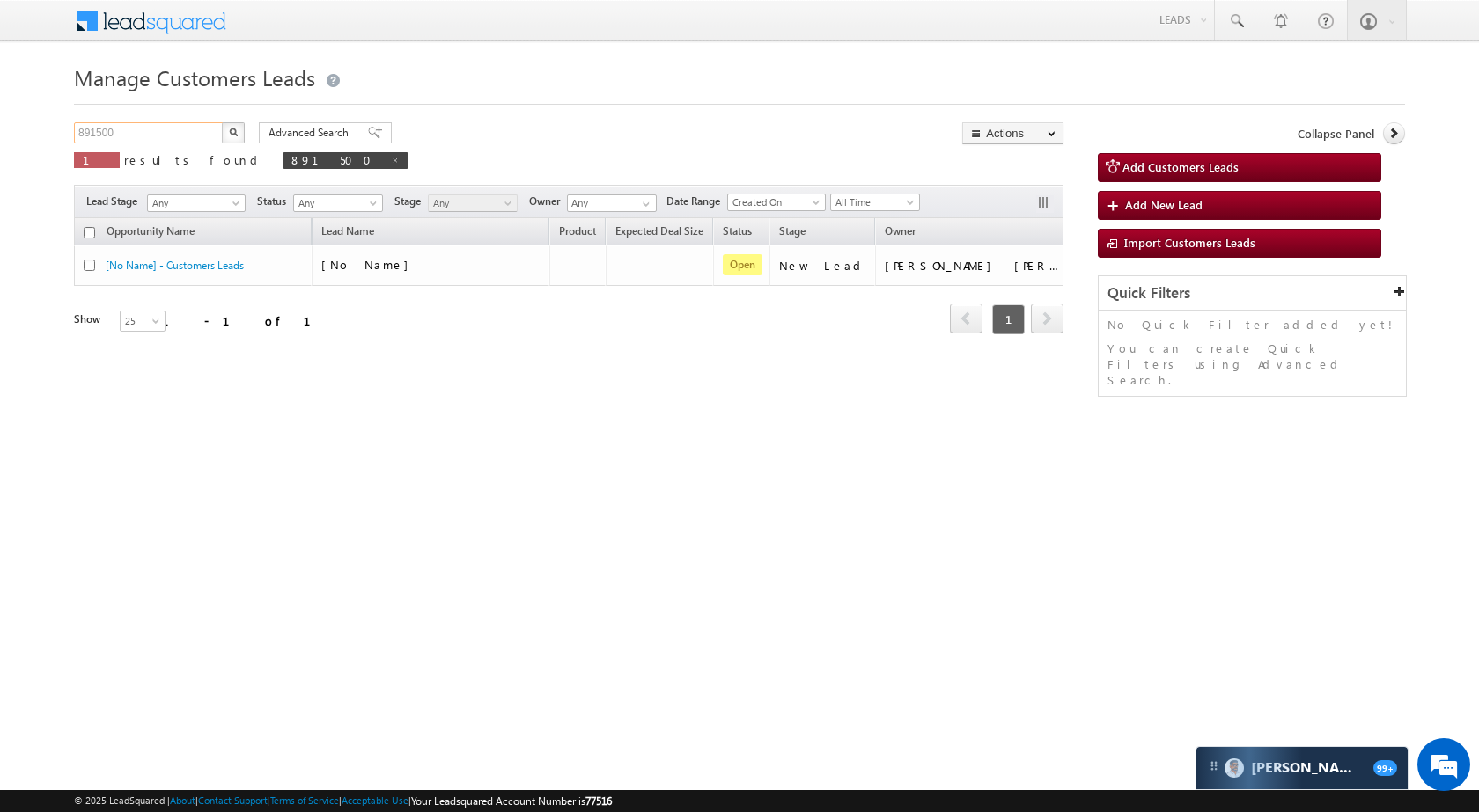
click at [182, 127] on input "891500" at bounding box center [149, 133] width 151 height 21
paste input "923167"
click at [229, 132] on img "button" at bounding box center [233, 132] width 9 height 9
click at [149, 143] on div "923167 X 1 results found 923167" at bounding box center [229, 147] width 312 height 51
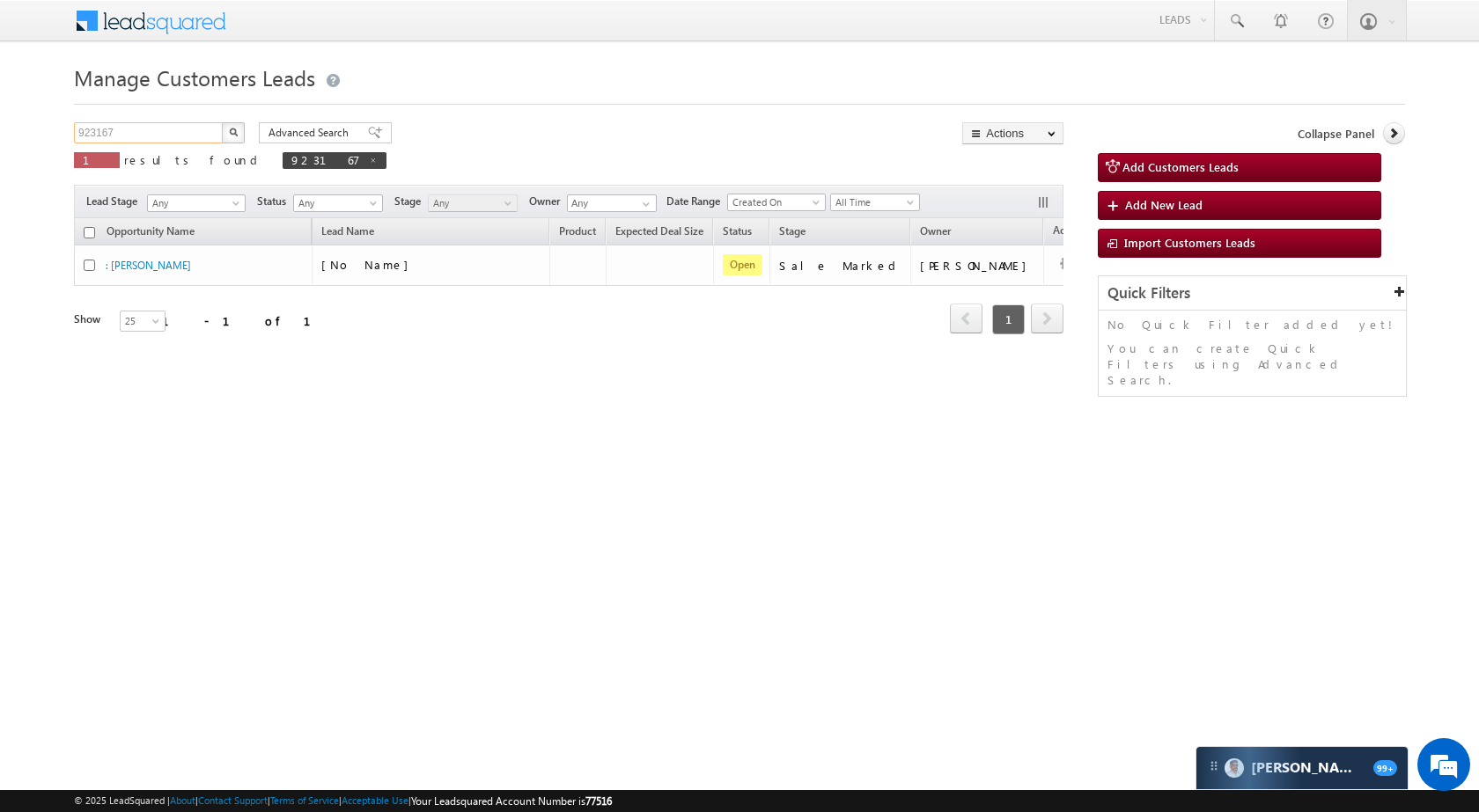
click at [149, 139] on input "923167" at bounding box center [149, 133] width 151 height 21
paste input "15512"
click at [226, 135] on button "button" at bounding box center [233, 133] width 23 height 21
click at [162, 137] on input "915512" at bounding box center [149, 133] width 151 height 21
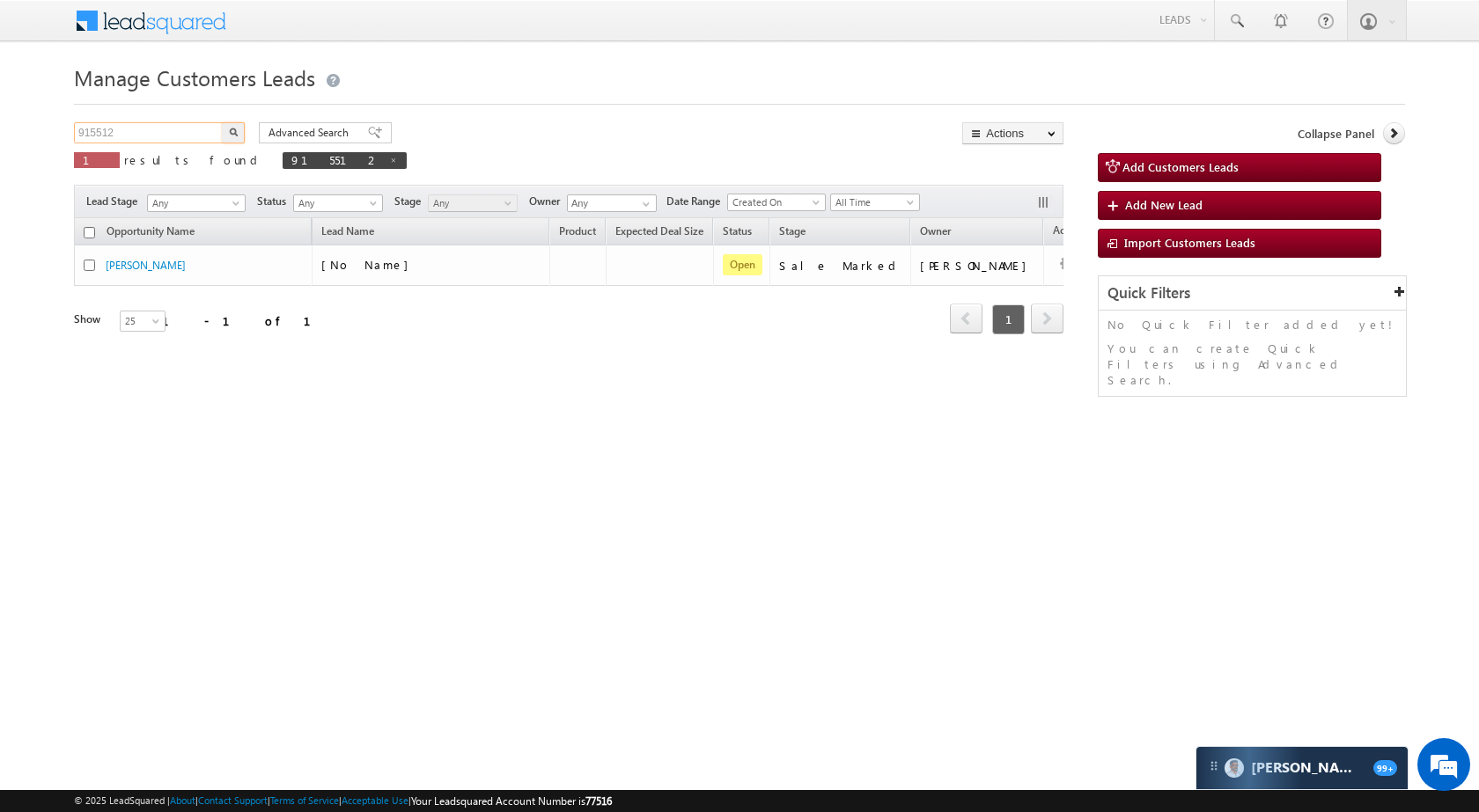
click at [162, 137] on input "915512" at bounding box center [149, 133] width 151 height 21
paste input "457"
click at [223, 131] on button "button" at bounding box center [233, 133] width 23 height 21
click at [155, 130] on input "915457" at bounding box center [149, 133] width 151 height 21
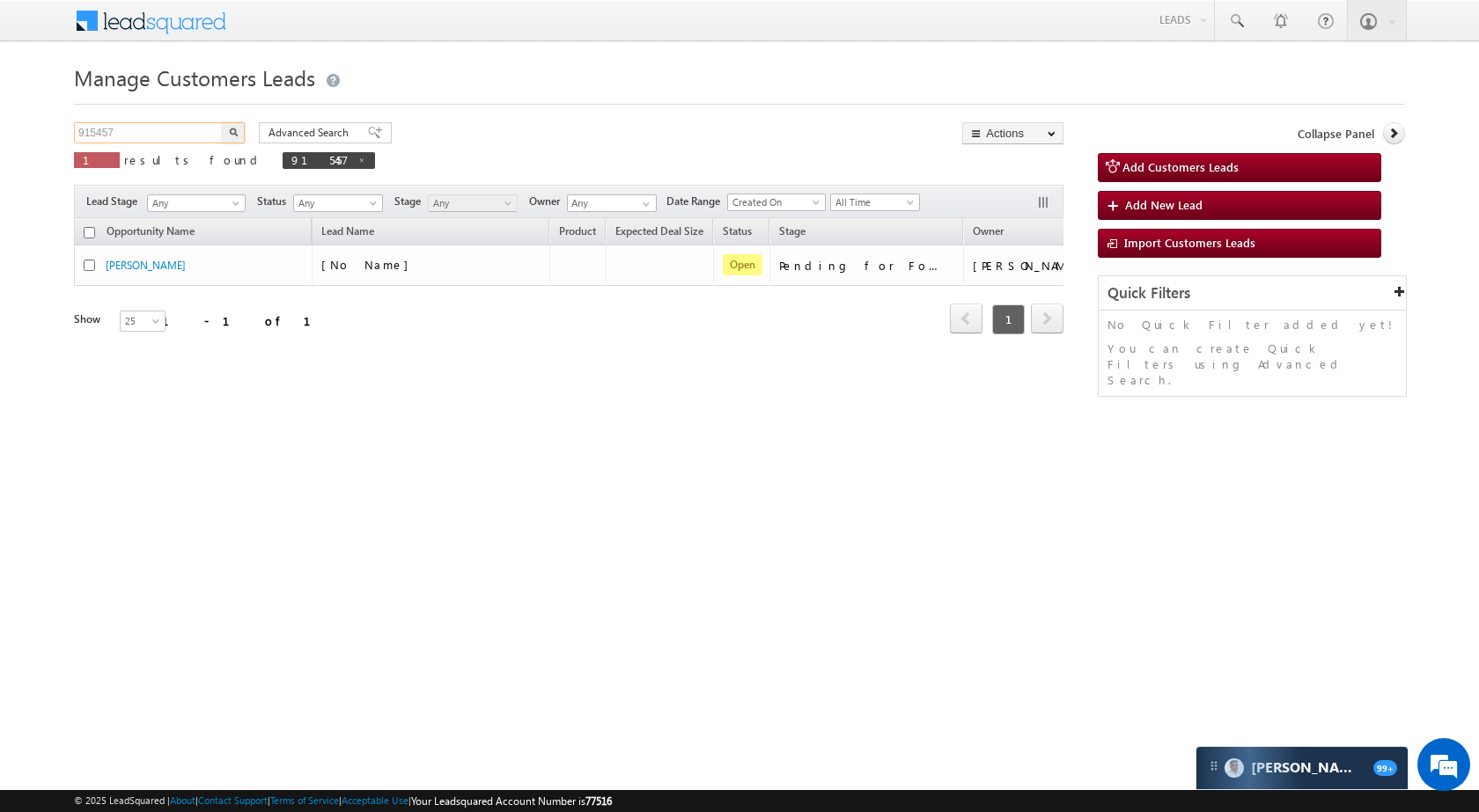
paste input "71"
click at [241, 139] on button "button" at bounding box center [233, 133] width 23 height 21
click at [185, 135] on input "915471" at bounding box center [149, 133] width 151 height 21
paste input "22032"
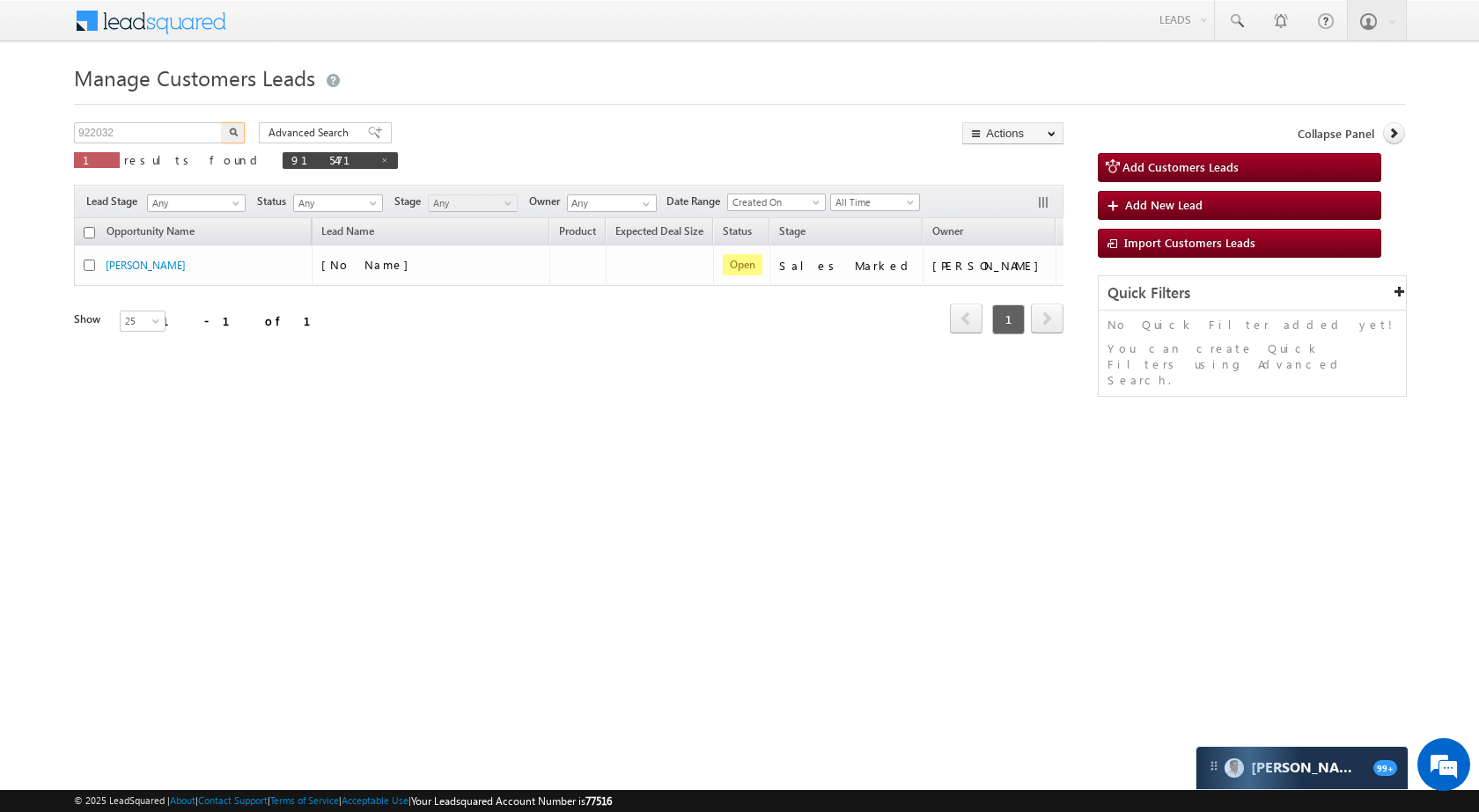
click at [231, 128] on img "button" at bounding box center [233, 132] width 9 height 9
click at [145, 139] on input "922032" at bounding box center [149, 133] width 151 height 21
paste input "11765"
click at [218, 129] on input "911765" at bounding box center [149, 133] width 151 height 21
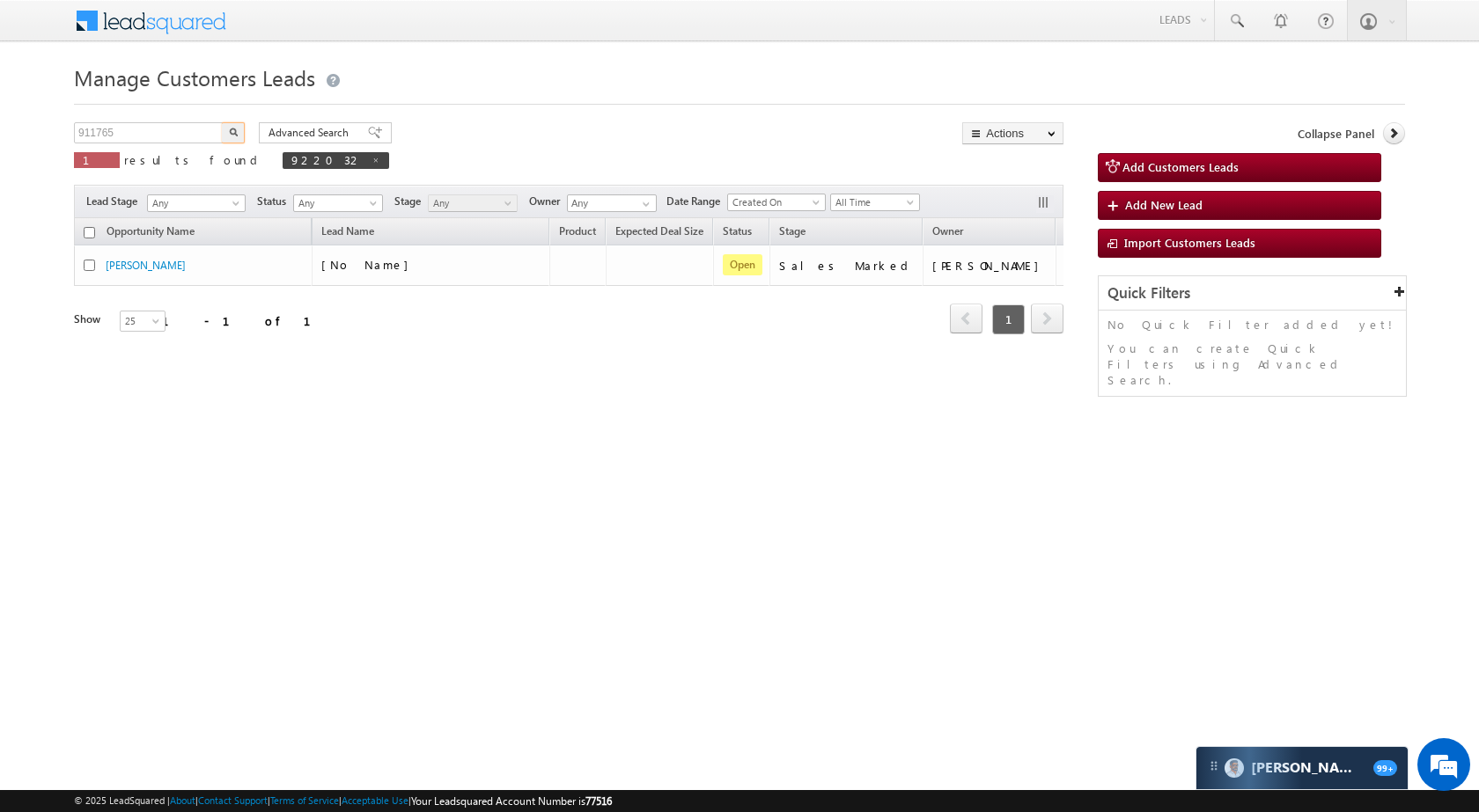
click at [230, 132] on img "button" at bounding box center [233, 132] width 9 height 9
click at [194, 135] on input "911765" at bounding box center [149, 133] width 151 height 21
paste input "8964"
click at [240, 131] on button "button" at bounding box center [233, 133] width 23 height 21
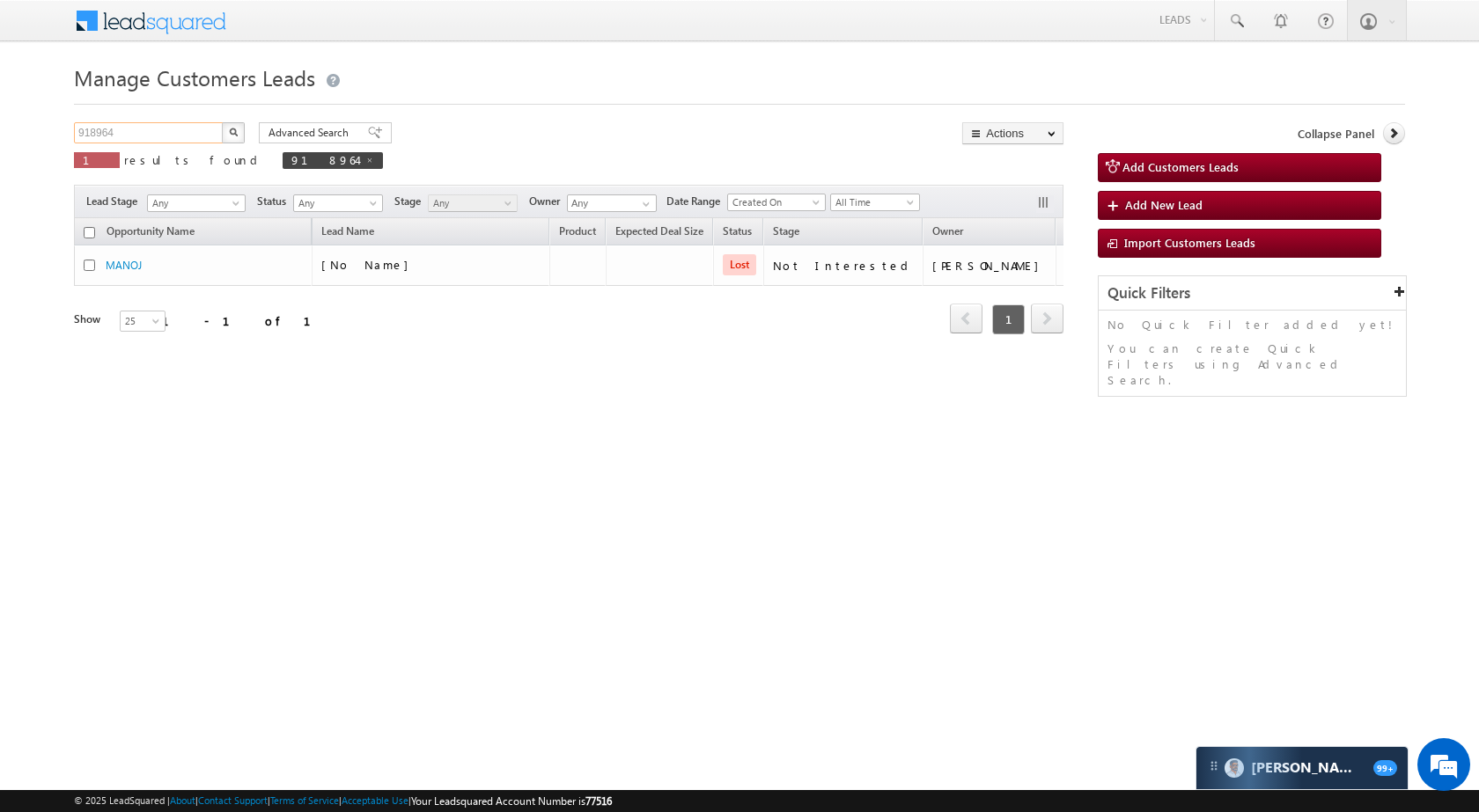
click at [177, 124] on input "918964" at bounding box center [149, 133] width 151 height 21
paste input "010"
click at [229, 125] on button "button" at bounding box center [233, 133] width 23 height 21
click at [200, 134] on input "918010" at bounding box center [149, 133] width 151 height 21
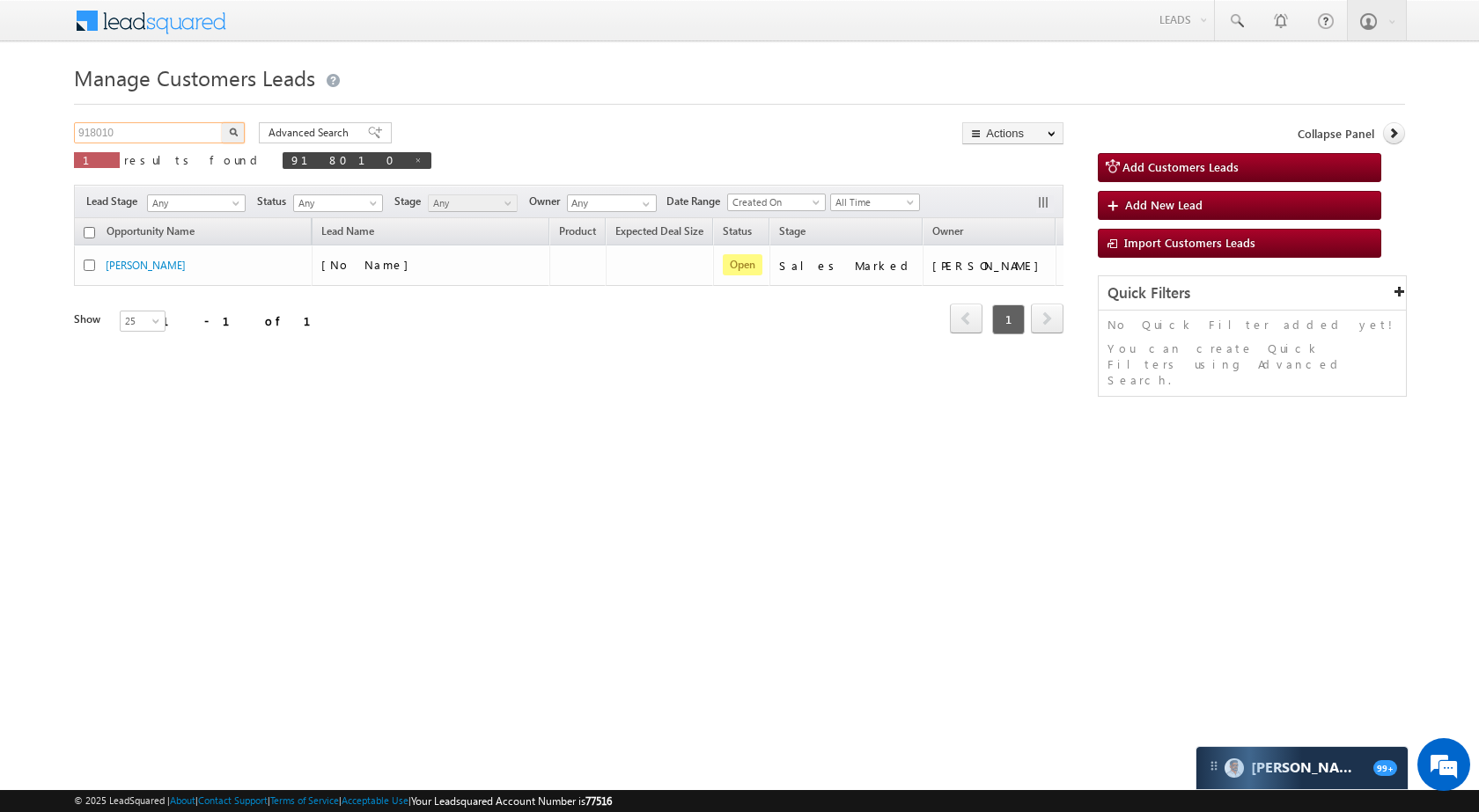
click at [200, 134] on input "918010" at bounding box center [149, 133] width 151 height 21
paste input "354"
click at [240, 133] on button "button" at bounding box center [233, 133] width 23 height 21
click at [184, 131] on input "918354" at bounding box center [149, 133] width 151 height 21
click at [192, 134] on input "918354" at bounding box center [149, 133] width 151 height 21
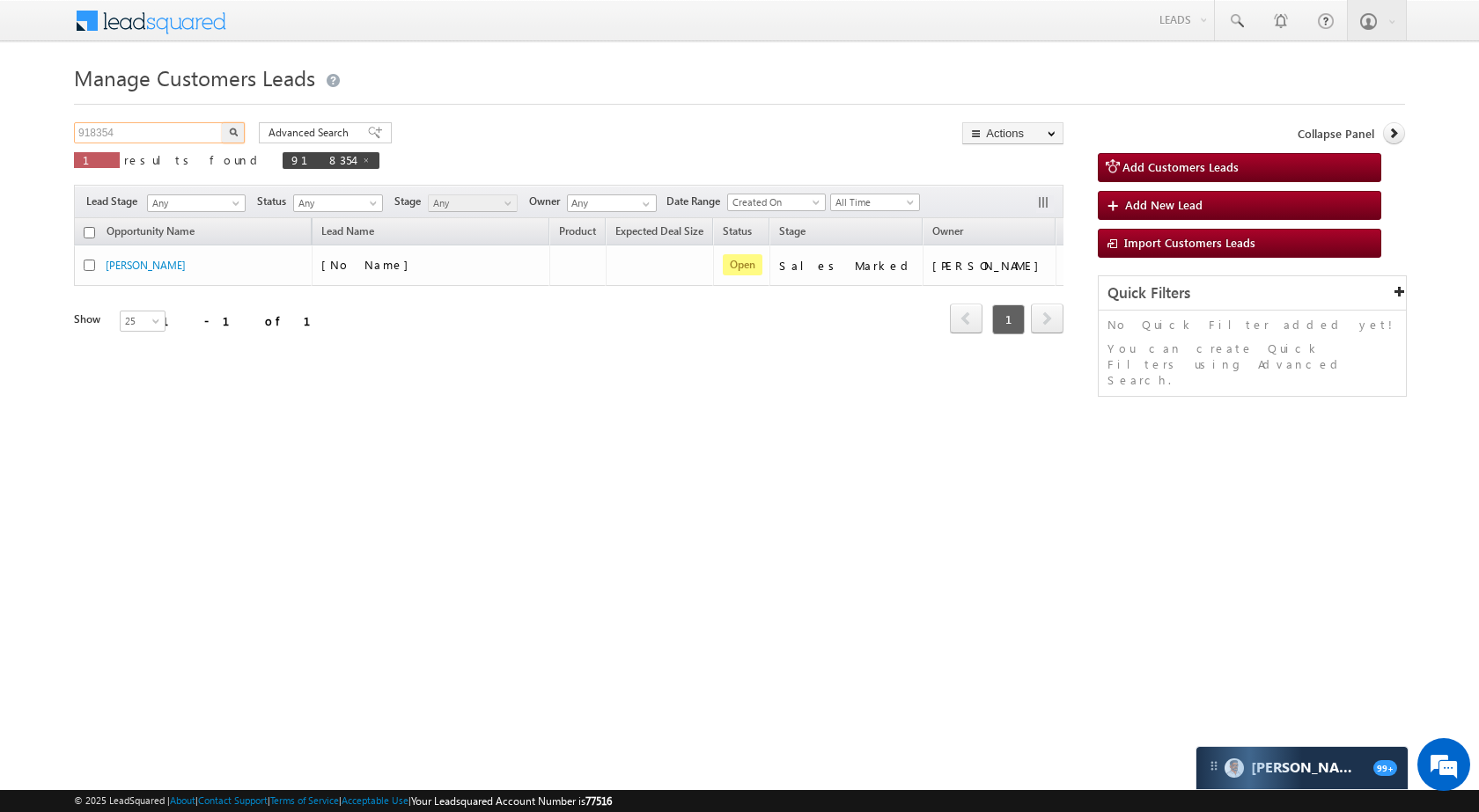
click at [192, 134] on input "918354" at bounding box center [149, 133] width 151 height 21
paste input "257"
click at [235, 124] on button "button" at bounding box center [233, 133] width 23 height 21
click at [165, 140] on input "918257" at bounding box center [149, 133] width 151 height 21
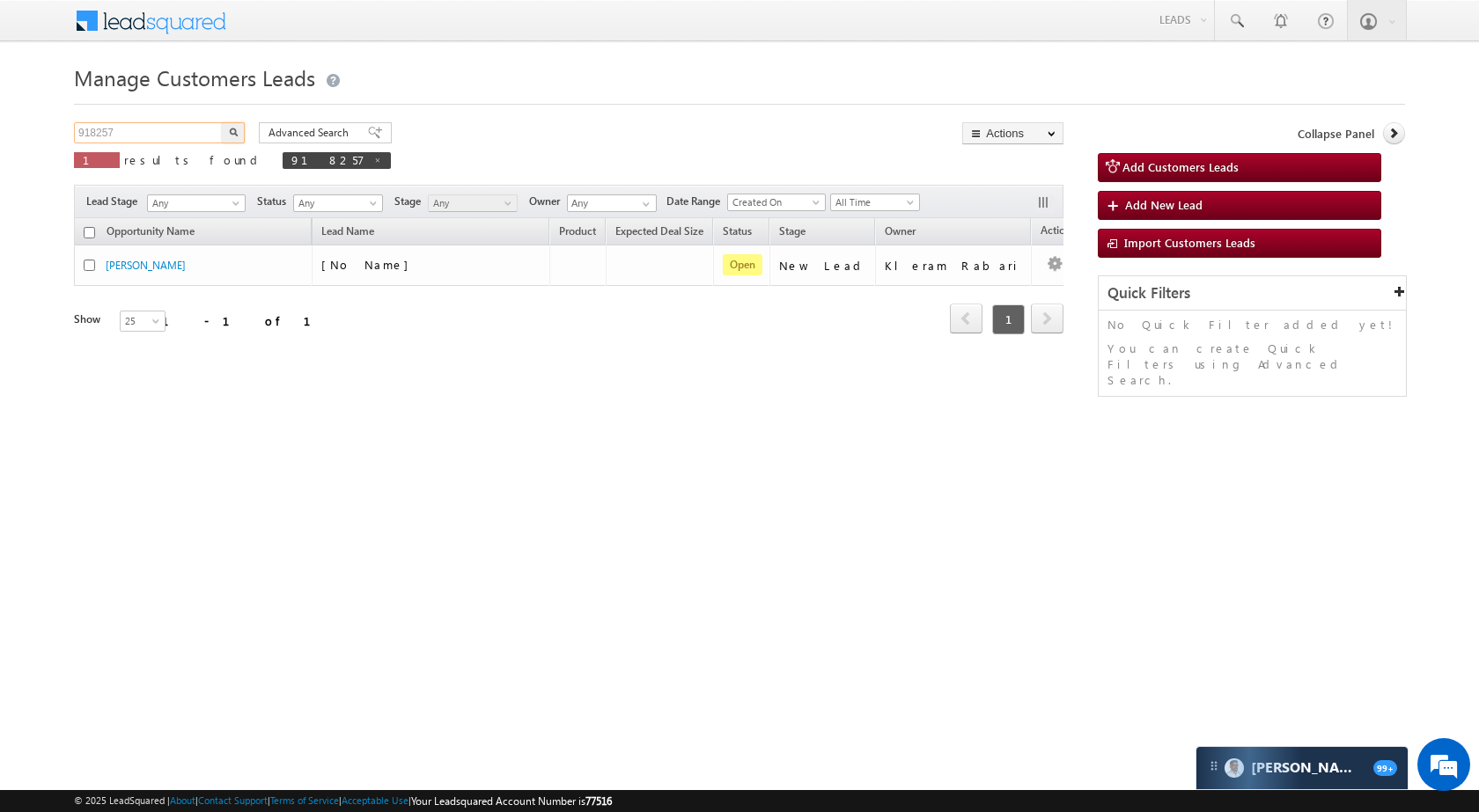
click at [165, 140] on input "918257" at bounding box center [149, 133] width 151 height 21
paste input "7128"
click at [225, 128] on button "button" at bounding box center [233, 133] width 23 height 21
click at [174, 124] on input "917128" at bounding box center [149, 133] width 151 height 21
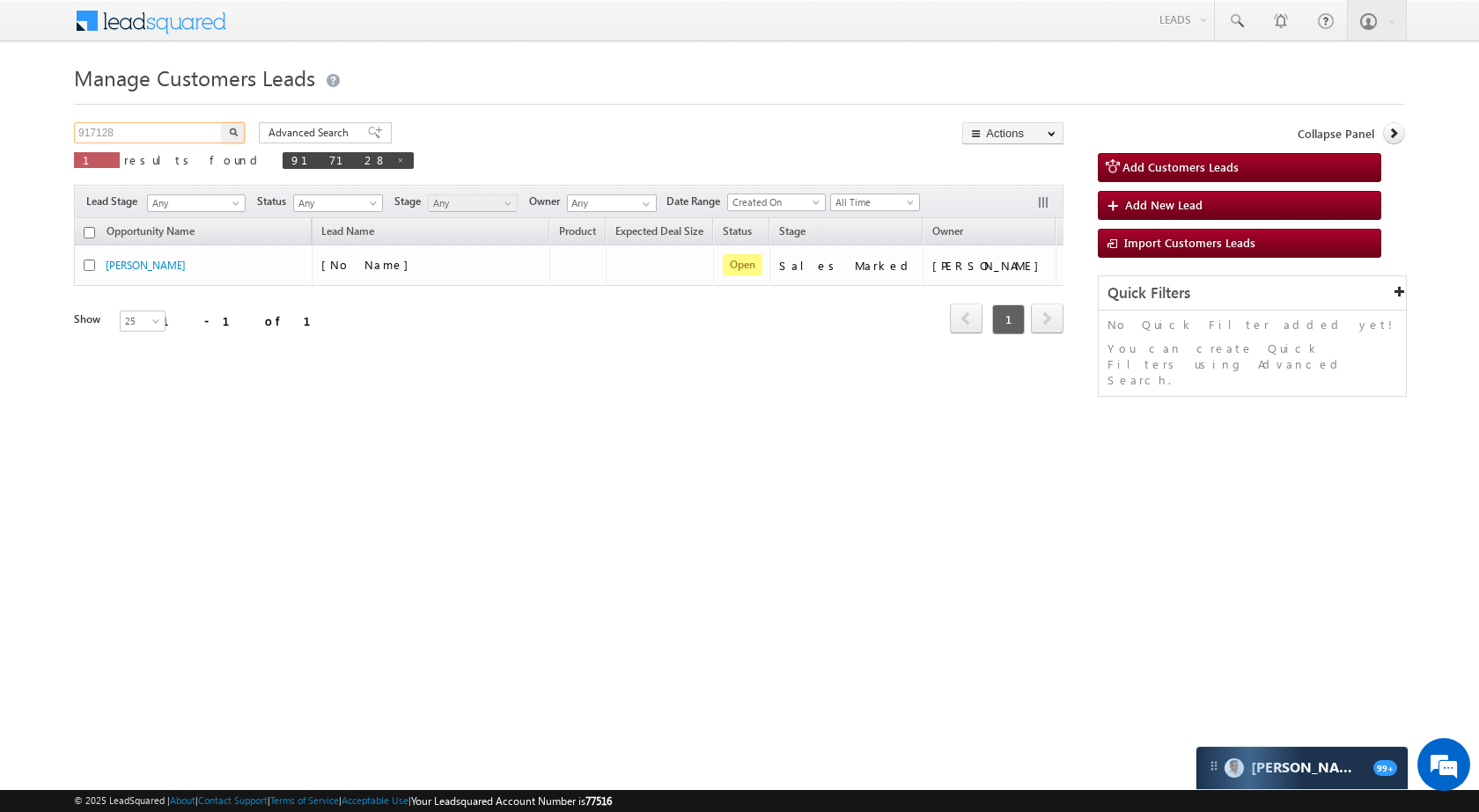
click at [174, 124] on input "917128" at bounding box center [149, 133] width 151 height 21
paste input "09"
click at [246, 132] on div "Advanced Search Advanced search results" at bounding box center [318, 133] width 146 height 21
click at [243, 130] on button "button" at bounding box center [233, 133] width 23 height 21
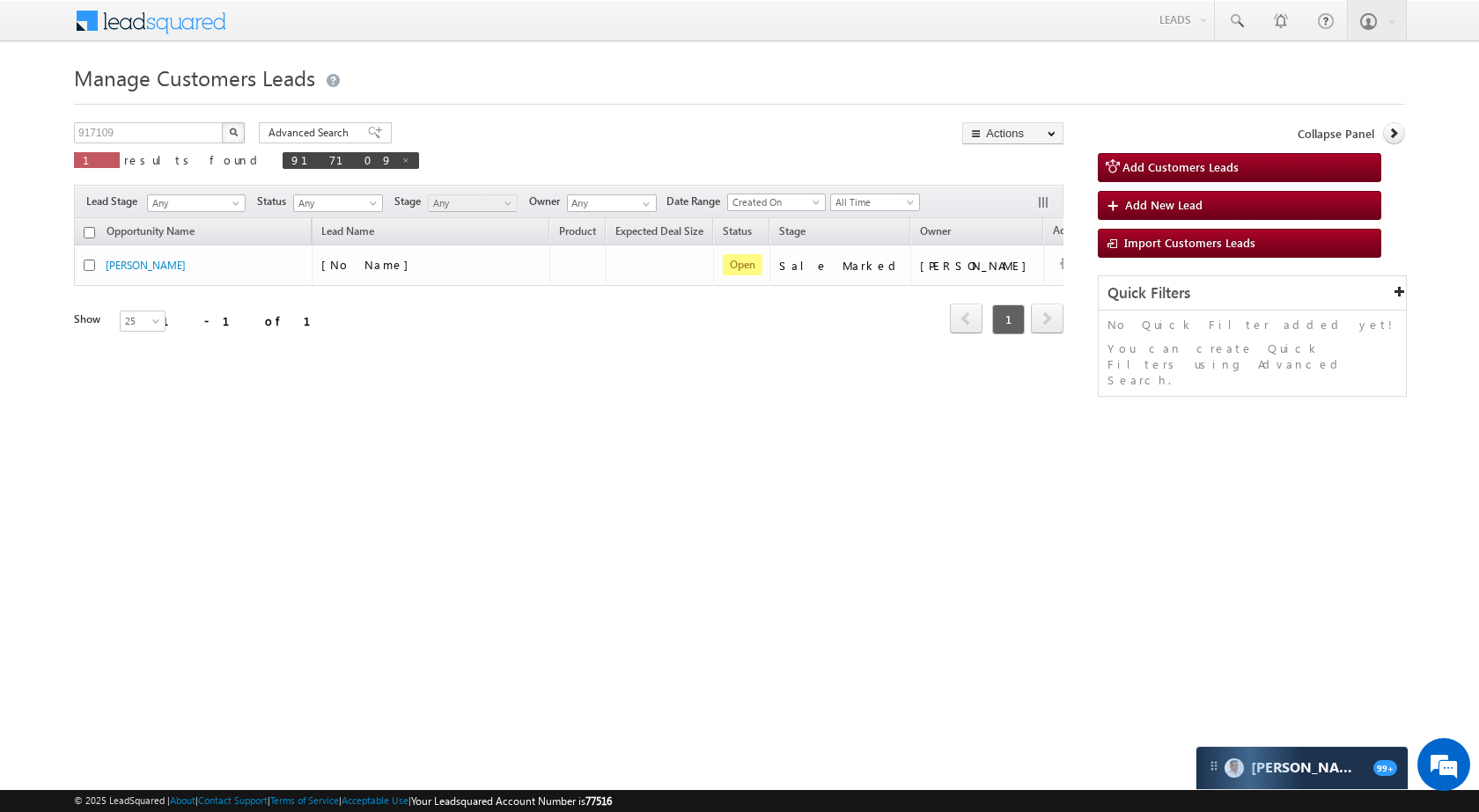
click at [159, 117] on div "Manage Customers Leads Customers Leads updated successfully. 917109 X 1 results…" at bounding box center [739, 279] width 1331 height 440
click at [157, 120] on div "Manage Customers Leads Customers Leads updated successfully. 917109 X 1 results…" at bounding box center [739, 279] width 1331 height 440
click at [157, 126] on input "917109" at bounding box center [149, 133] width 151 height 21
paste input "05597"
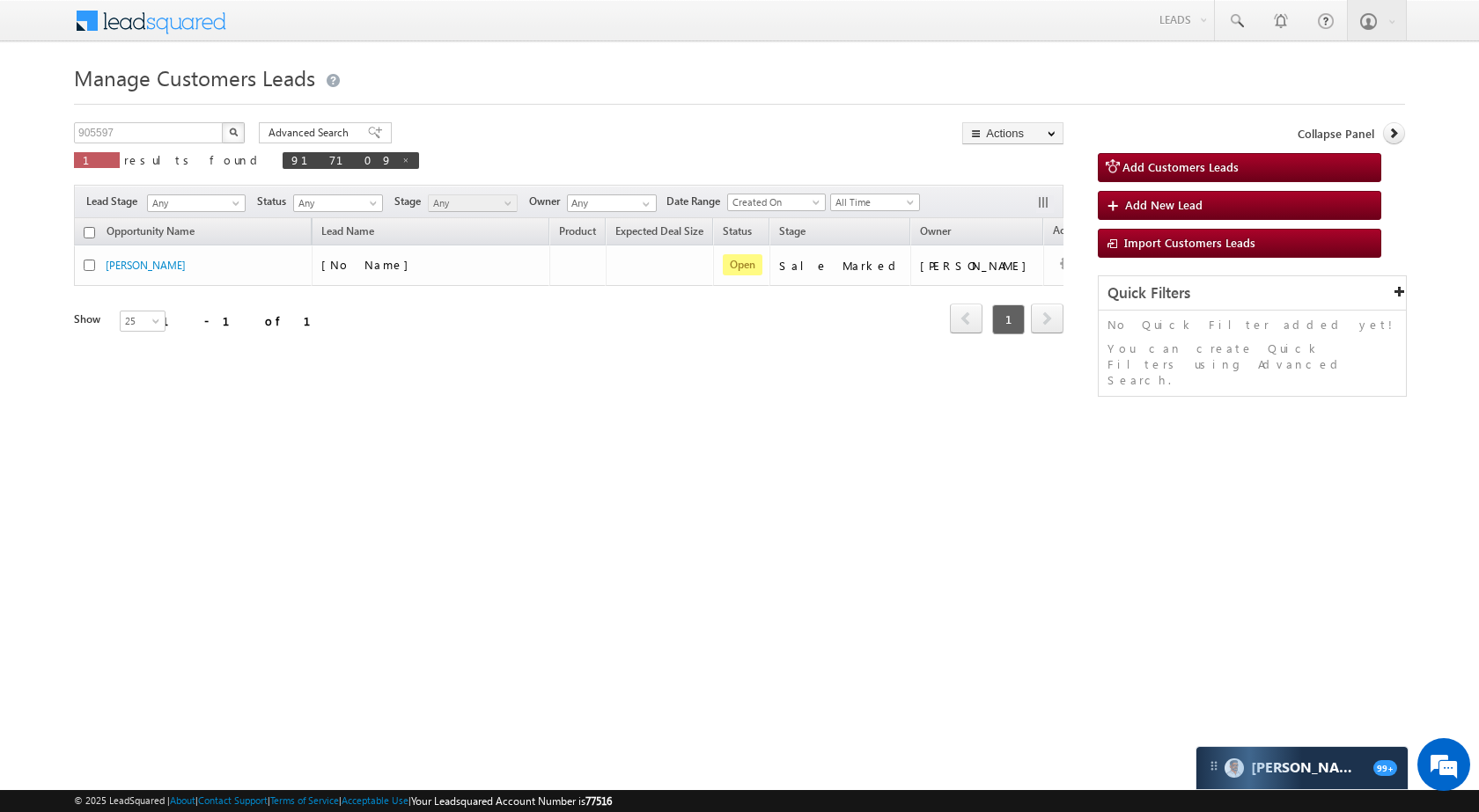
click at [227, 135] on button "button" at bounding box center [233, 133] width 23 height 21
click at [168, 125] on input "905597" at bounding box center [149, 133] width 151 height 21
paste input "8656"
click at [240, 129] on button "button" at bounding box center [233, 133] width 23 height 21
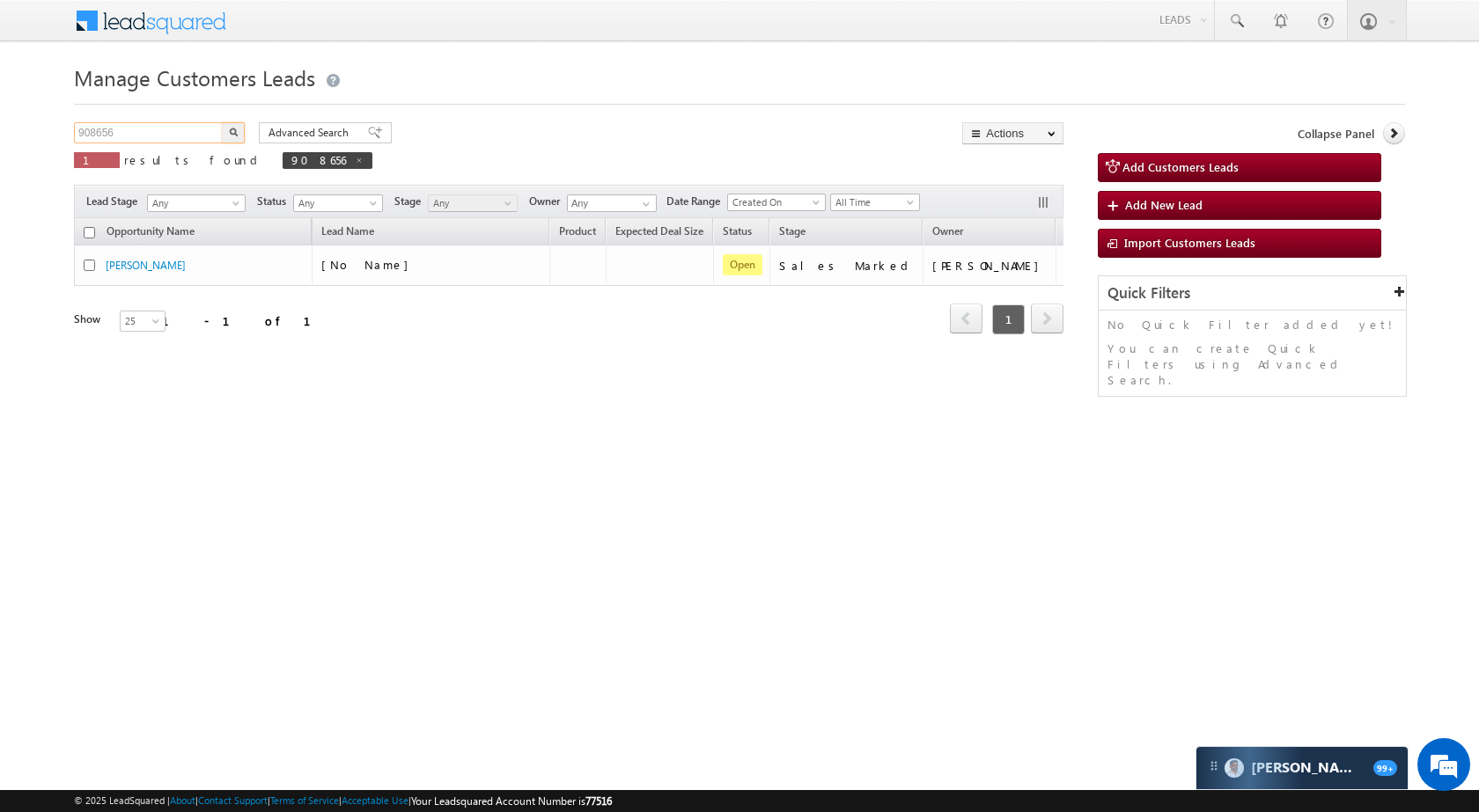
click at [162, 135] on input "908656" at bounding box center [149, 133] width 151 height 21
paste input "11893"
click at [227, 135] on button "button" at bounding box center [233, 133] width 23 height 21
click at [146, 133] on input "911893" at bounding box center [149, 133] width 151 height 21
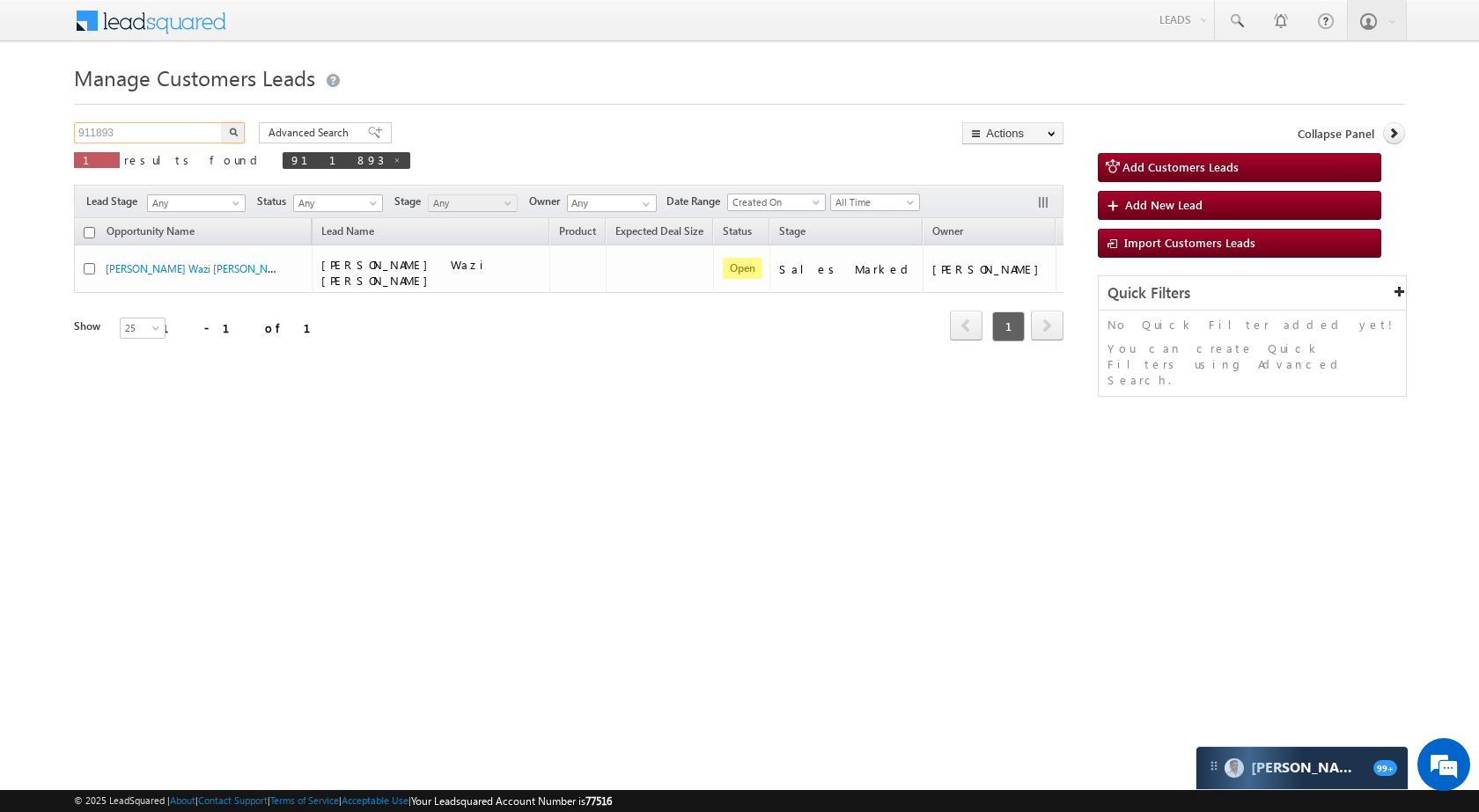
click at [146, 133] on input "911893" at bounding box center [149, 133] width 151 height 21
paste input "5269"
click at [235, 126] on button "button" at bounding box center [233, 133] width 23 height 21
click at [120, 128] on input "915269" at bounding box center [149, 133] width 151 height 21
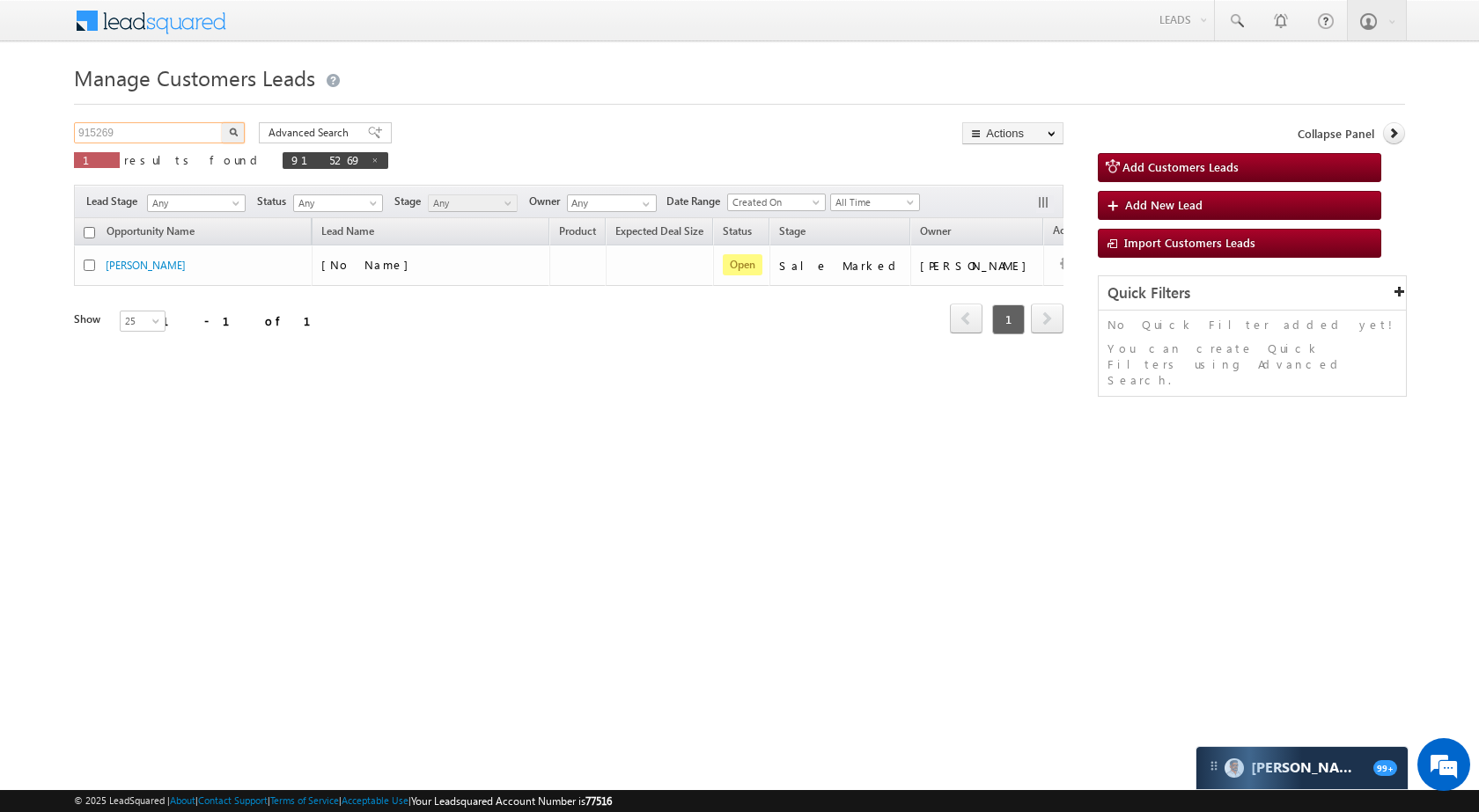
paste input "850"
click at [238, 129] on button "button" at bounding box center [233, 133] width 23 height 21
click at [147, 132] on input "915850" at bounding box center [149, 133] width 151 height 21
paste input "2"
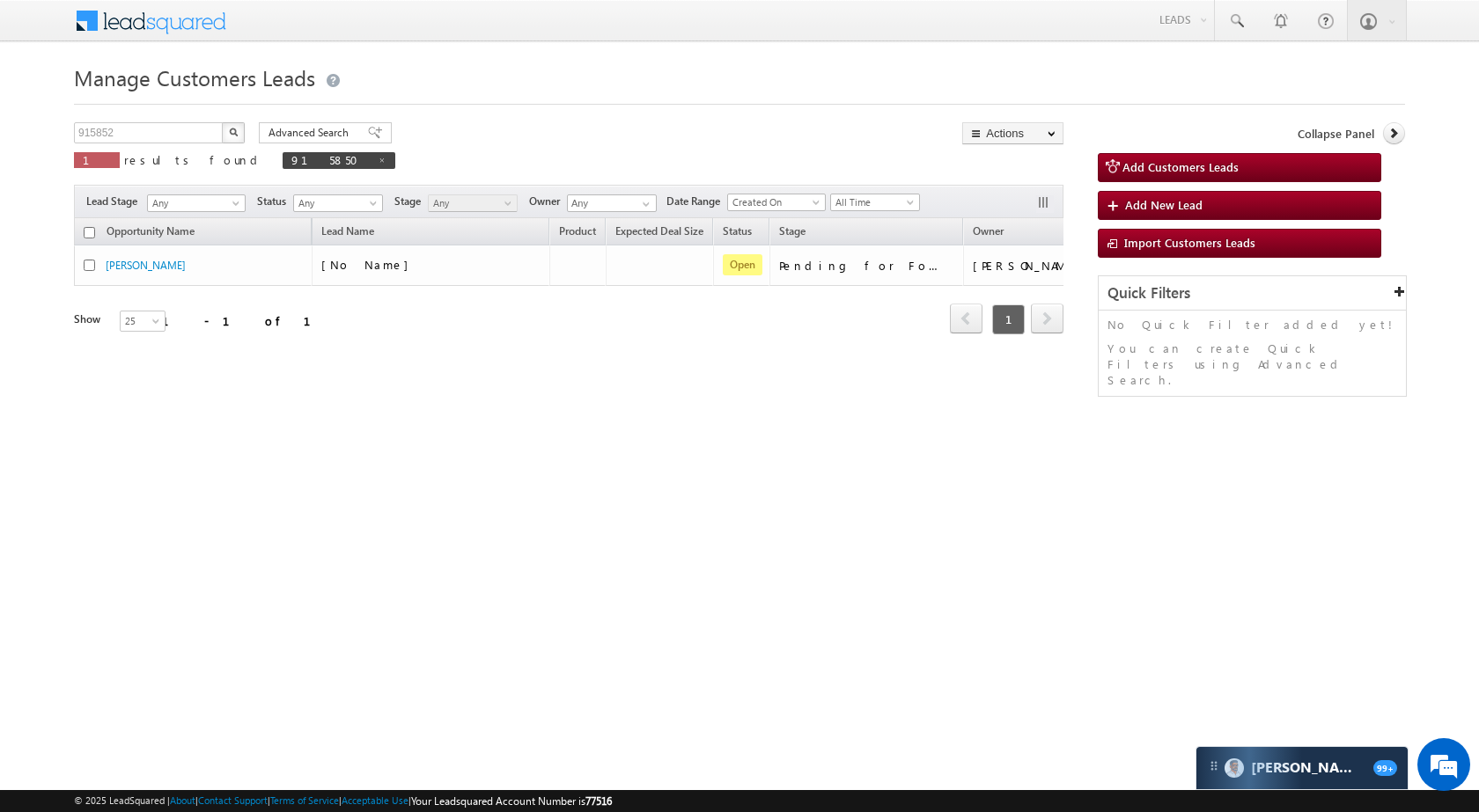
click at [240, 137] on button "button" at bounding box center [233, 133] width 23 height 21
click at [190, 128] on input "915852" at bounding box center [149, 133] width 151 height 21
paste input "319"
click at [239, 127] on button "button" at bounding box center [233, 133] width 23 height 21
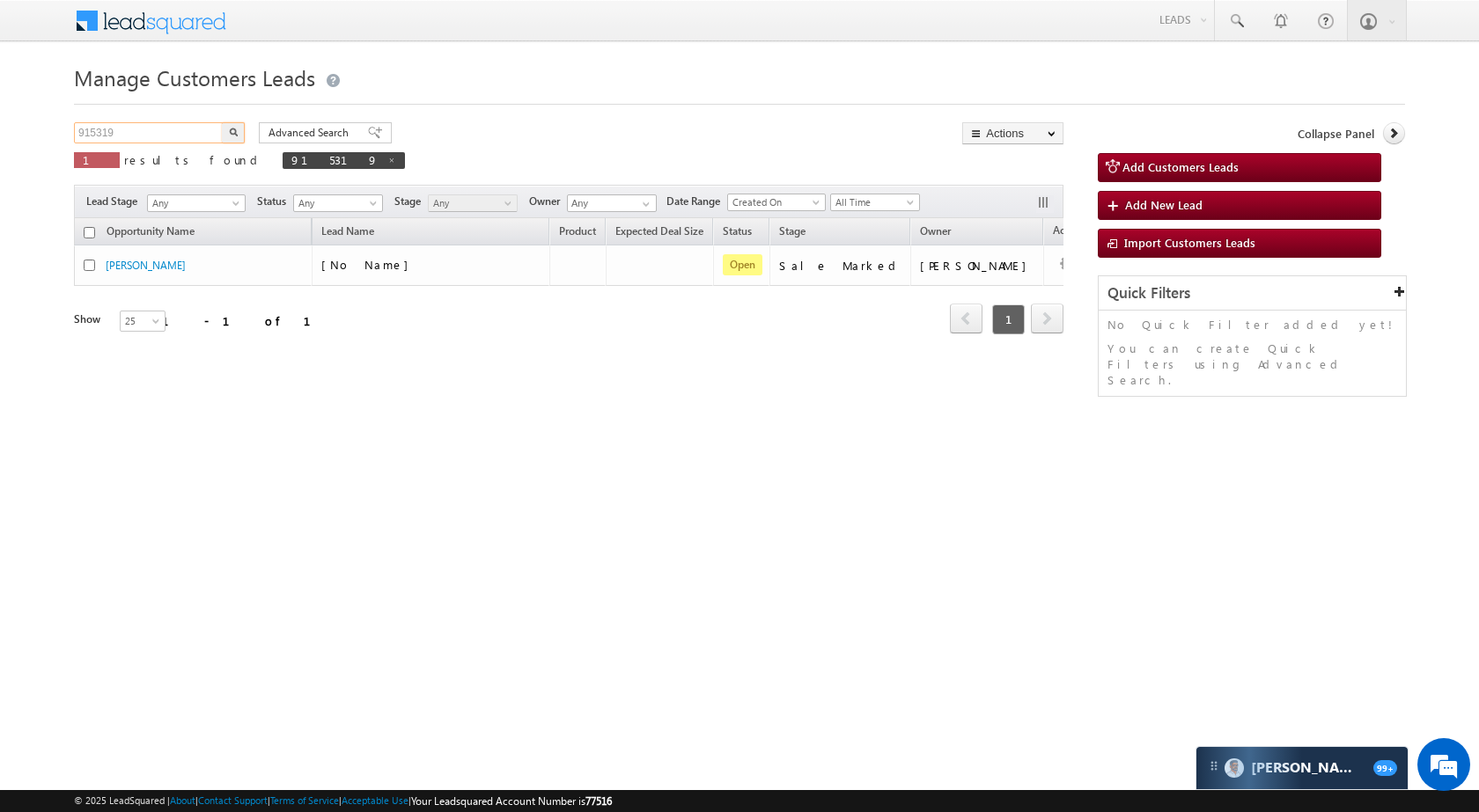
click at [175, 133] on input "915319" at bounding box center [149, 133] width 151 height 21
paste input "244"
click at [240, 130] on button "button" at bounding box center [233, 133] width 23 height 21
click at [162, 131] on input "915244" at bounding box center [149, 133] width 151 height 21
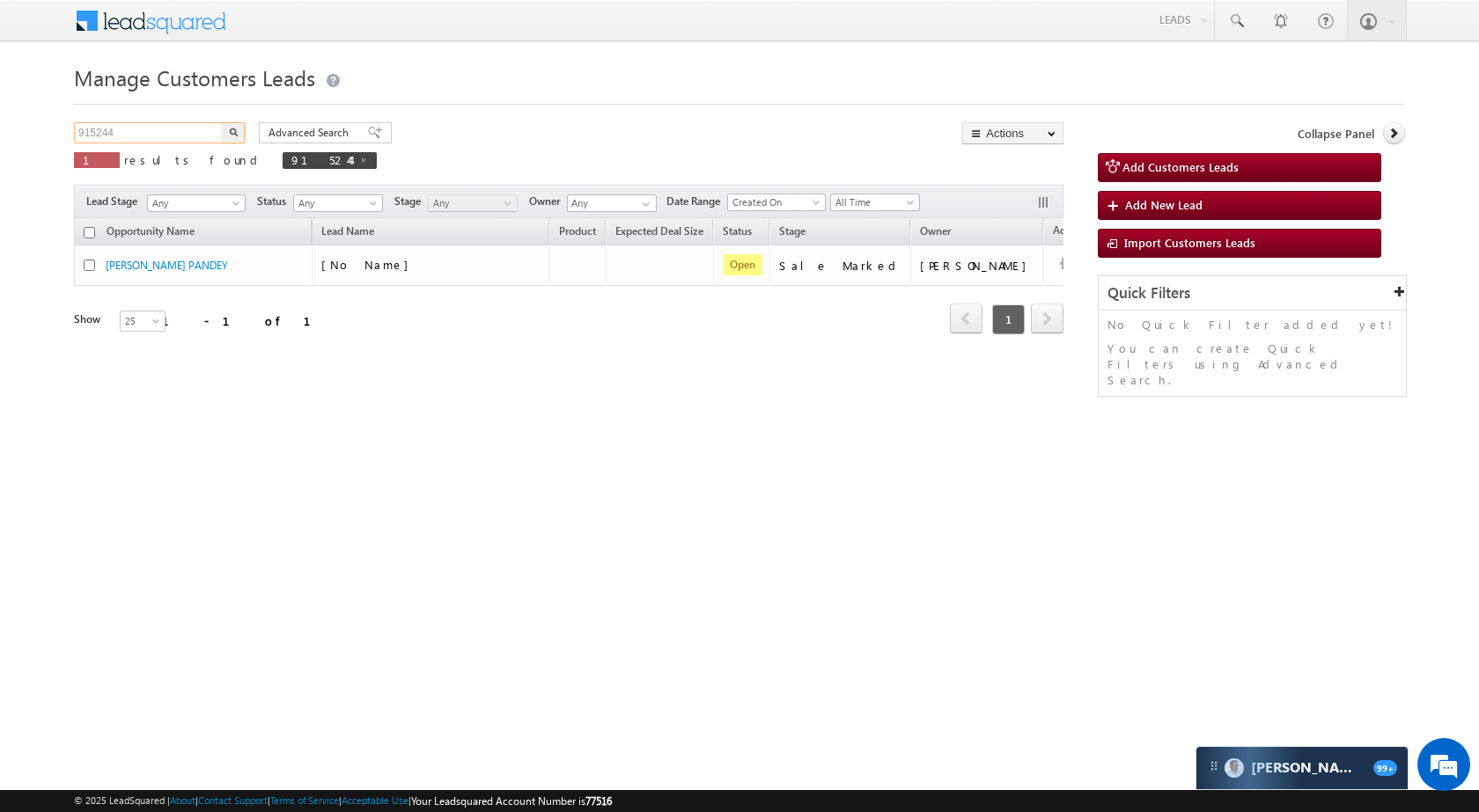
click at [162, 131] on input "915244" at bounding box center [149, 133] width 151 height 21
paste input "566"
click at [240, 130] on button "button" at bounding box center [233, 133] width 23 height 21
click at [169, 135] on input "915566" at bounding box center [149, 133] width 151 height 21
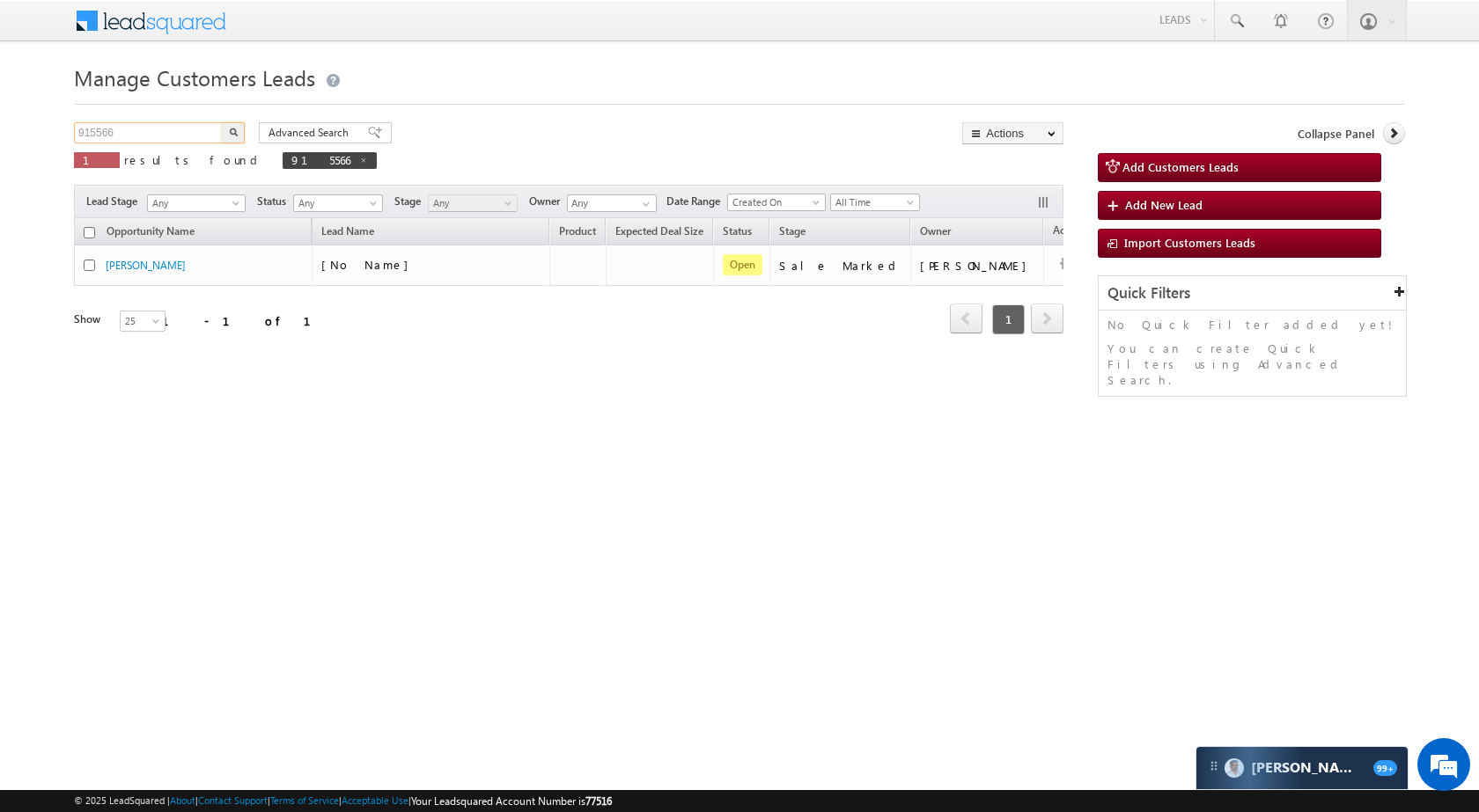
paste input "38"
click at [232, 128] on img "button" at bounding box center [233, 132] width 9 height 9
click at [135, 142] on input "915386" at bounding box center [149, 133] width 151 height 21
paste input "6479"
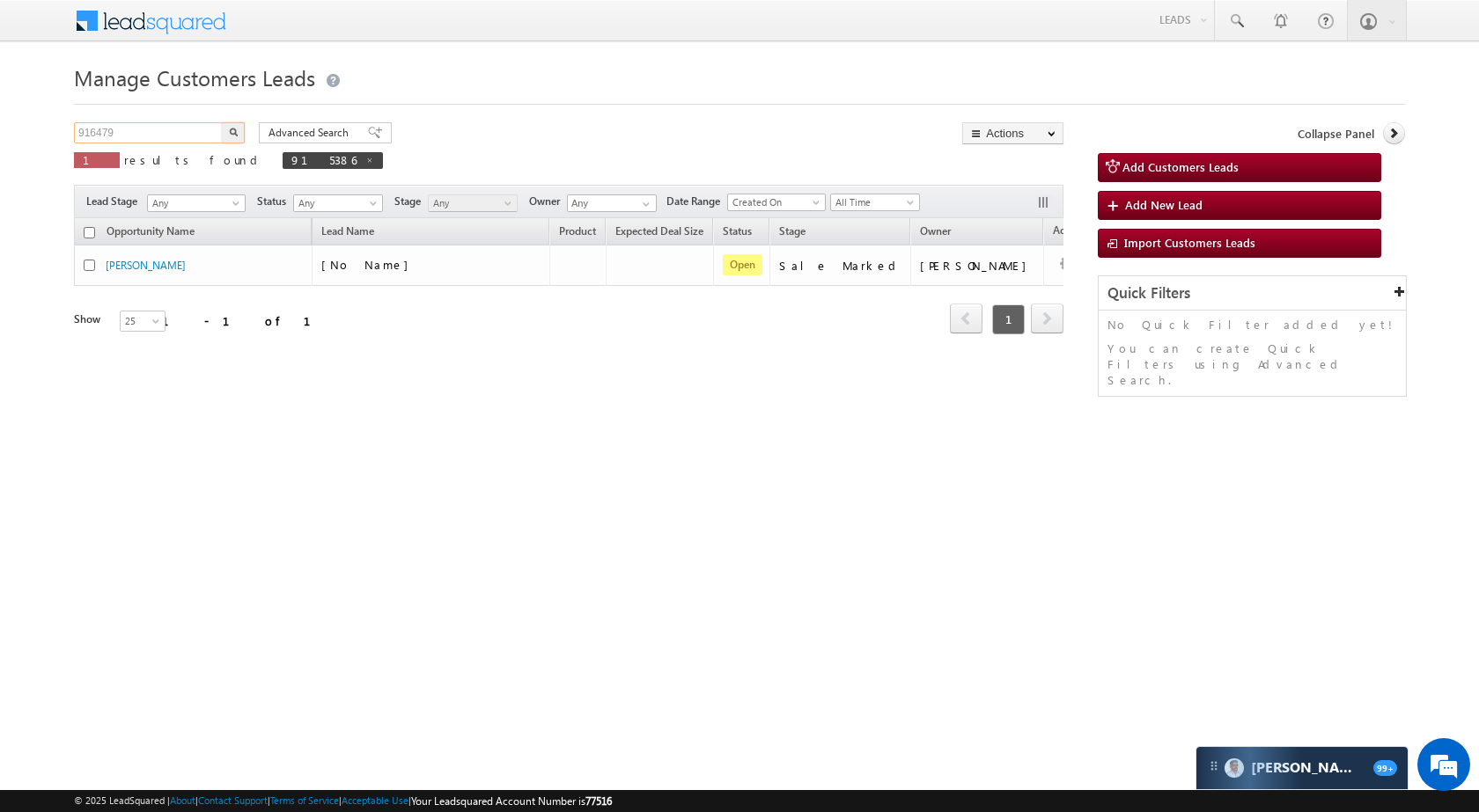
type input "916479"
click at [234, 132] on img "button" at bounding box center [233, 132] width 9 height 9
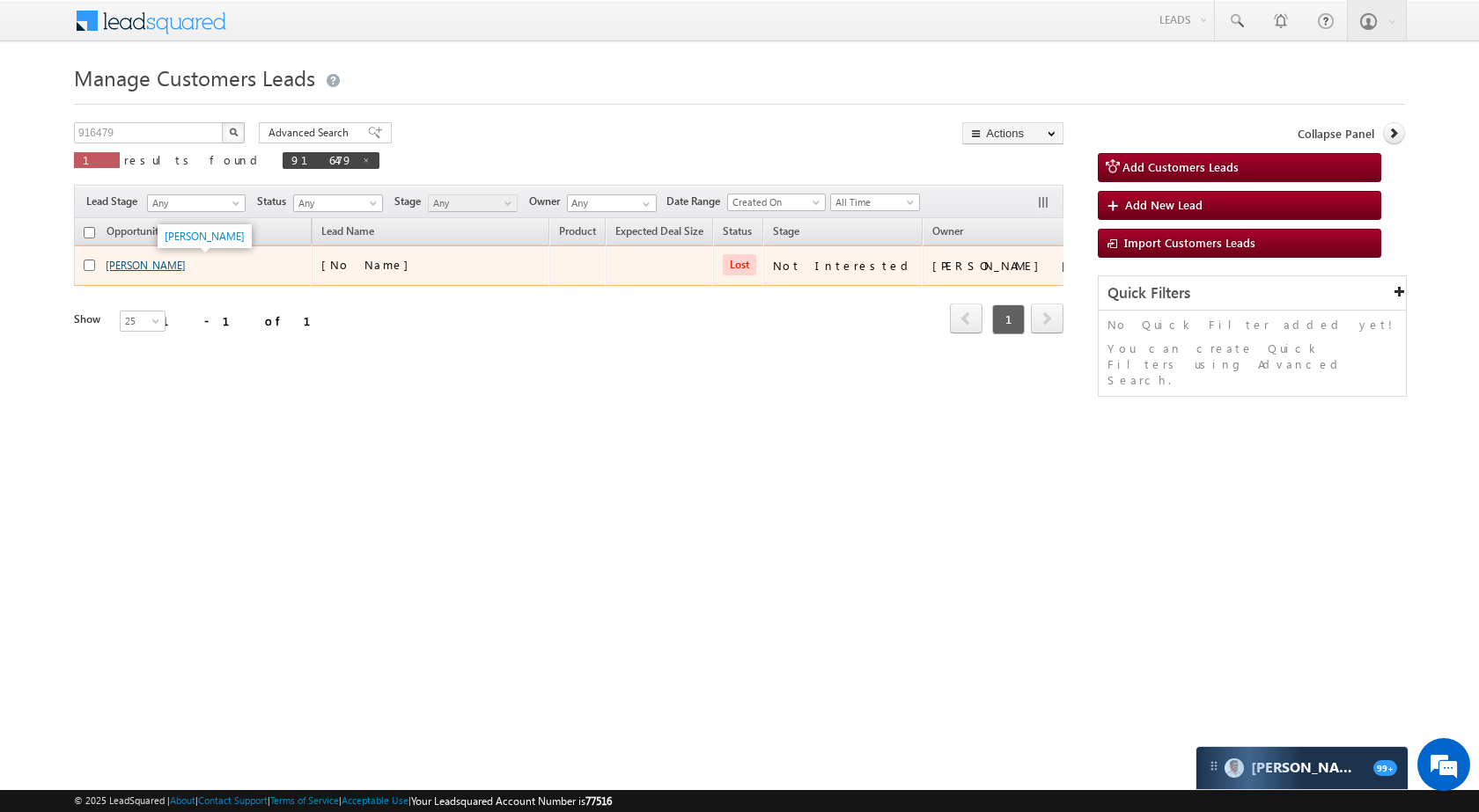
click at [151, 266] on link "Ashok Tayde" at bounding box center [146, 266] width 80 height 13
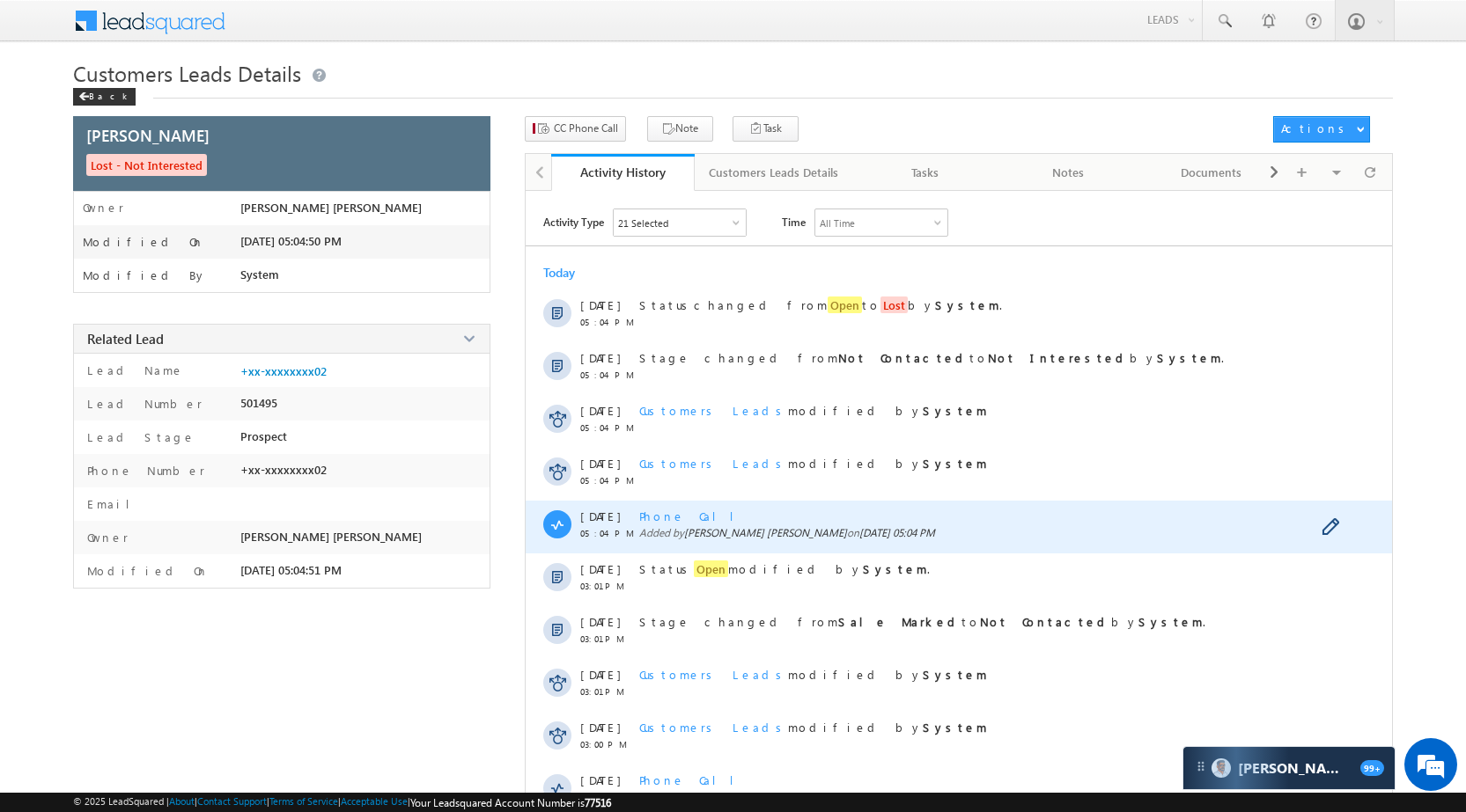
click at [661, 522] on span "Phone Call" at bounding box center [693, 516] width 108 height 15
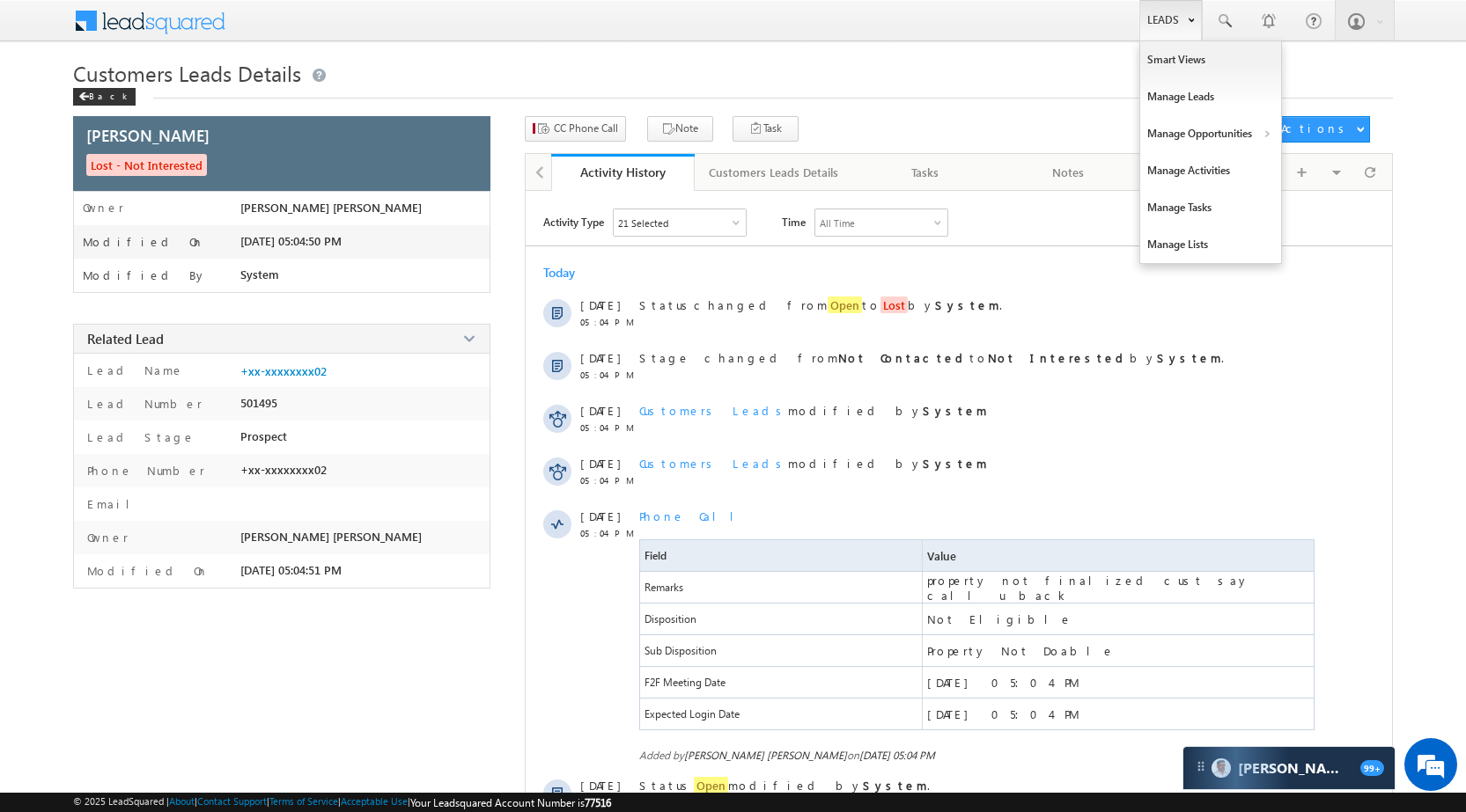
click at [1159, 28] on link "Leads" at bounding box center [1170, 20] width 62 height 40
click at [1223, 126] on link "Manage Opportunities" at bounding box center [1210, 134] width 140 height 37
click at [1346, 175] on link "Customers Leads" at bounding box center [1363, 171] width 162 height 37
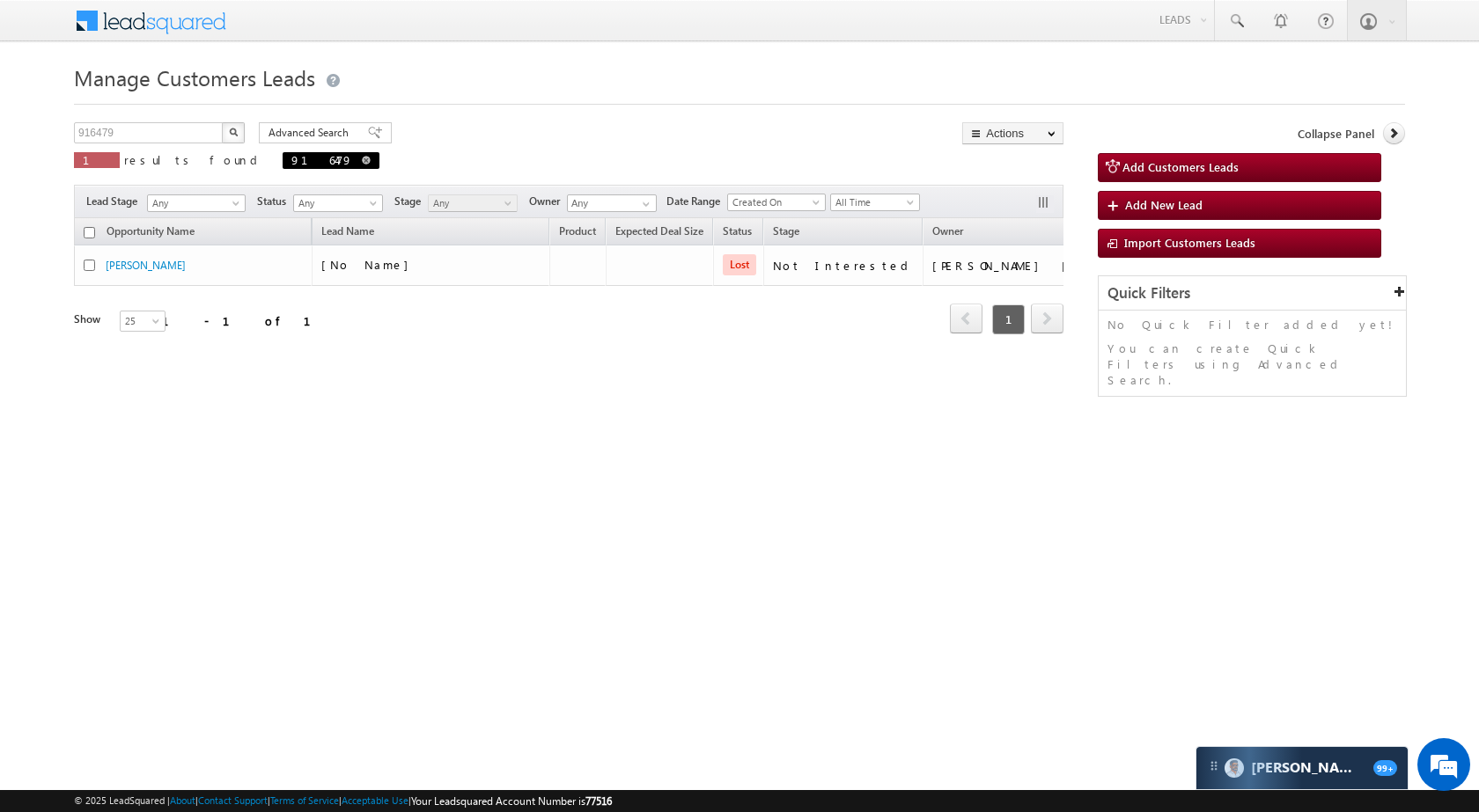
click at [362, 158] on span at bounding box center [366, 160] width 9 height 9
type input "Search Customers Leads"
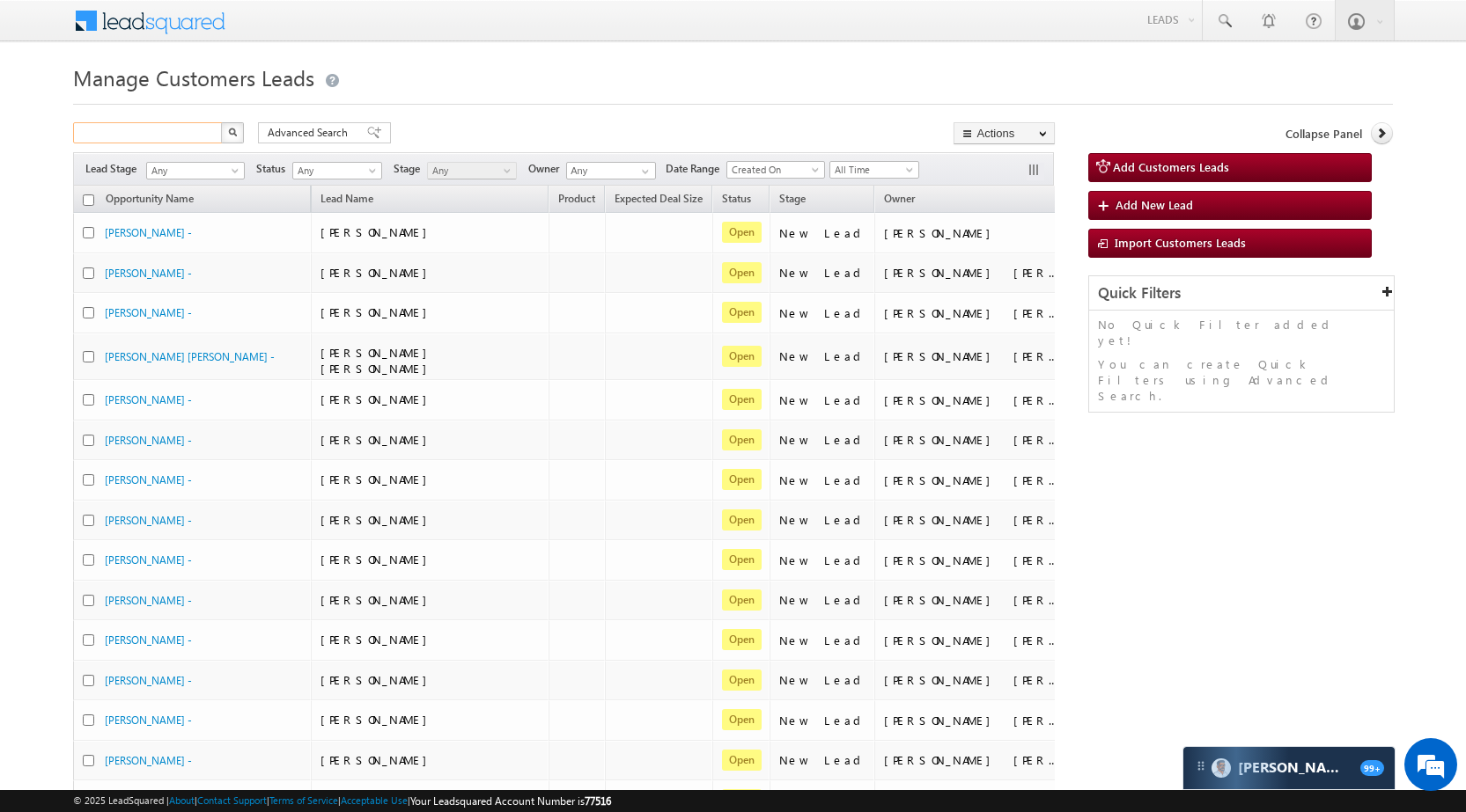
click at [184, 130] on input "text" at bounding box center [148, 133] width 151 height 21
paste input "917095"
type input "917095"
click at [227, 132] on button "button" at bounding box center [232, 133] width 23 height 21
